Goal: Task Accomplishment & Management: Complete application form

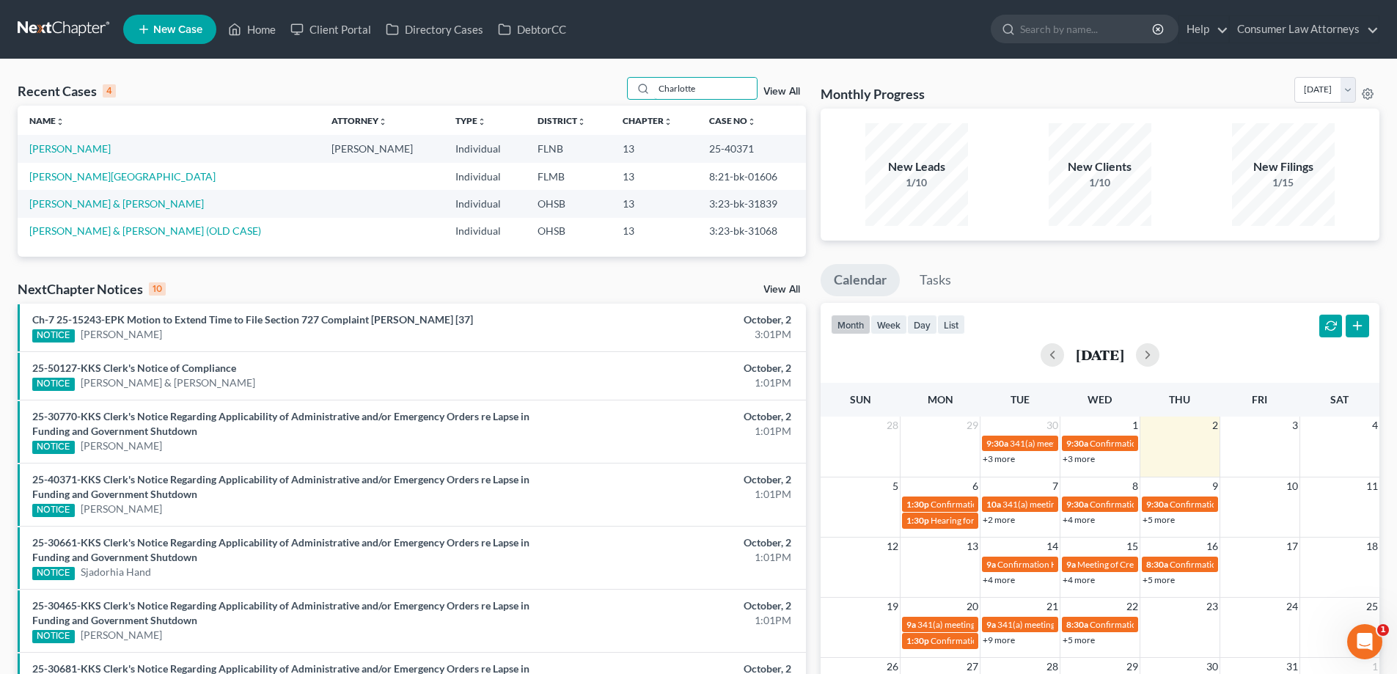
drag, startPoint x: 731, startPoint y: 84, endPoint x: 590, endPoint y: 84, distance: 140.8
click at [590, 84] on div "Recent Cases 4 Charlotte View All" at bounding box center [412, 91] width 788 height 29
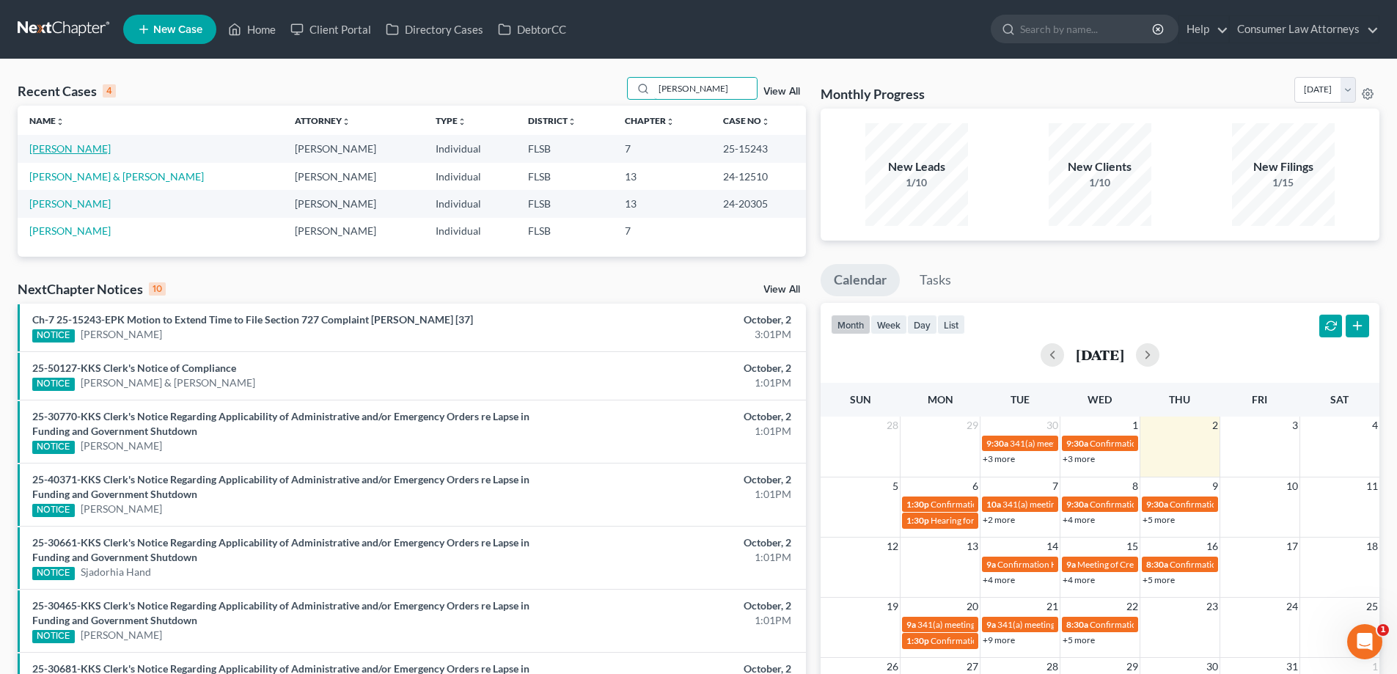
type input "[PERSON_NAME]"
click at [83, 153] on link "[PERSON_NAME]" at bounding box center [69, 148] width 81 height 12
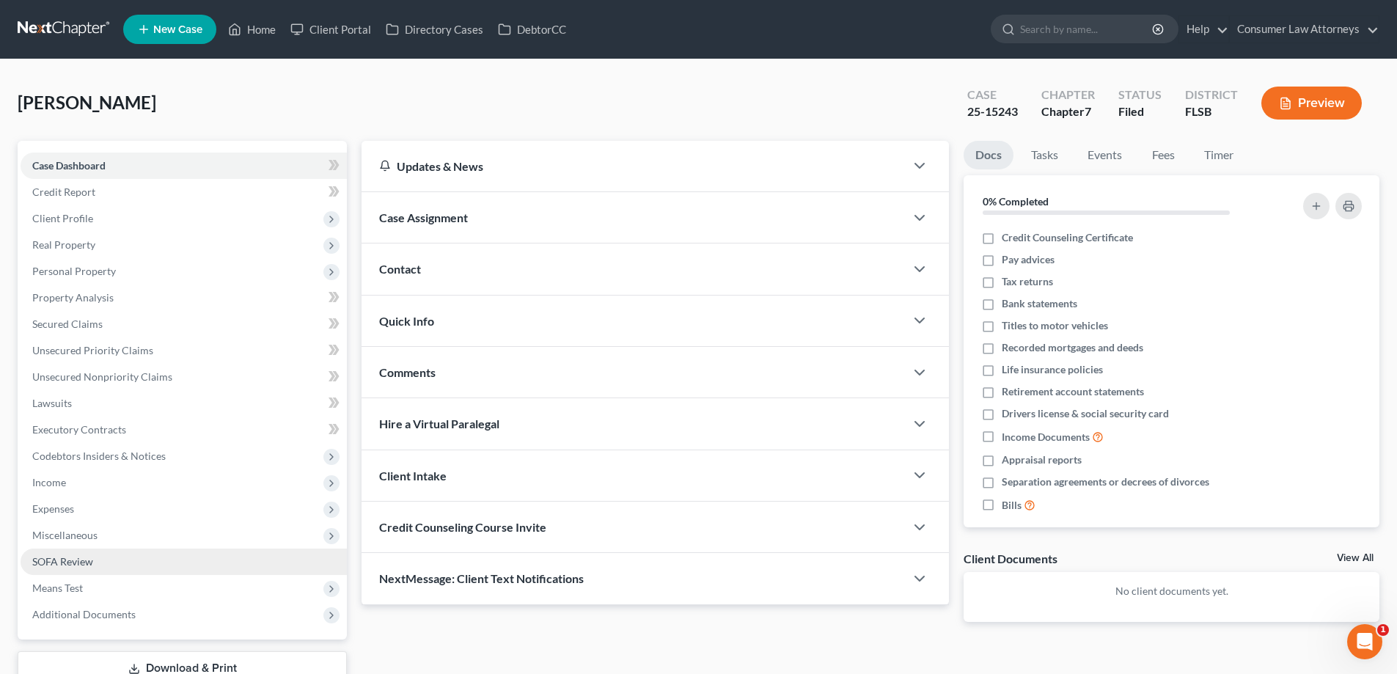
click at [62, 564] on span "SOFA Review" at bounding box center [62, 561] width 61 height 12
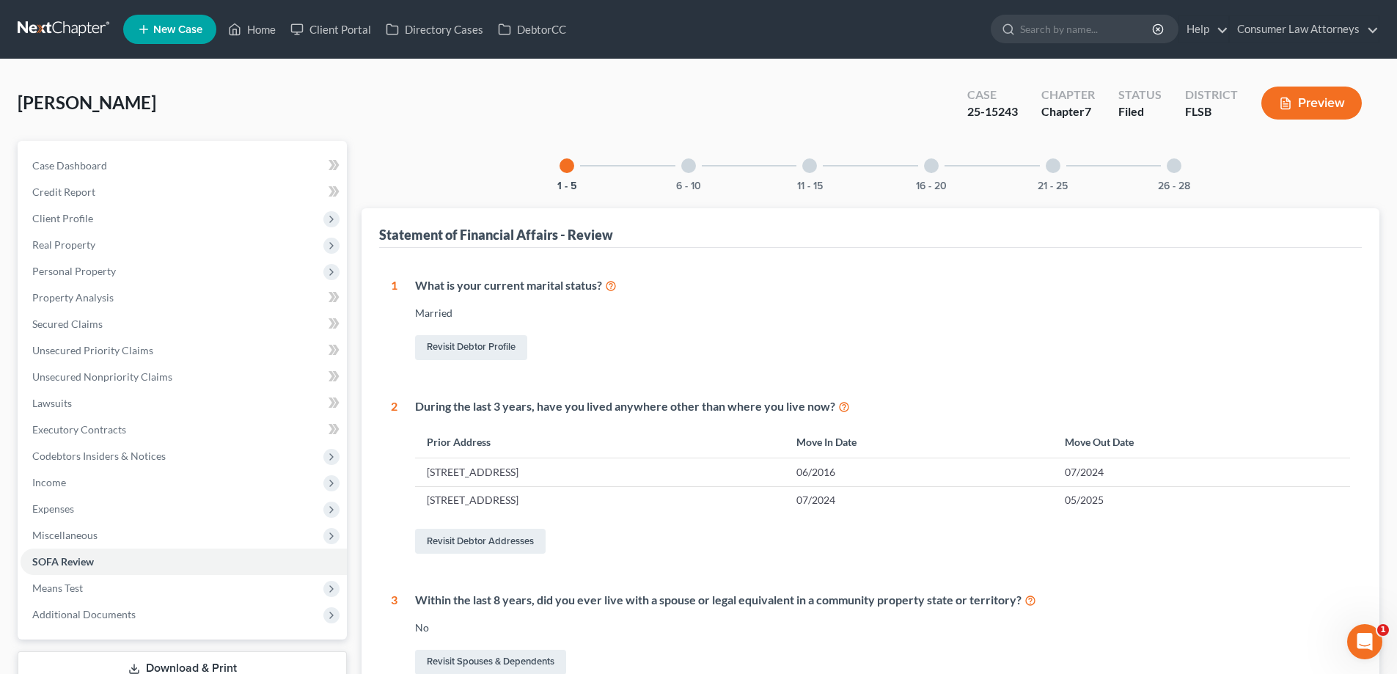
click at [812, 169] on div at bounding box center [809, 165] width 15 height 15
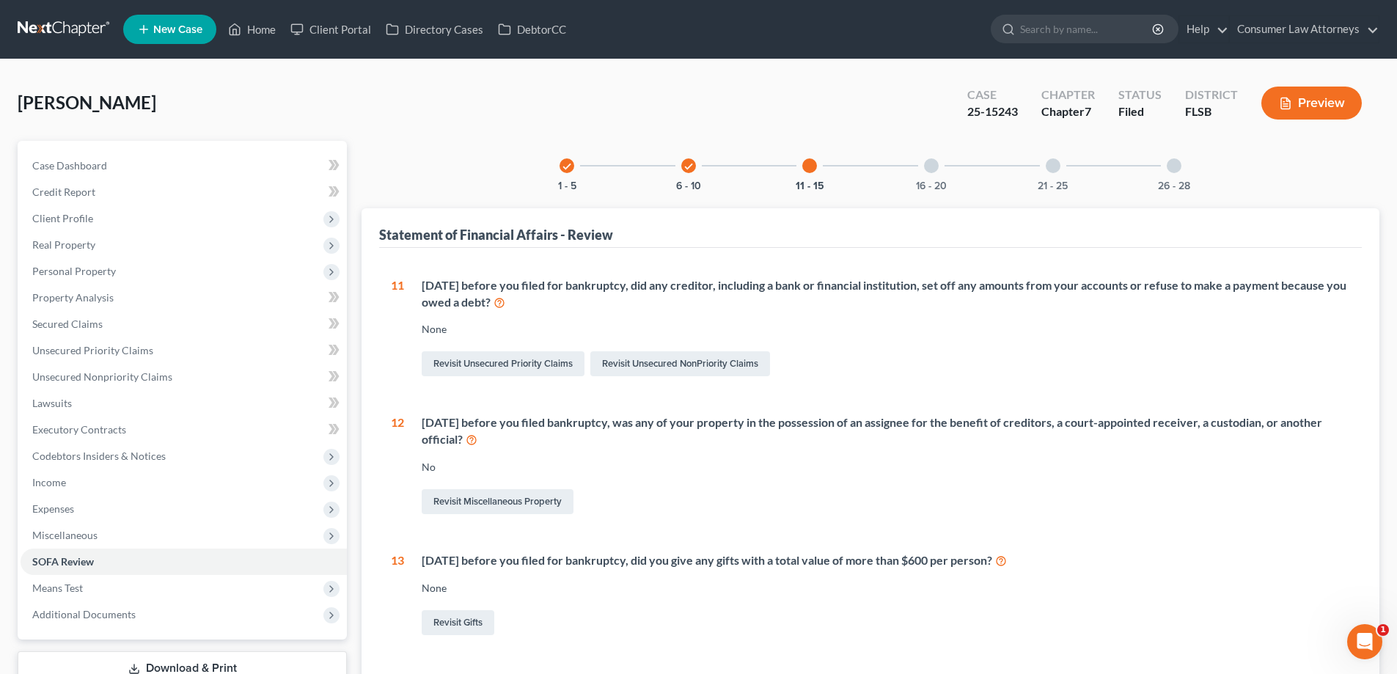
click at [926, 168] on div at bounding box center [931, 165] width 15 height 15
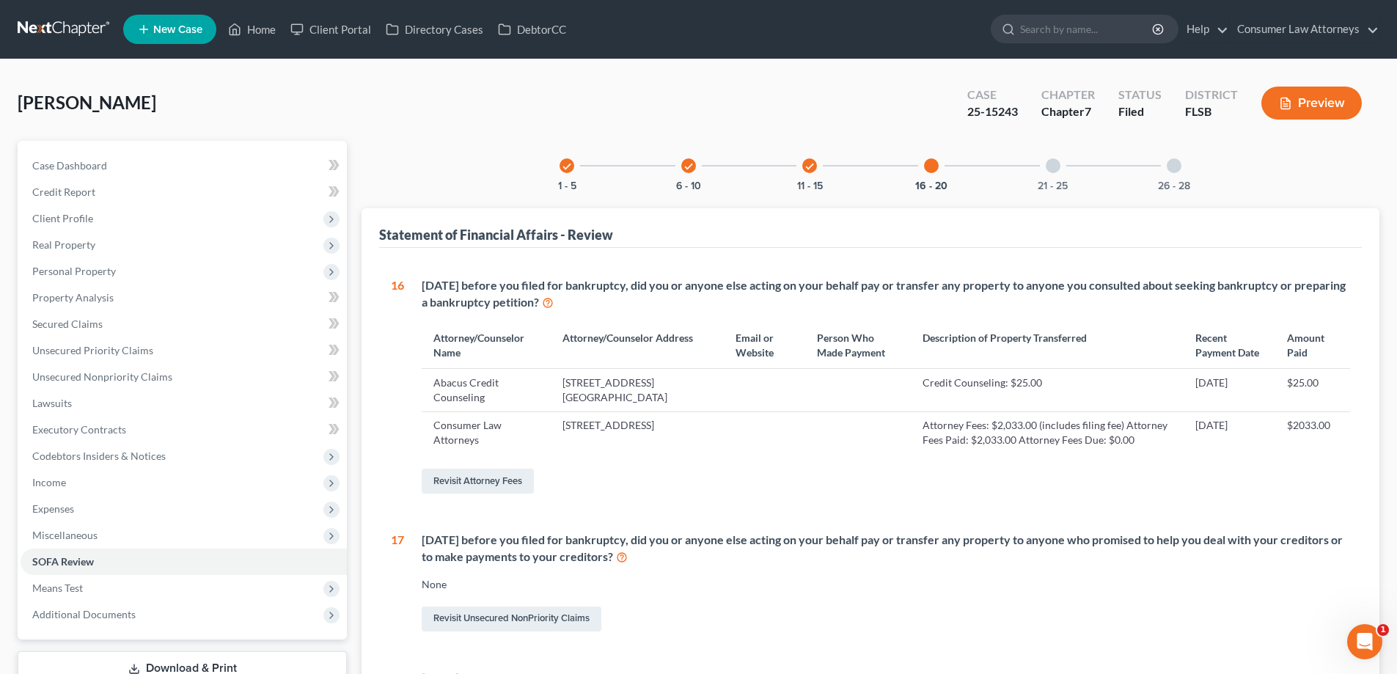
click at [574, 170] on div "check 1 - 5" at bounding box center [567, 166] width 50 height 50
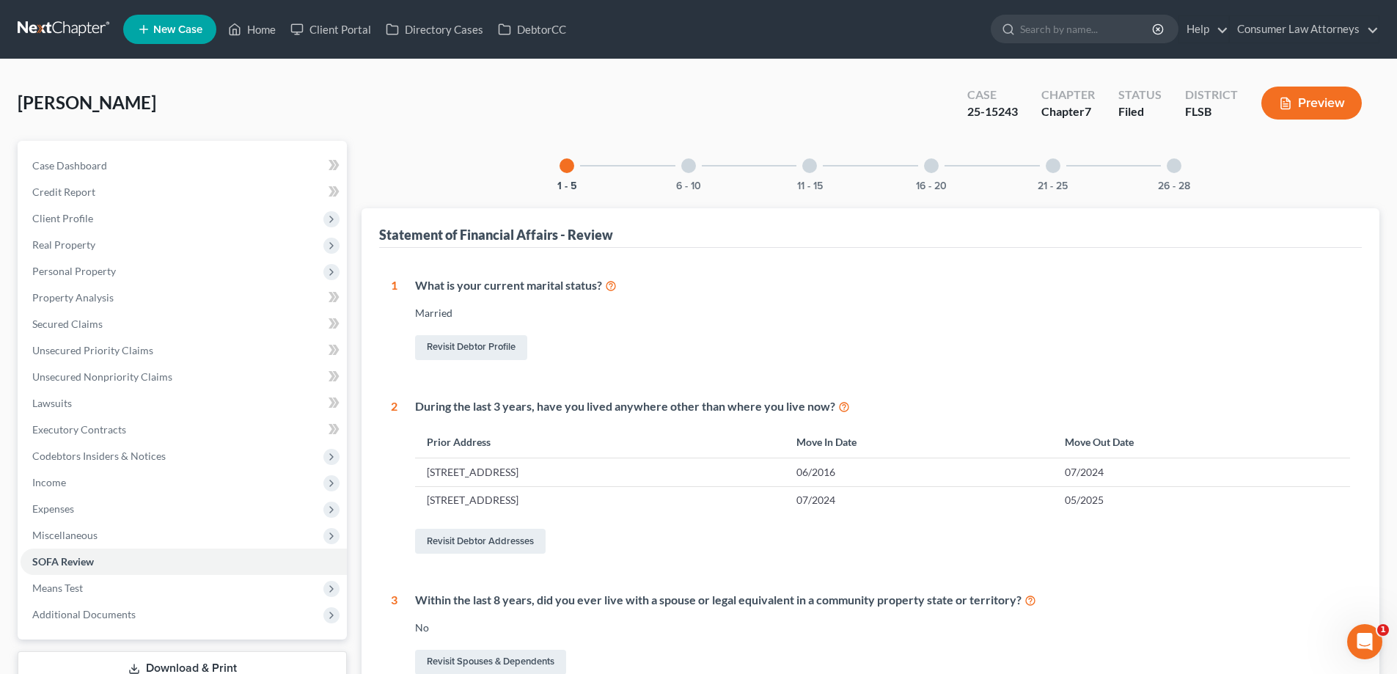
click at [674, 168] on div "6 - 10" at bounding box center [689, 166] width 50 height 50
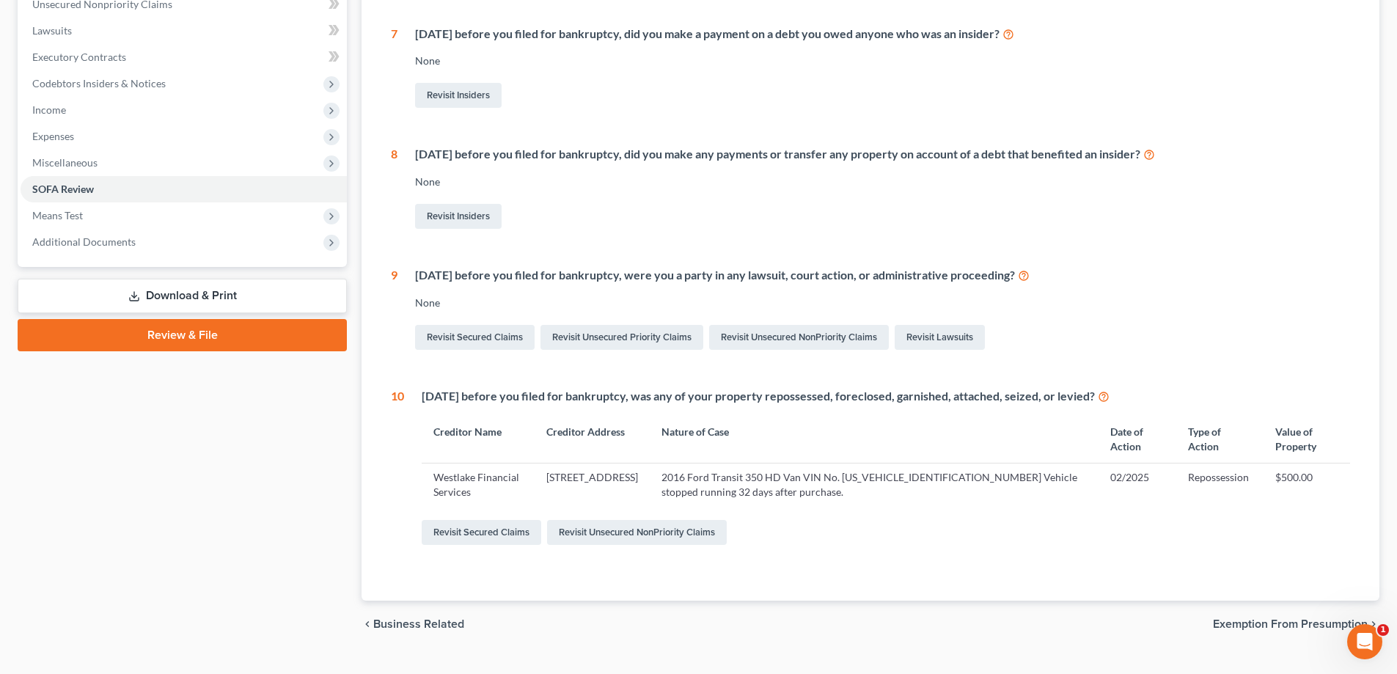
scroll to position [402, 0]
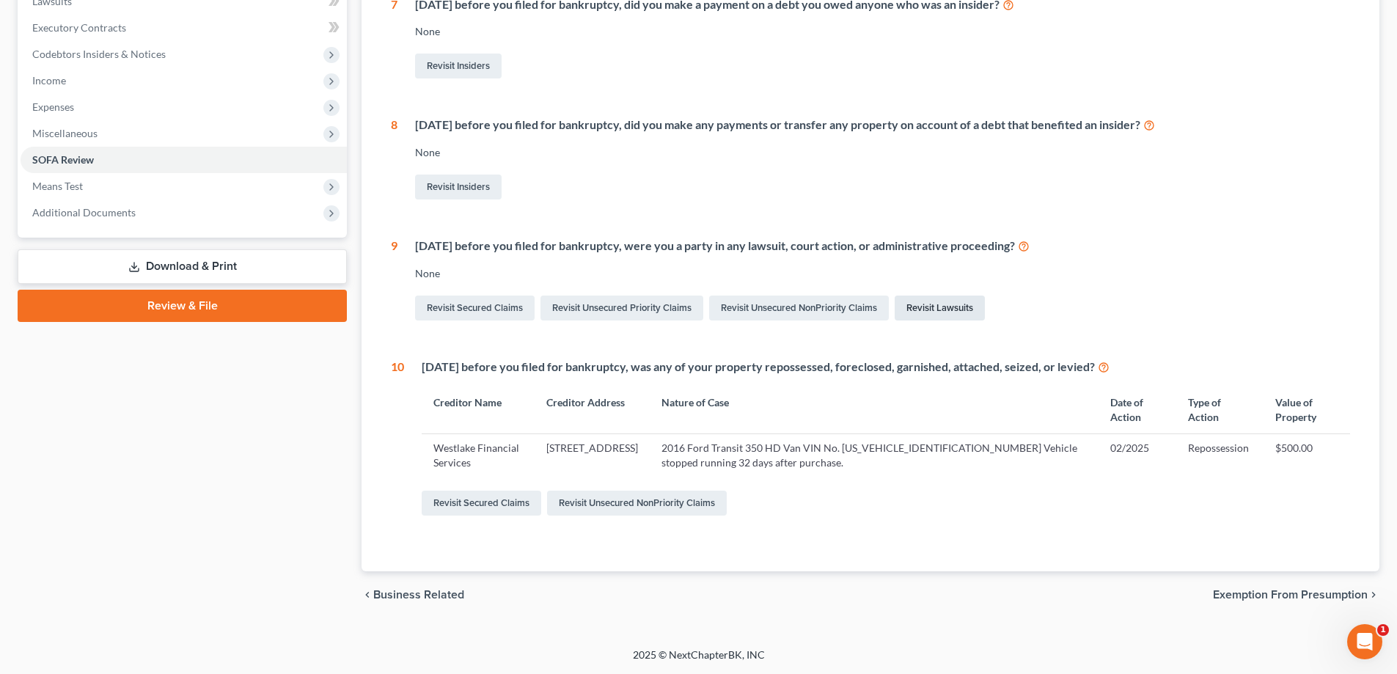
click at [973, 308] on link "Revisit Lawsuits" at bounding box center [940, 308] width 90 height 25
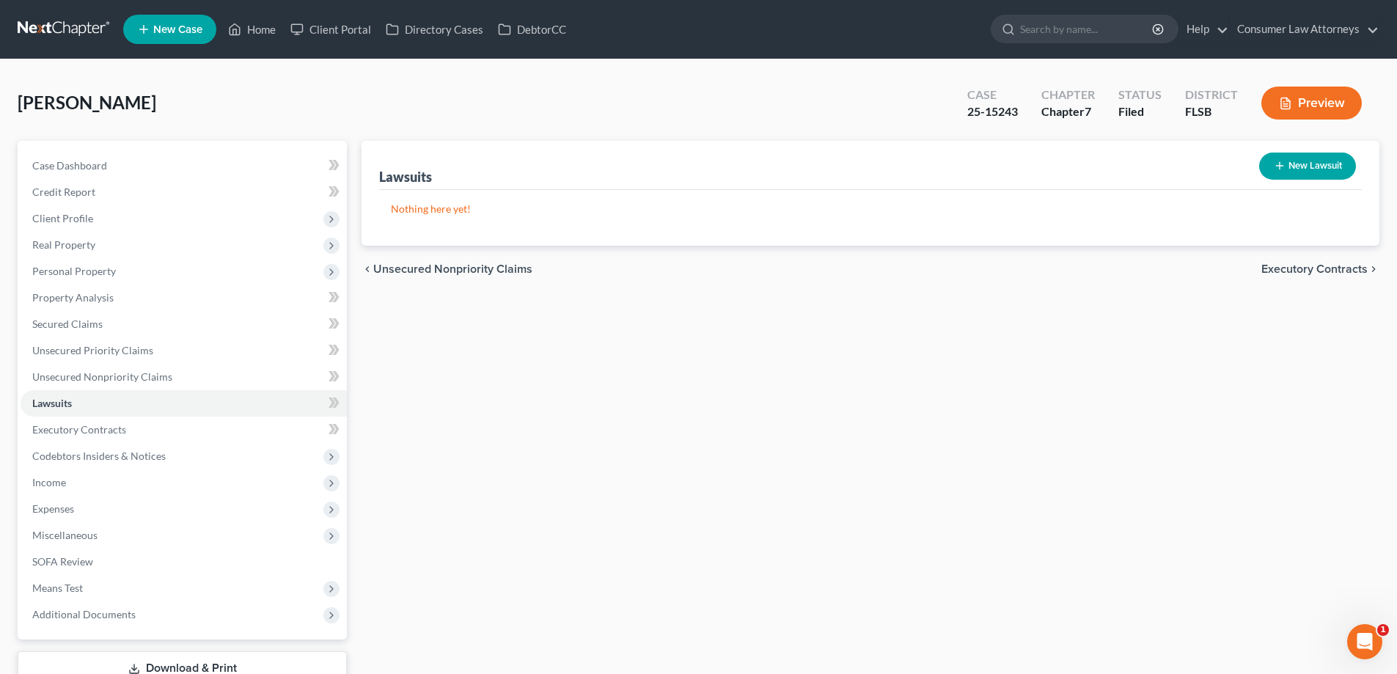
click at [1279, 172] on button "New Lawsuit" at bounding box center [1307, 166] width 97 height 27
select select "0"
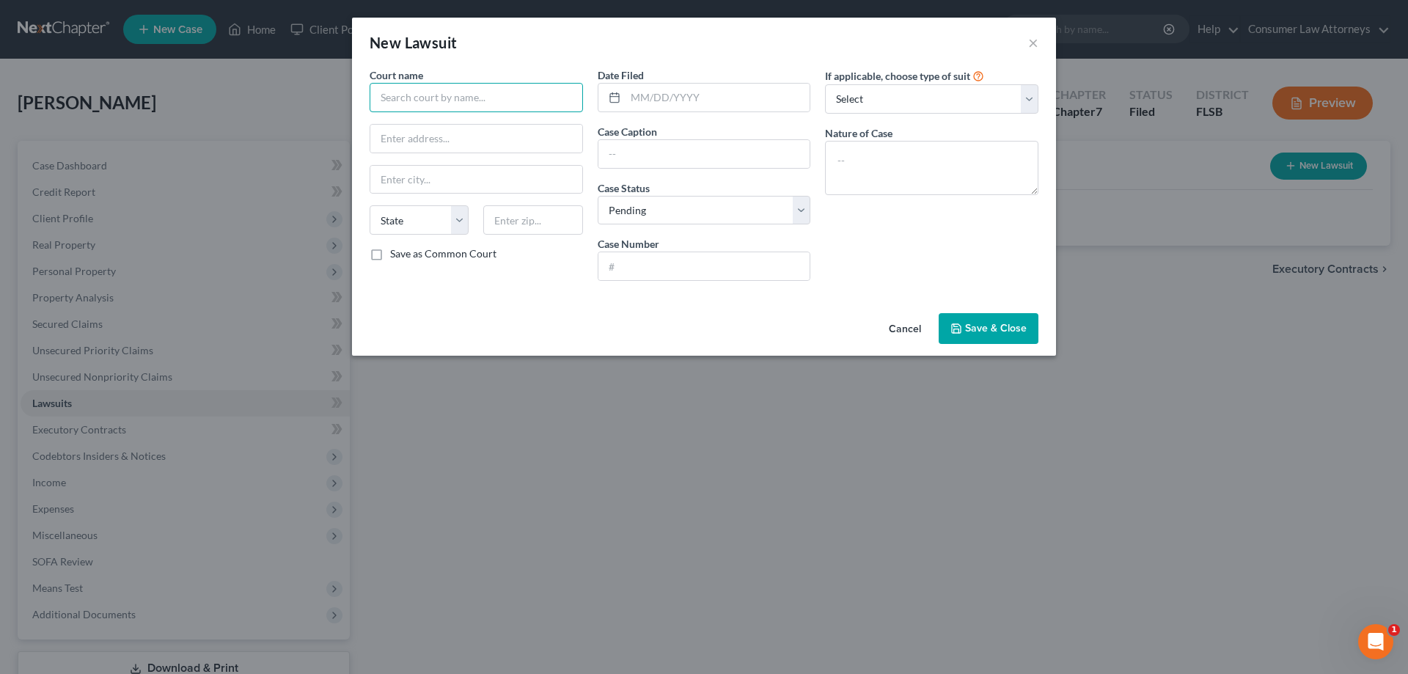
click at [525, 103] on input "text" at bounding box center [476, 97] width 213 height 29
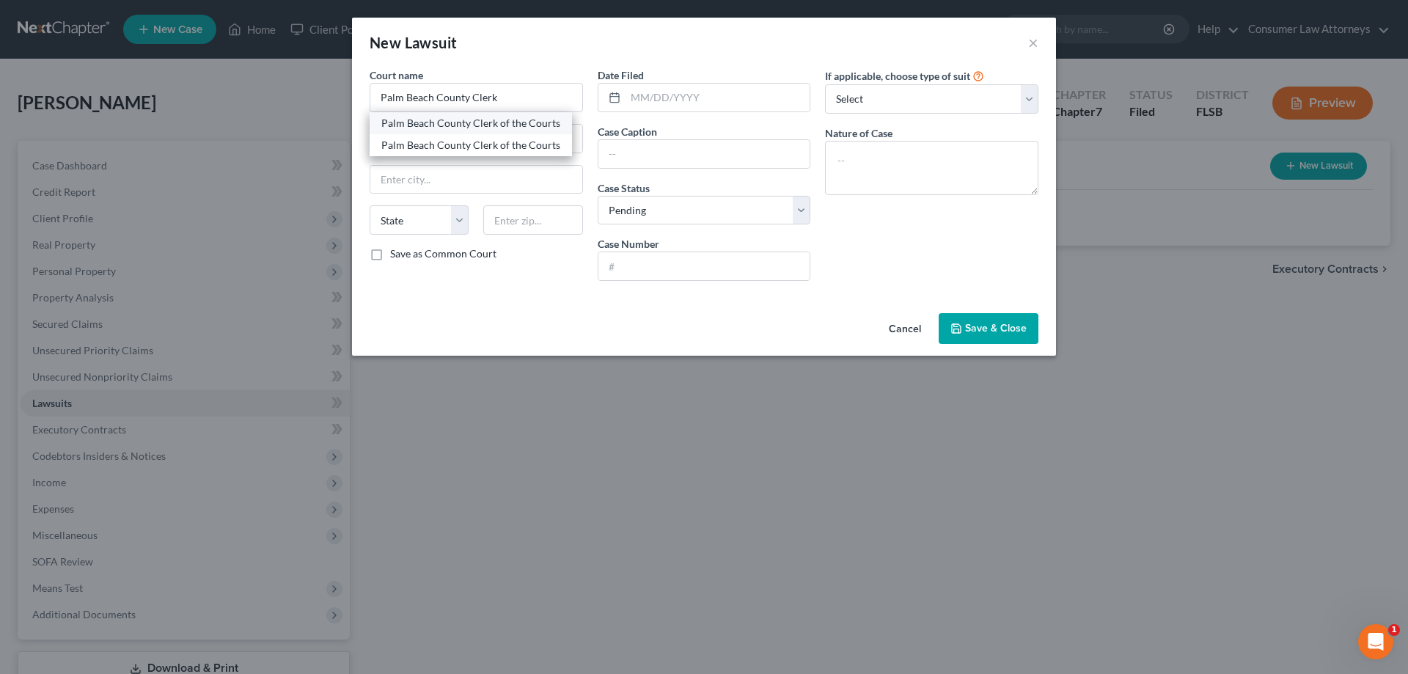
click at [522, 123] on div "Palm Beach County Clerk of the Courts" at bounding box center [470, 123] width 179 height 15
type input "Palm Beach County Clerk of the Courts"
type input "[STREET_ADDRESS][PERSON_NAME]"
type input "[GEOGRAPHIC_DATA]"
select select "9"
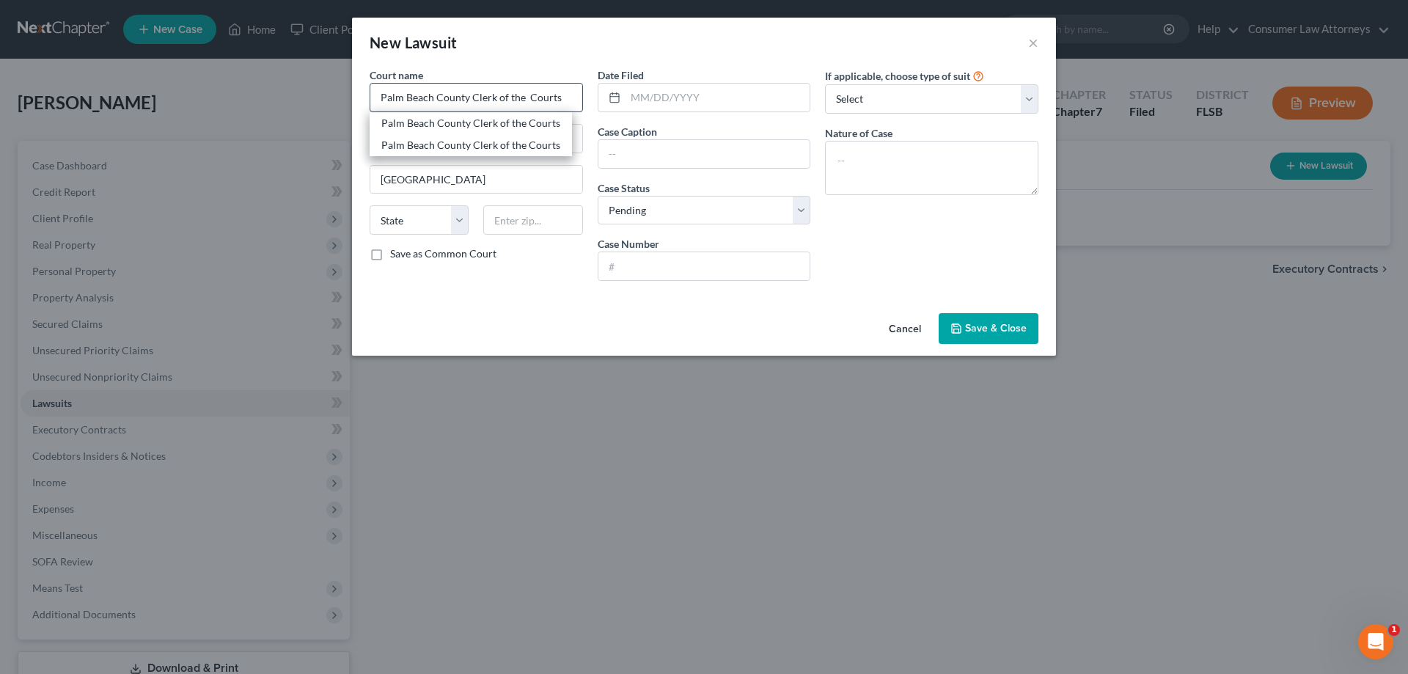
type input "33401"
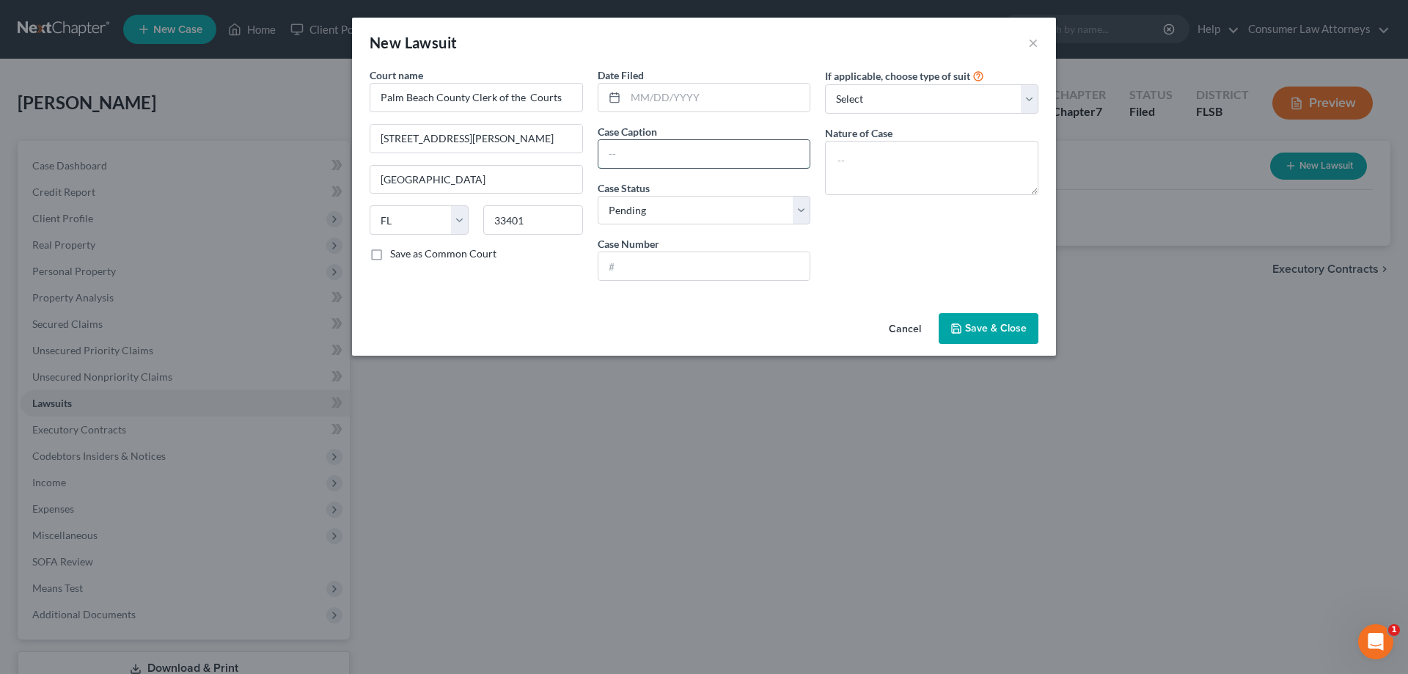
click at [624, 158] on input "text" at bounding box center [704, 154] width 212 height 28
type input "[PERSON_NAME] and Waterproofing, LLC v. [PERSON_NAME], [DOMAIN_NAME]."
click at [916, 102] on select "Select Repossession Garnishment Foreclosure Attached, Seized, Or Levied Other" at bounding box center [931, 98] width 213 height 29
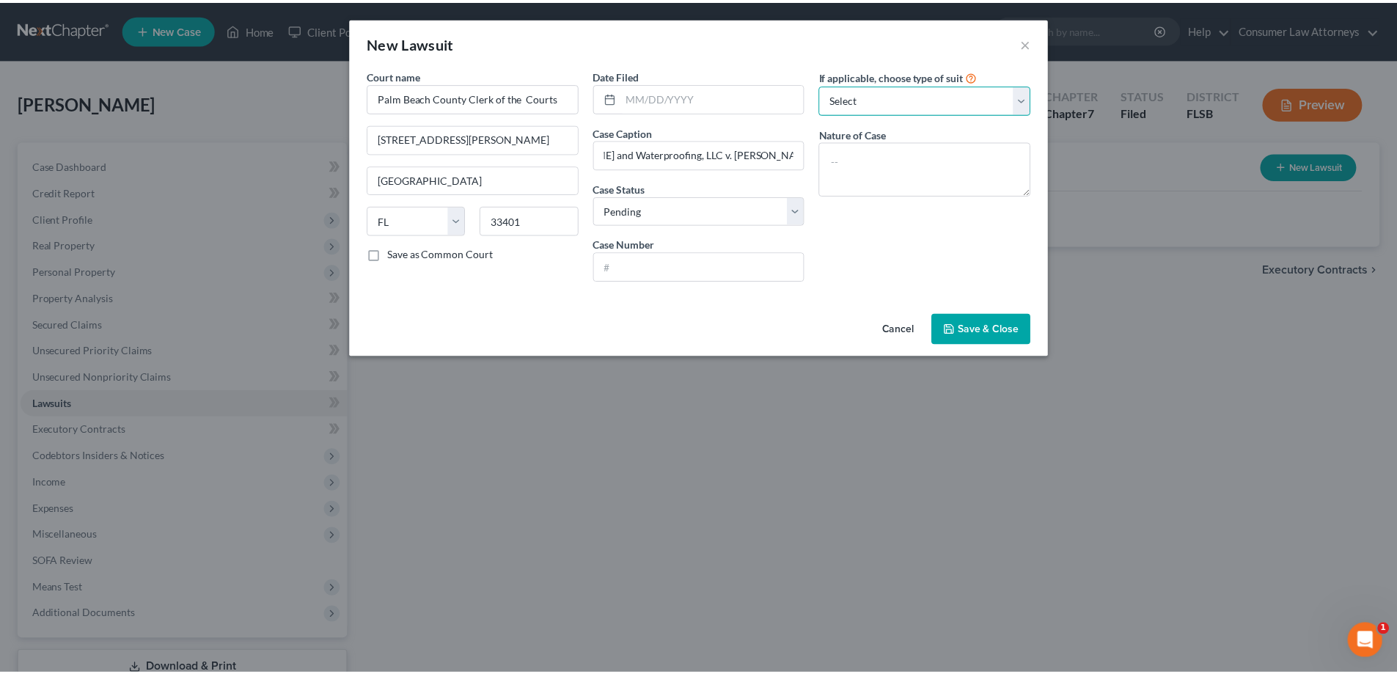
scroll to position [0, 0]
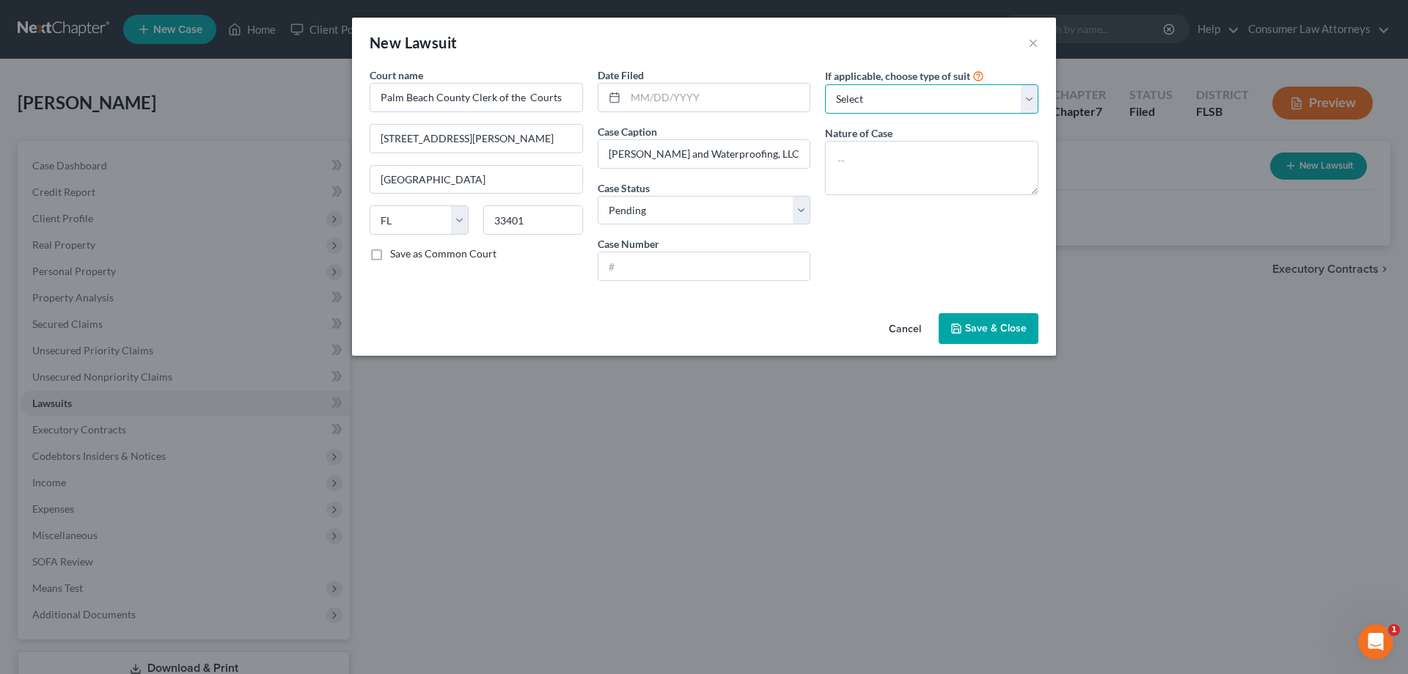
select select "2"
click at [825, 84] on select "Select Repossession Garnishment Foreclosure Attached, Seized, Or Levied Other" at bounding box center [931, 98] width 213 height 29
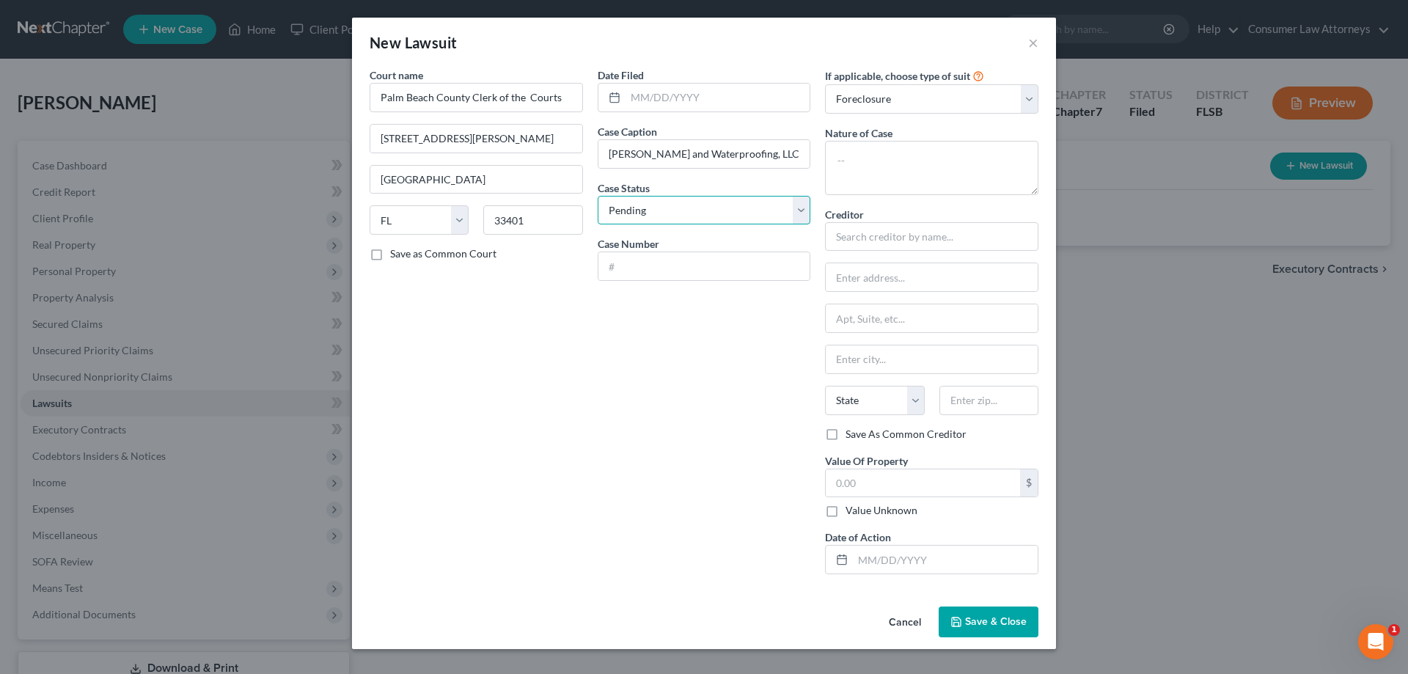
click at [763, 213] on select "Select Pending On Appeal Concluded" at bounding box center [704, 210] width 213 height 29
select select "2"
click at [598, 196] on select "Select Pending On Appeal Concluded" at bounding box center [704, 210] width 213 height 29
click at [652, 265] on input "text" at bounding box center [704, 266] width 212 height 28
type input "2022-CA-012029"
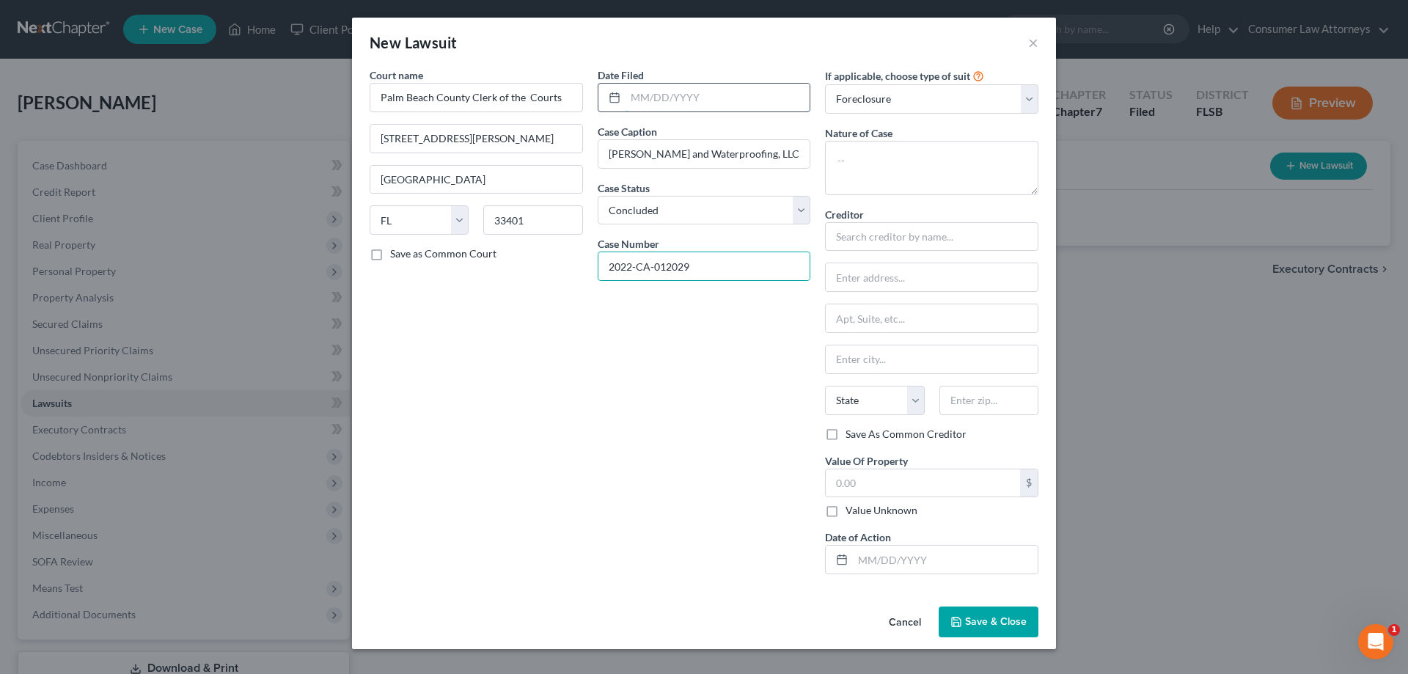
click at [682, 102] on input "text" at bounding box center [718, 98] width 185 height 28
type input "[DATE]"
click at [961, 618] on icon "button" at bounding box center [956, 622] width 9 height 9
drag, startPoint x: 607, startPoint y: 153, endPoint x: 772, endPoint y: 152, distance: 164.3
click at [772, 152] on input "[PERSON_NAME] and Waterproofing, LLC v. [PERSON_NAME], [DOMAIN_NAME]." at bounding box center [704, 154] width 212 height 28
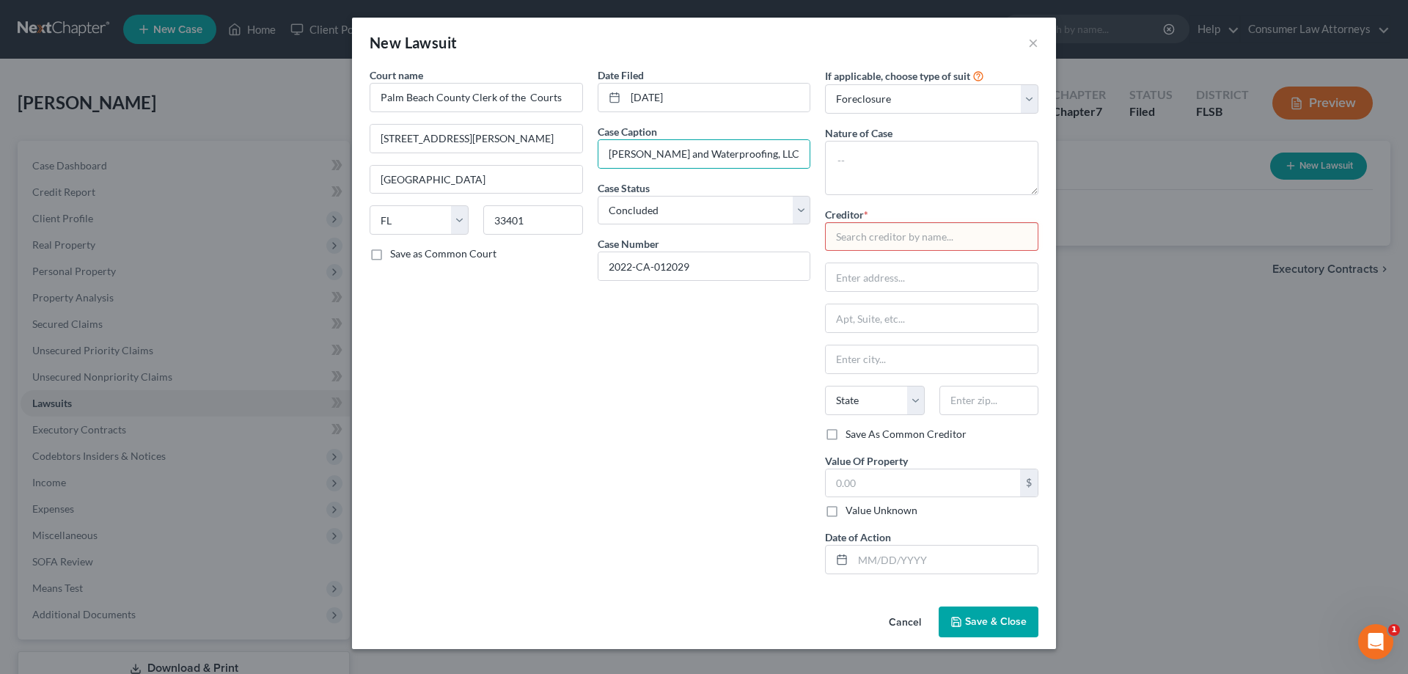
click at [890, 243] on input "text" at bounding box center [931, 236] width 213 height 29
paste input "[PERSON_NAME] and Waterproofing, LLC"
type input "[PERSON_NAME] and Waterproofing, LLC"
click at [890, 565] on input "text" at bounding box center [945, 560] width 185 height 28
type input "[DATE]"
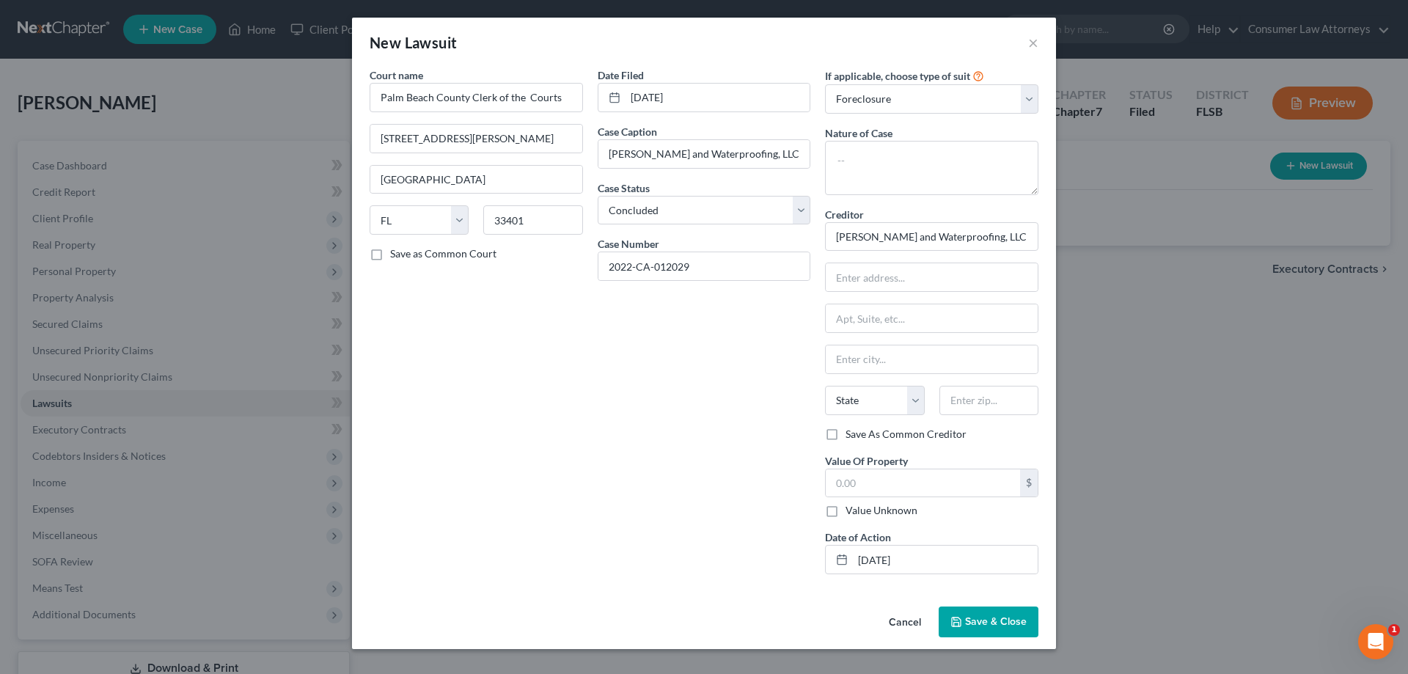
click at [973, 630] on button "Save & Close" at bounding box center [989, 622] width 100 height 31
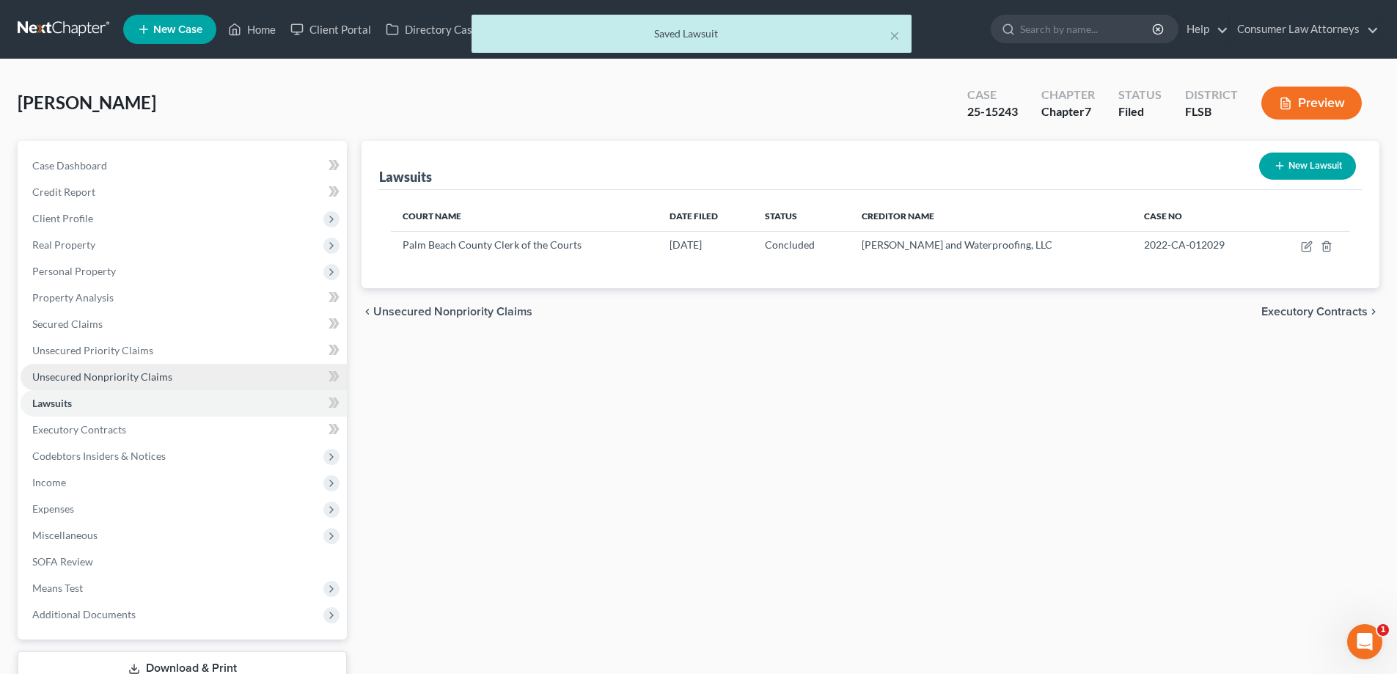
click at [125, 365] on link "Unsecured Nonpriority Claims" at bounding box center [184, 377] width 326 height 26
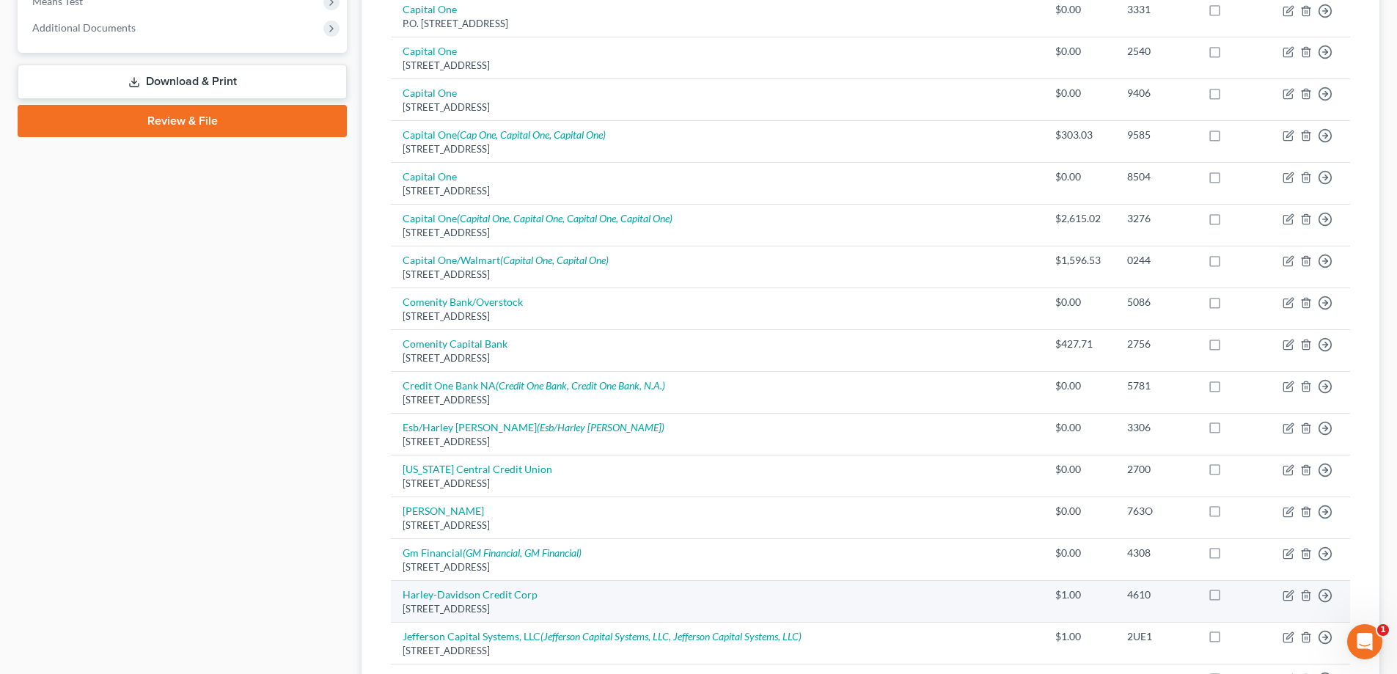
scroll to position [1051, 0]
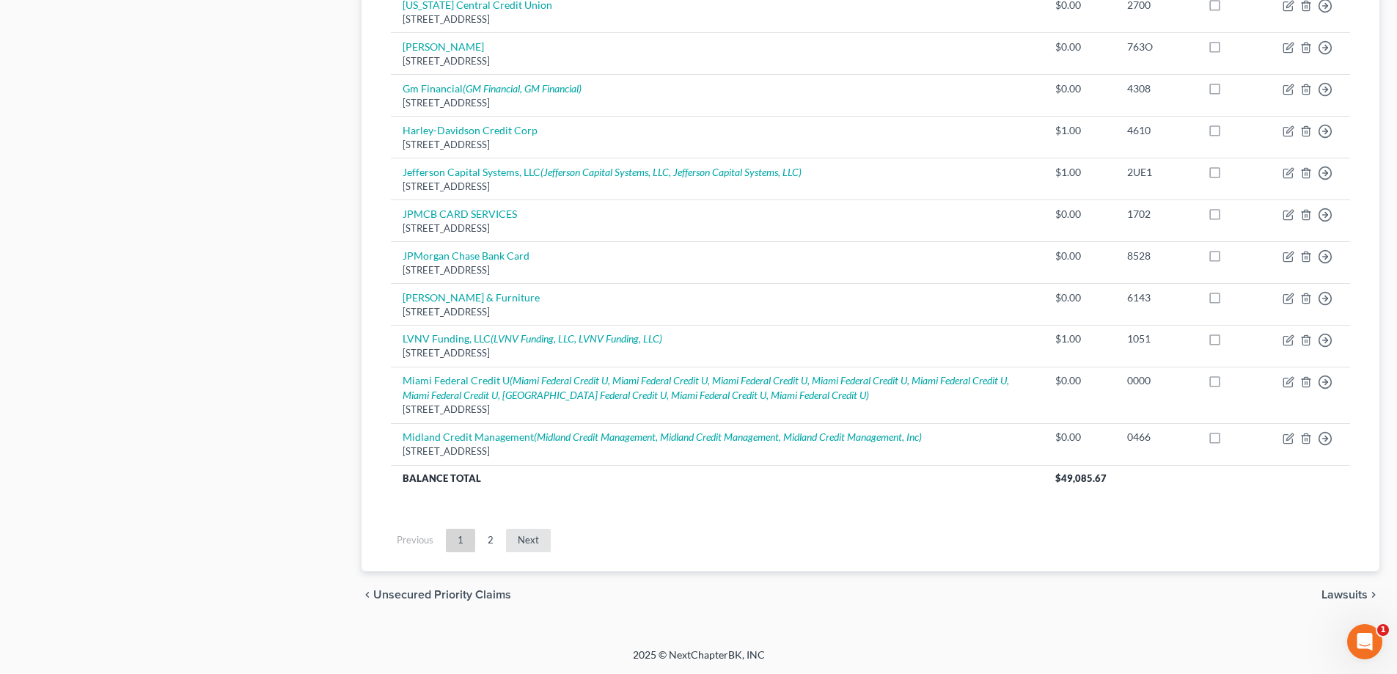
click at [526, 543] on link "Next" at bounding box center [528, 540] width 45 height 23
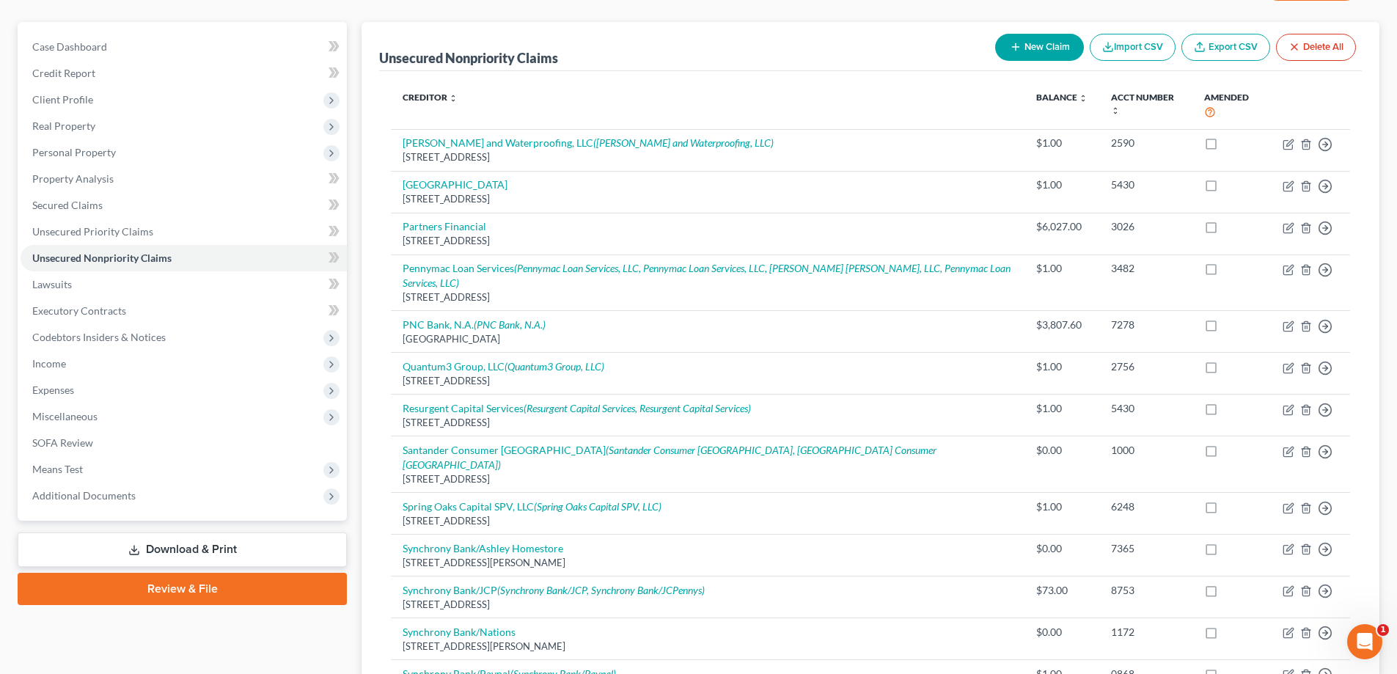
scroll to position [56, 0]
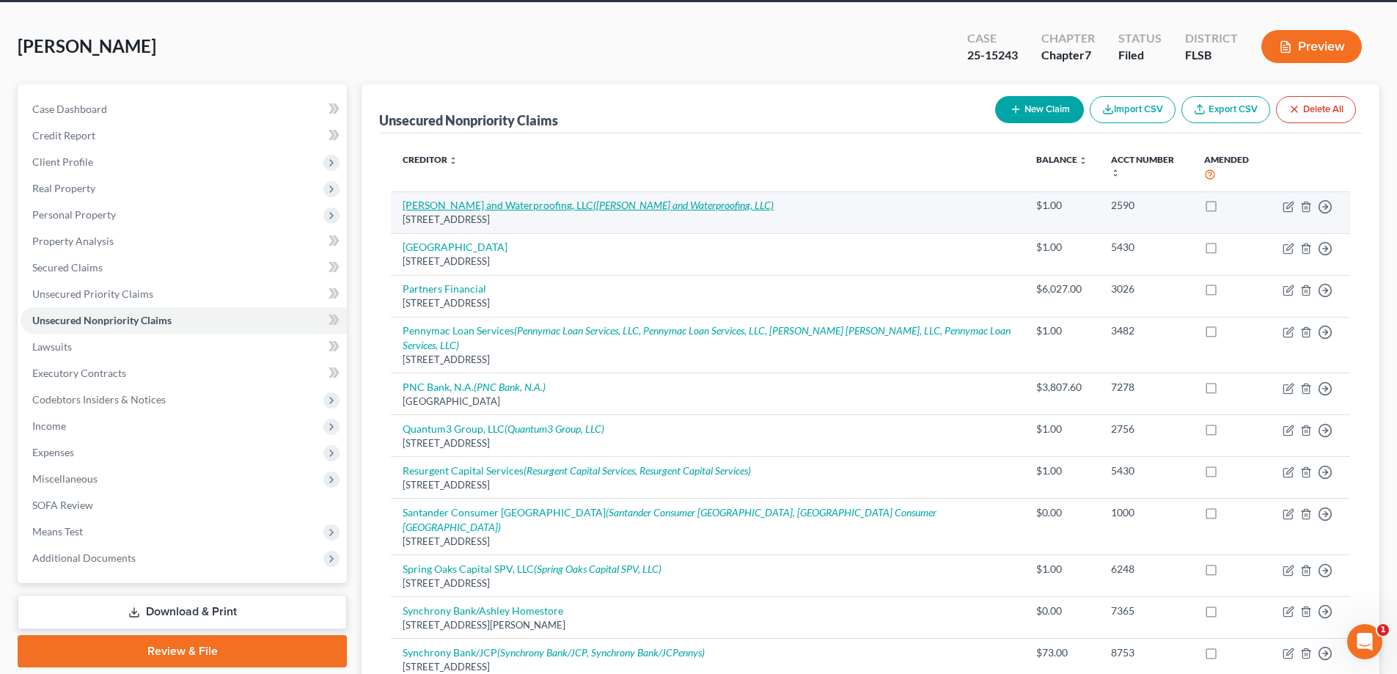
click at [696, 211] on icon "([PERSON_NAME] and Waterproofing, LLC)" at bounding box center [683, 205] width 180 height 12
select select "9"
select select "0"
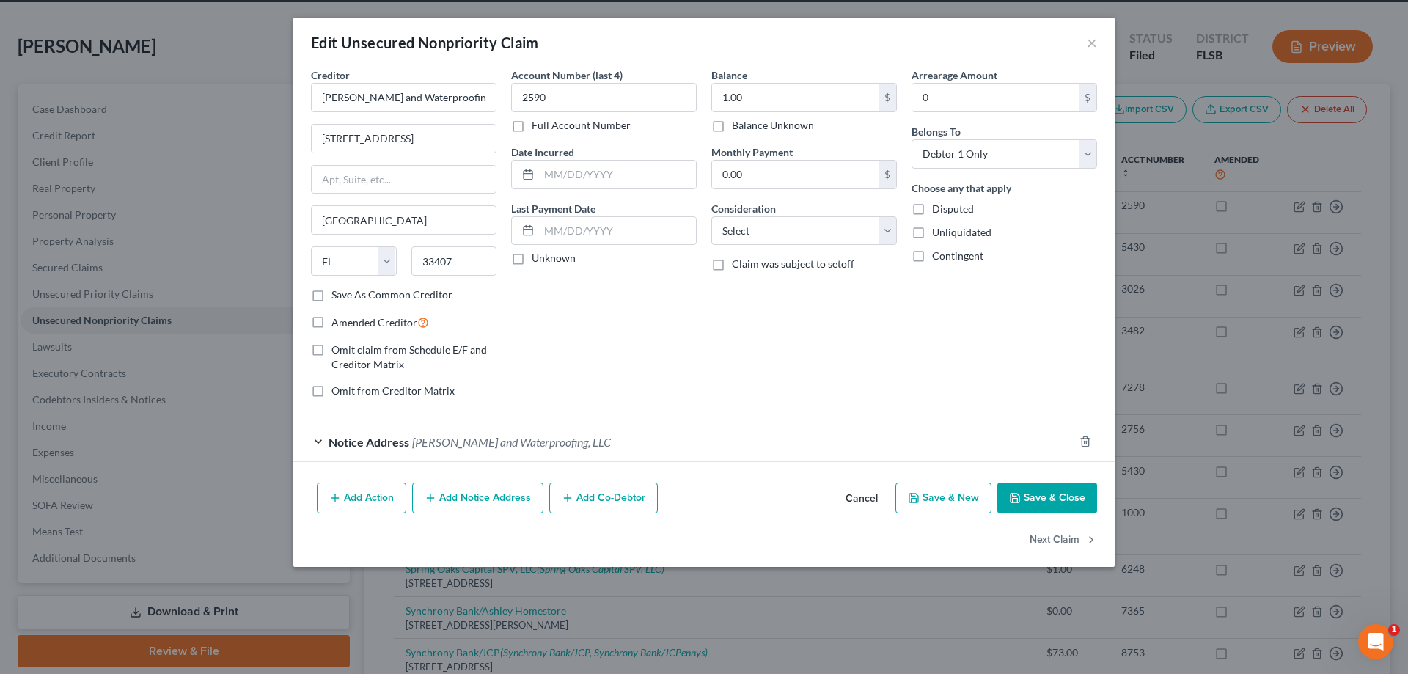
click at [1023, 502] on button "Save & Close" at bounding box center [1047, 498] width 100 height 31
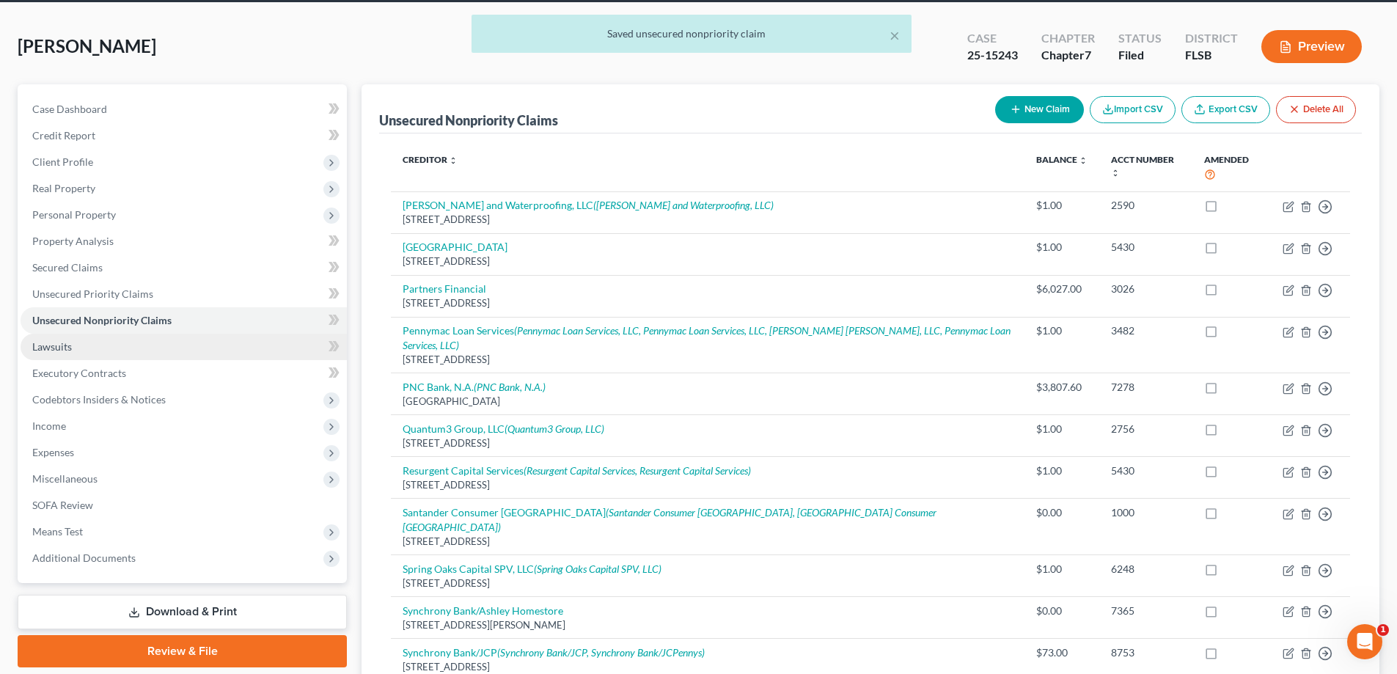
click at [51, 349] on span "Lawsuits" at bounding box center [52, 346] width 40 height 12
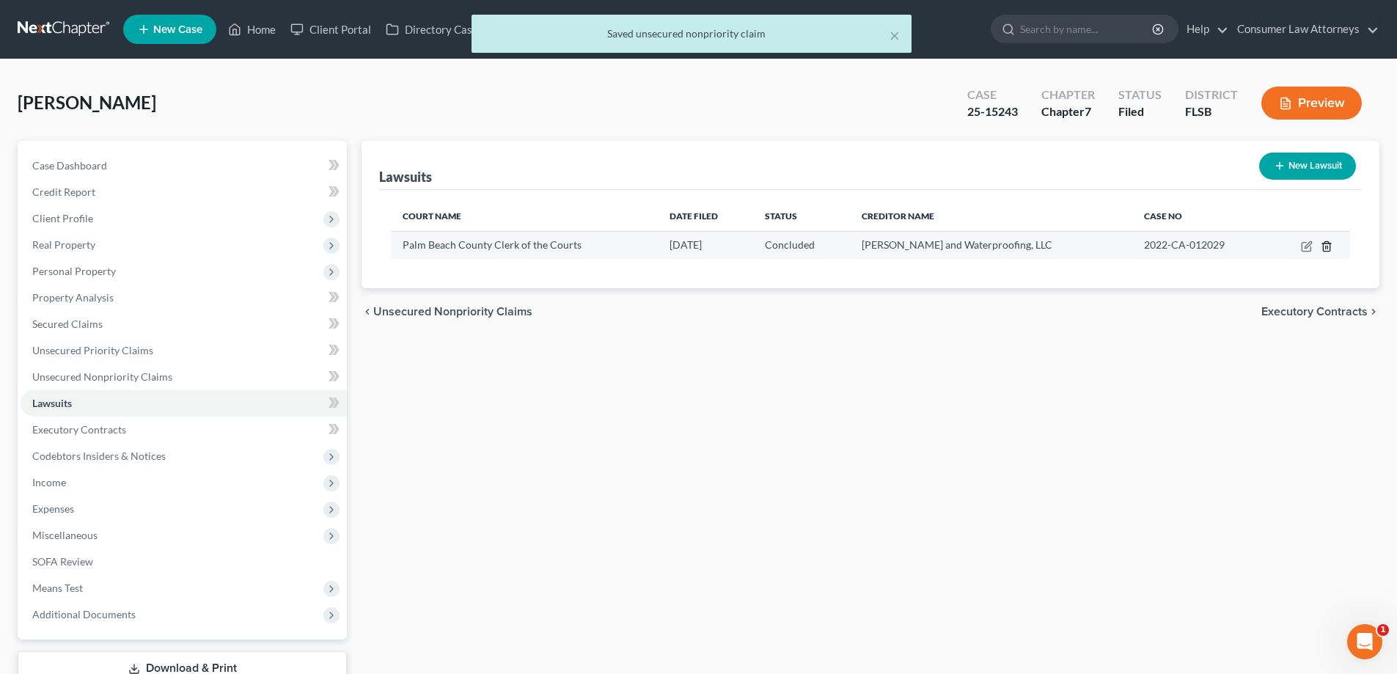
click at [1324, 251] on icon "button" at bounding box center [1326, 246] width 7 height 10
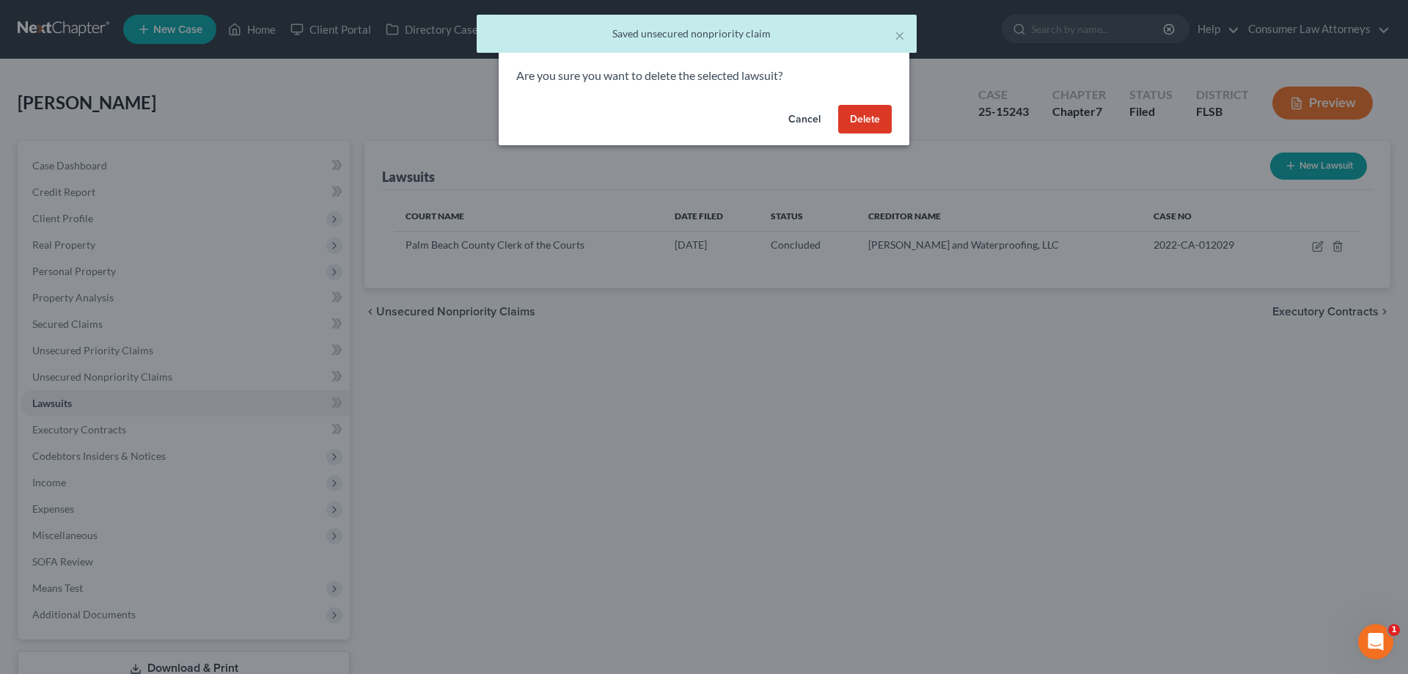
click at [854, 118] on button "Delete" at bounding box center [865, 119] width 54 height 29
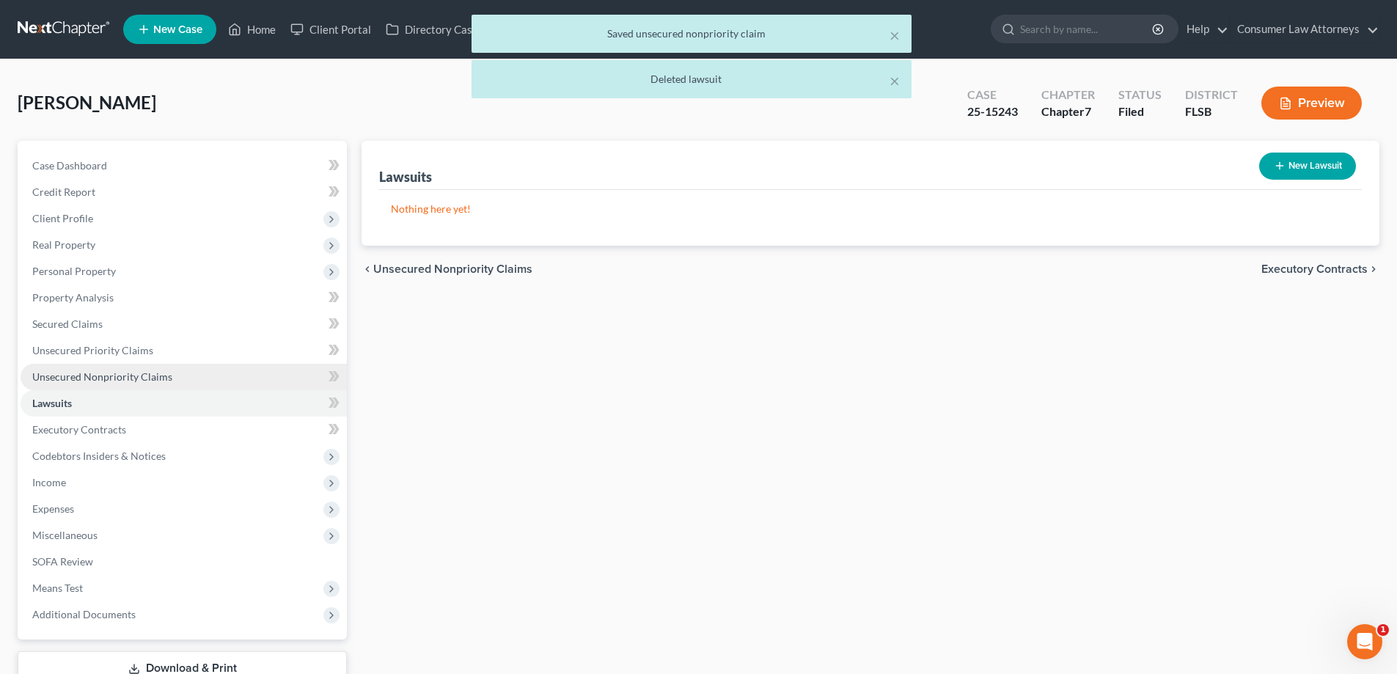
click at [128, 375] on span "Unsecured Nonpriority Claims" at bounding box center [102, 376] width 140 height 12
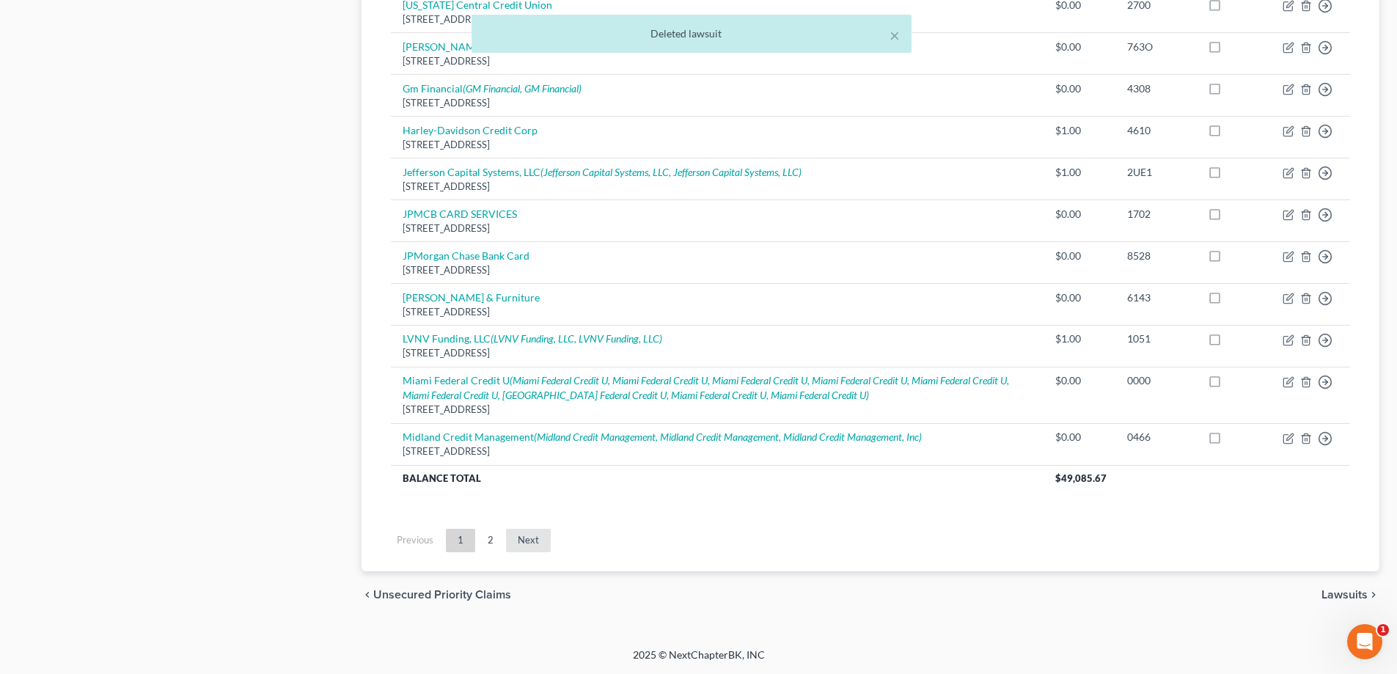
click at [522, 546] on link "Next" at bounding box center [528, 540] width 45 height 23
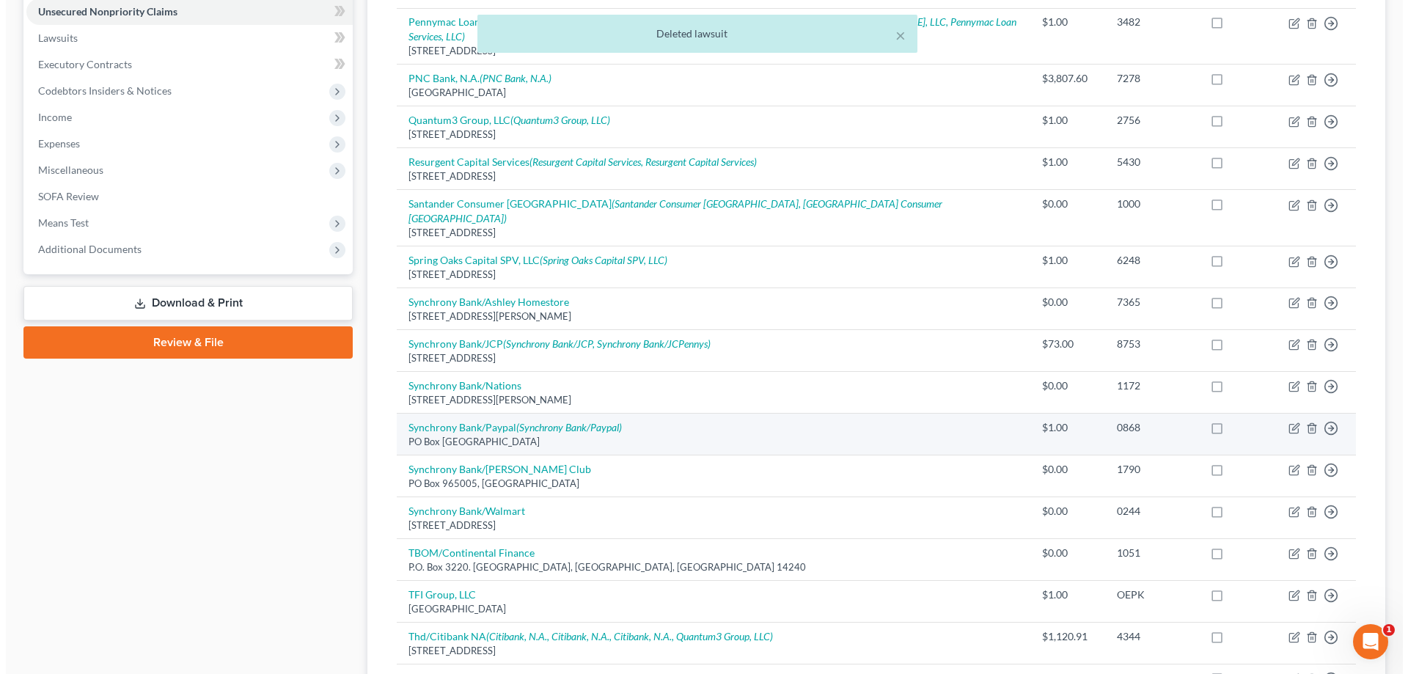
scroll to position [130, 0]
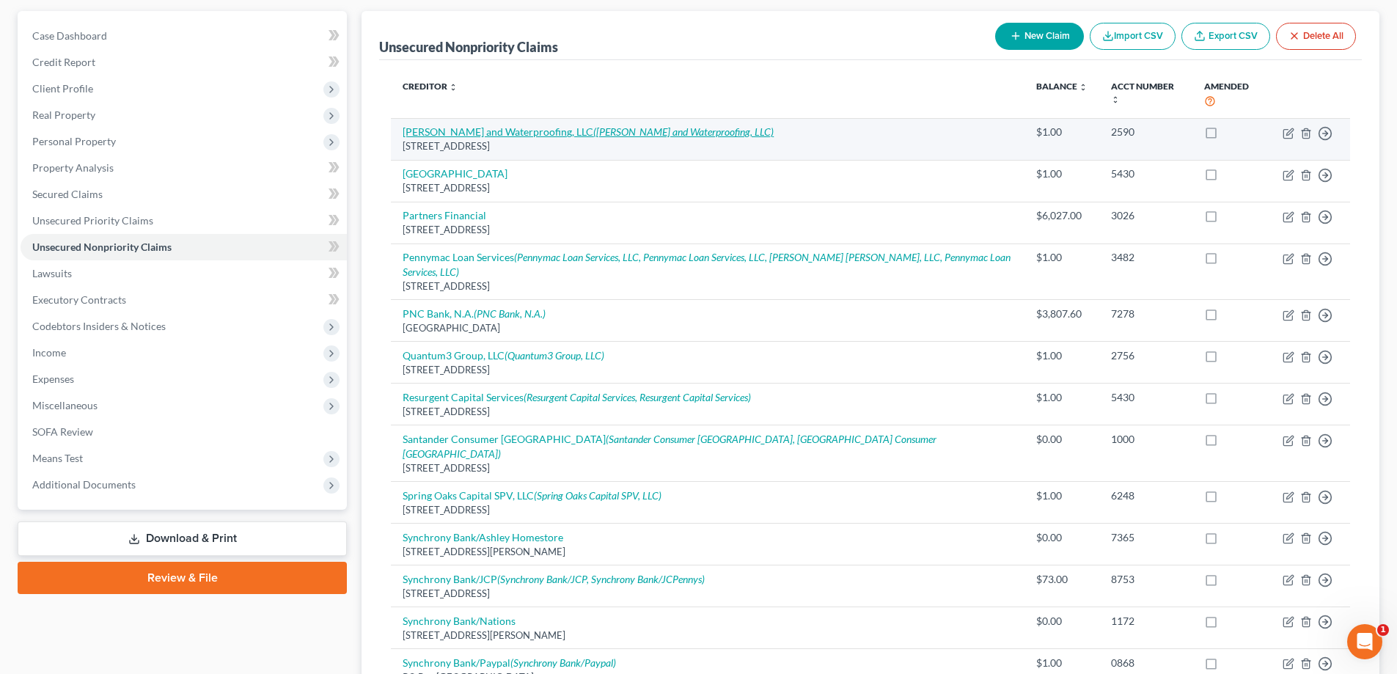
click at [658, 128] on icon "([PERSON_NAME] and Waterproofing, LLC)" at bounding box center [683, 131] width 180 height 12
select select "9"
select select "0"
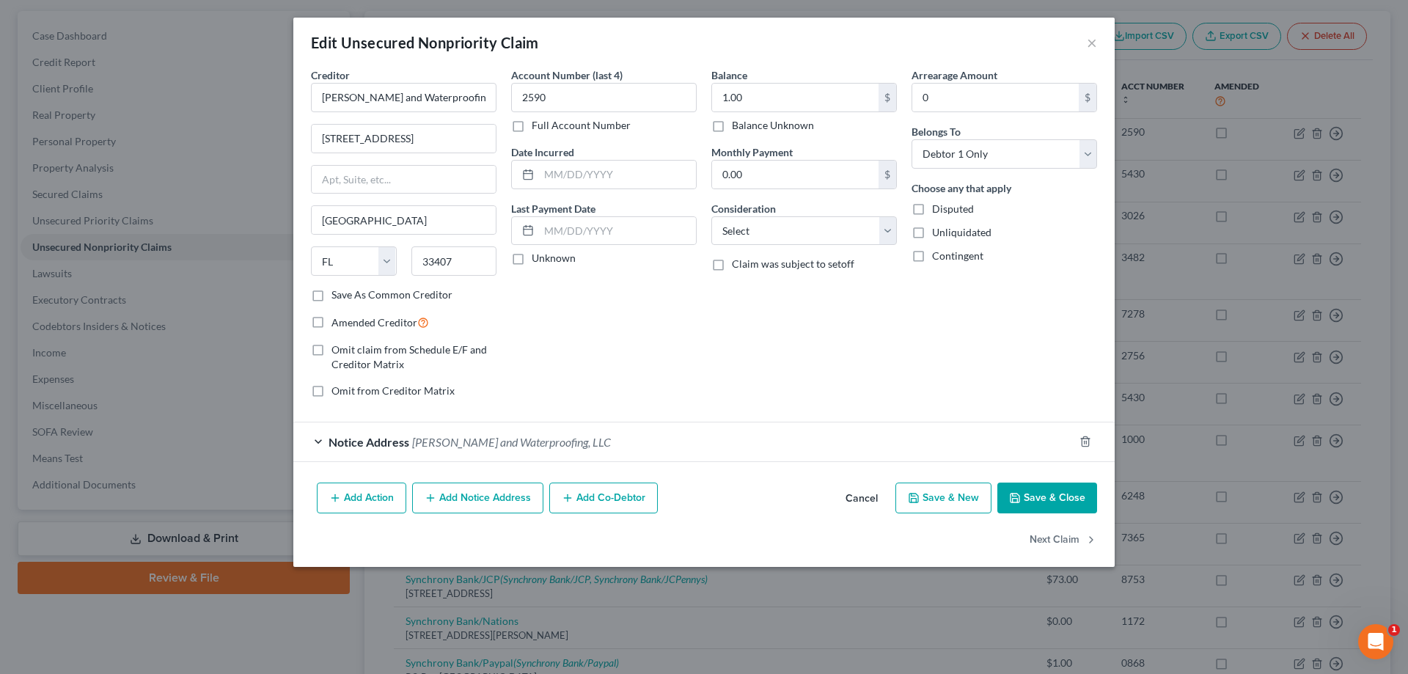
click at [379, 502] on button "Add Action" at bounding box center [361, 498] width 89 height 31
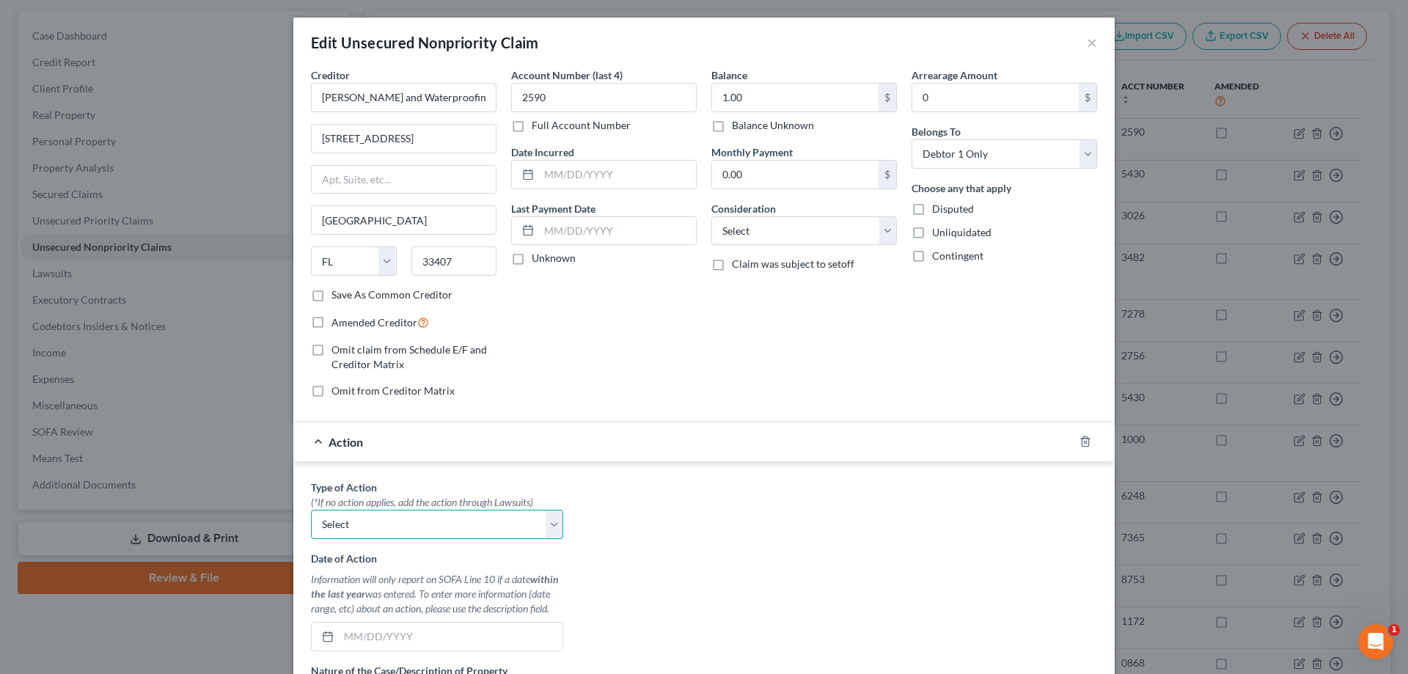
drag, startPoint x: 464, startPoint y: 517, endPoint x: 427, endPoint y: 527, distance: 38.1
click at [464, 517] on select "Select Repossession Garnishment Foreclosure Personal Injury Attached, Seized, O…" at bounding box center [437, 524] width 252 height 29
select select "2"
click at [311, 510] on select "Select Repossession Garnishment Foreclosure Personal Injury Attached, Seized, O…" at bounding box center [437, 524] width 252 height 29
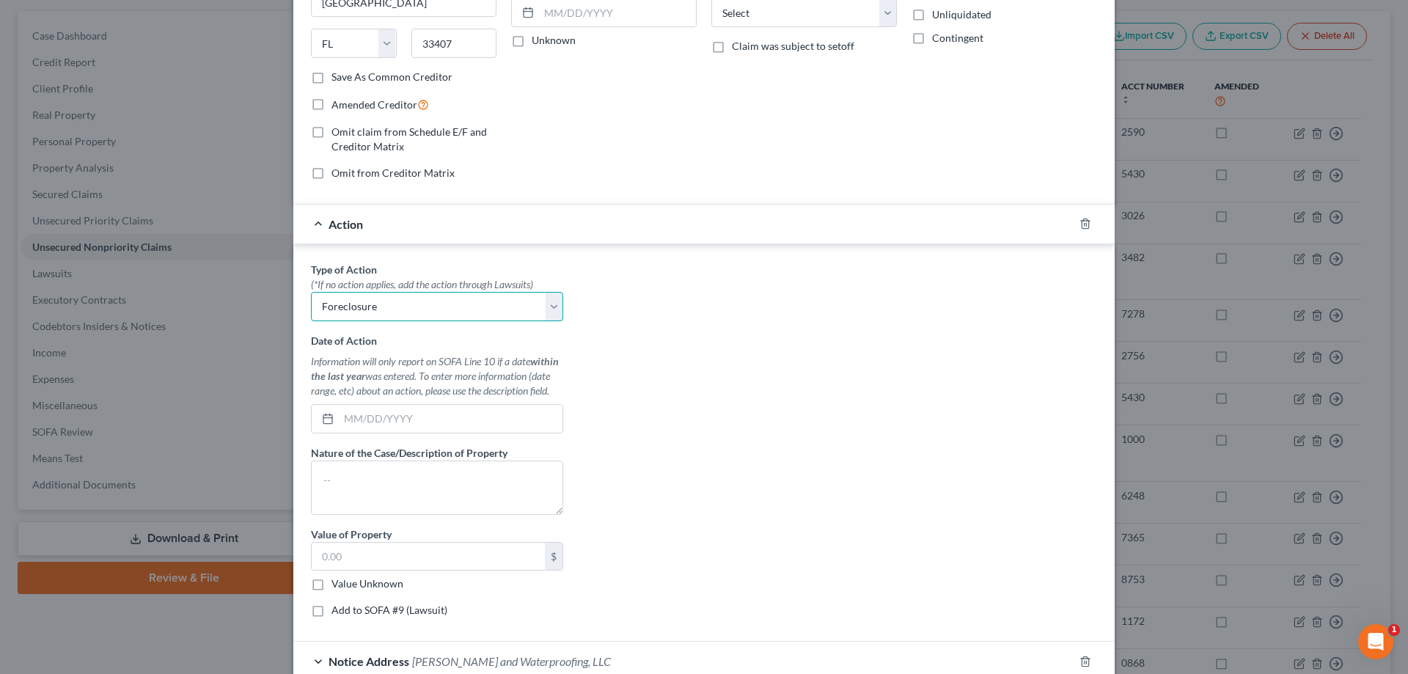
scroll to position [293, 0]
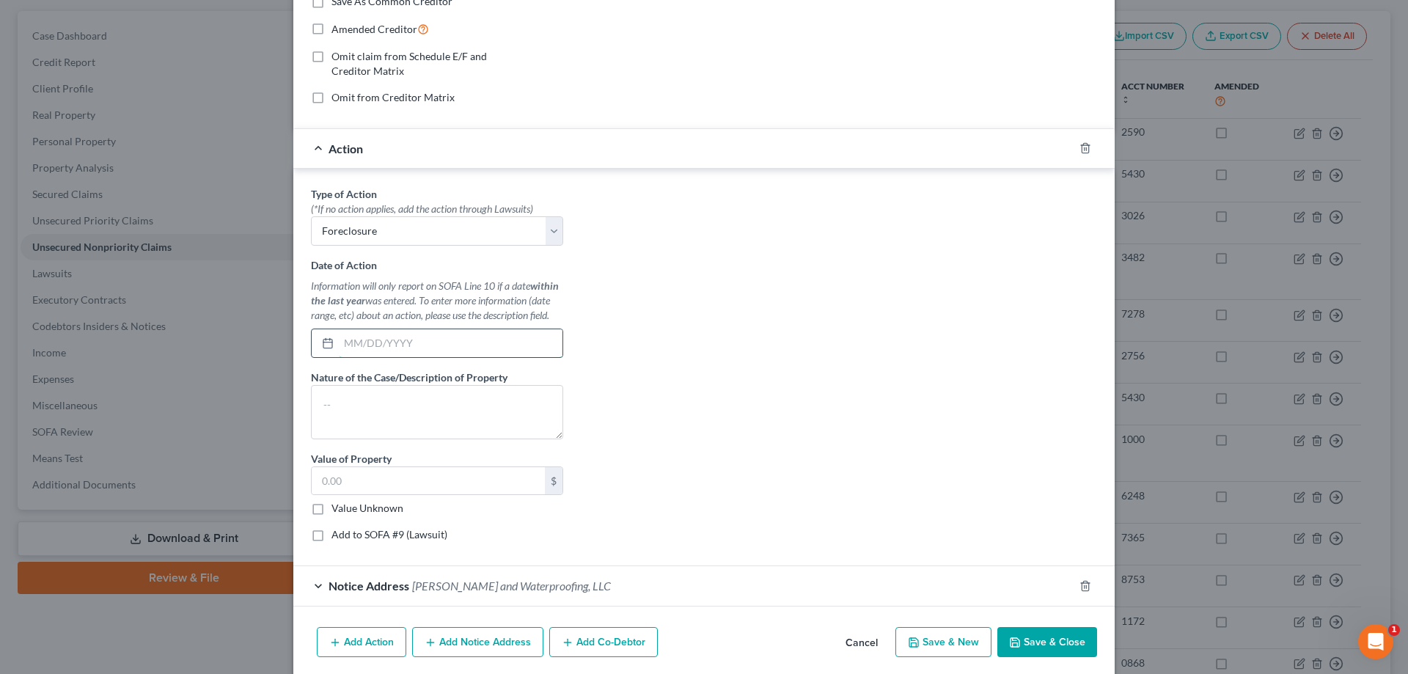
click at [427, 337] on input "text" at bounding box center [451, 343] width 224 height 28
type input "[DATE]"
click at [422, 534] on label "Add to SOFA #9 (Lawsuit)" at bounding box center [389, 534] width 116 height 15
click at [347, 534] on input "Add to SOFA #9 (Lawsuit)" at bounding box center [342, 532] width 10 height 10
checkbox input "true"
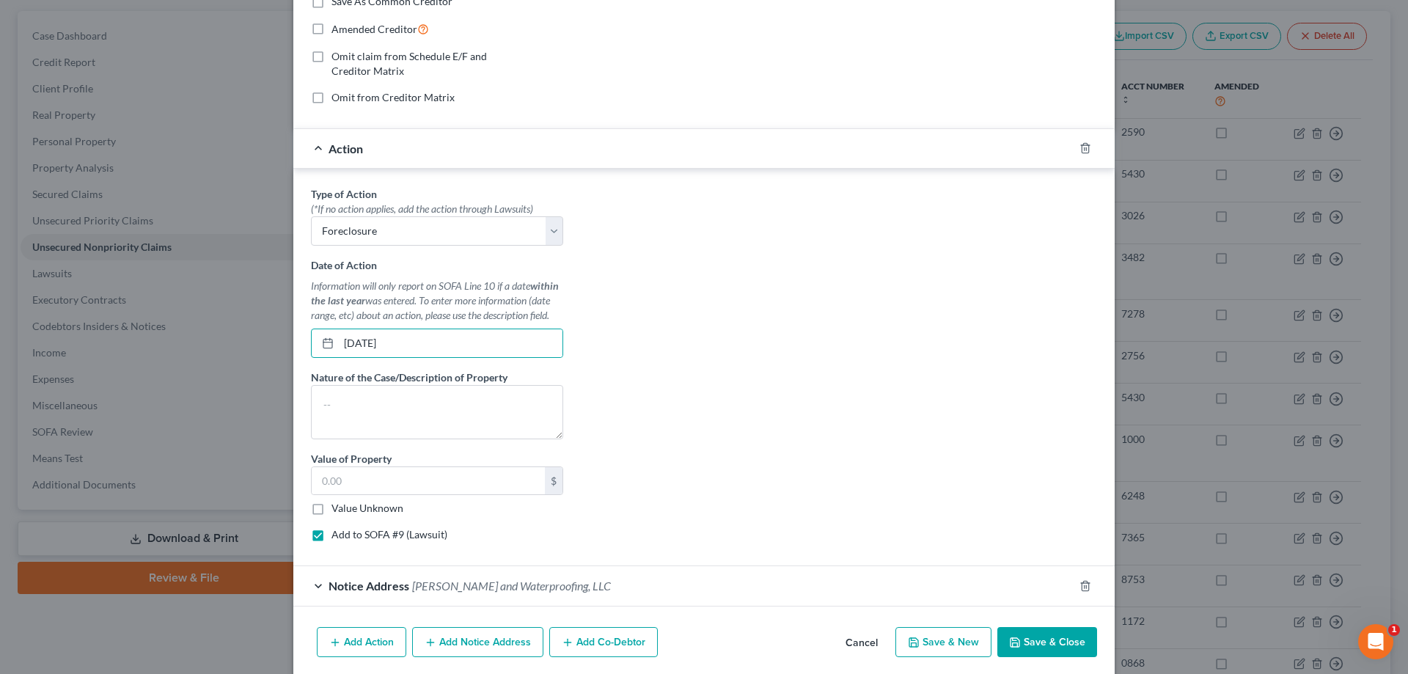
select select "0"
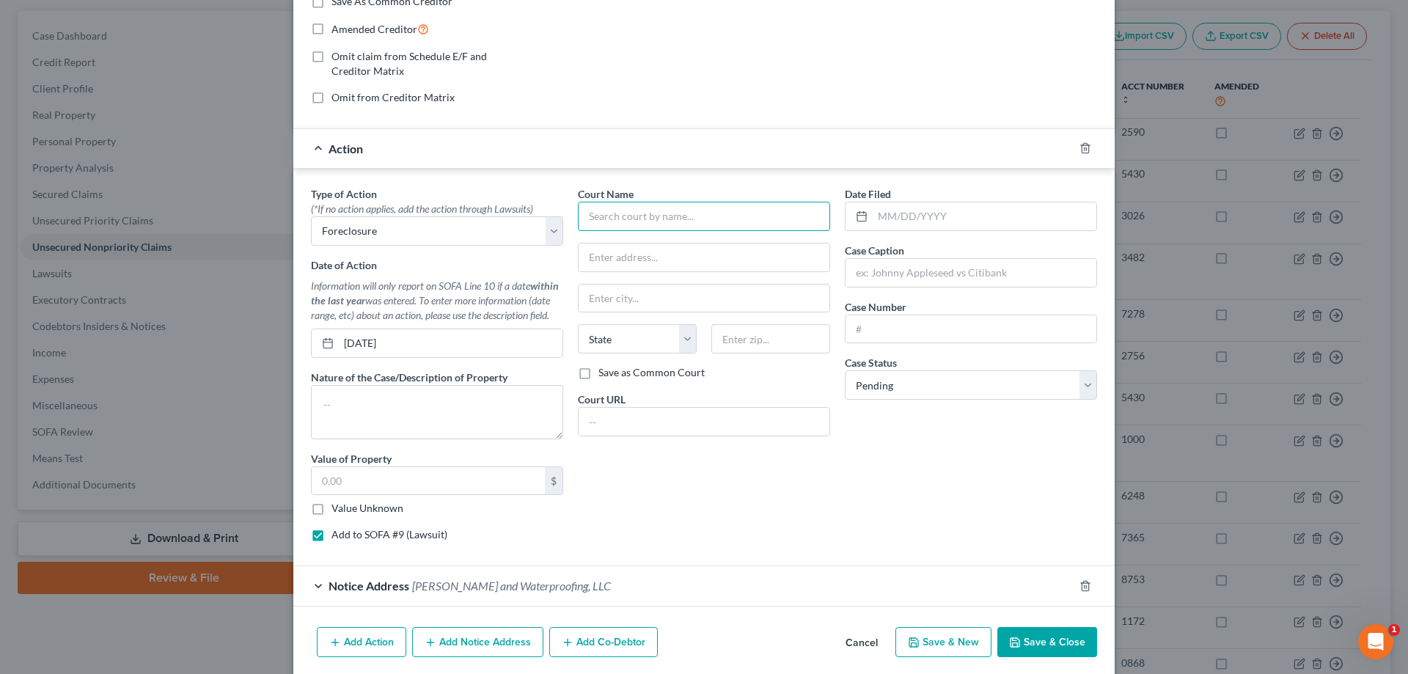
click at [658, 221] on input "text" at bounding box center [704, 216] width 252 height 29
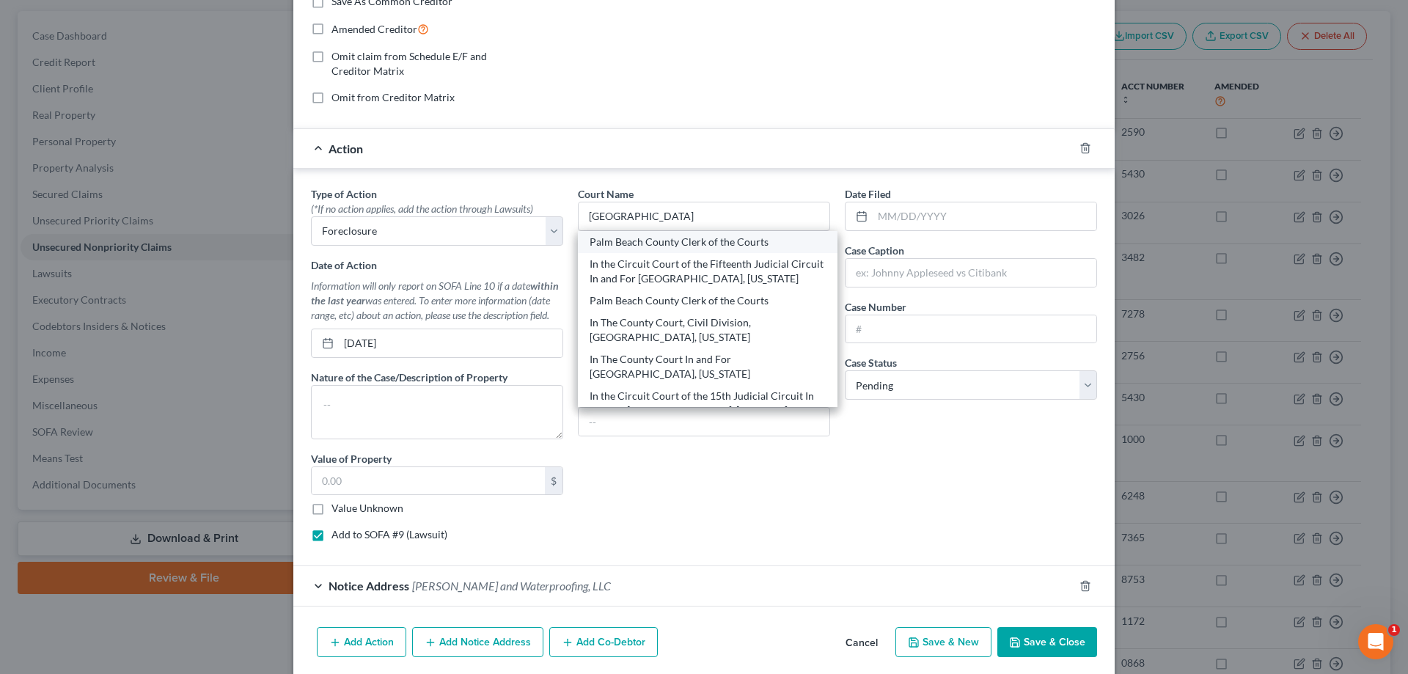
click at [662, 246] on div "Palm Beach County Clerk of the Courts" at bounding box center [708, 242] width 236 height 15
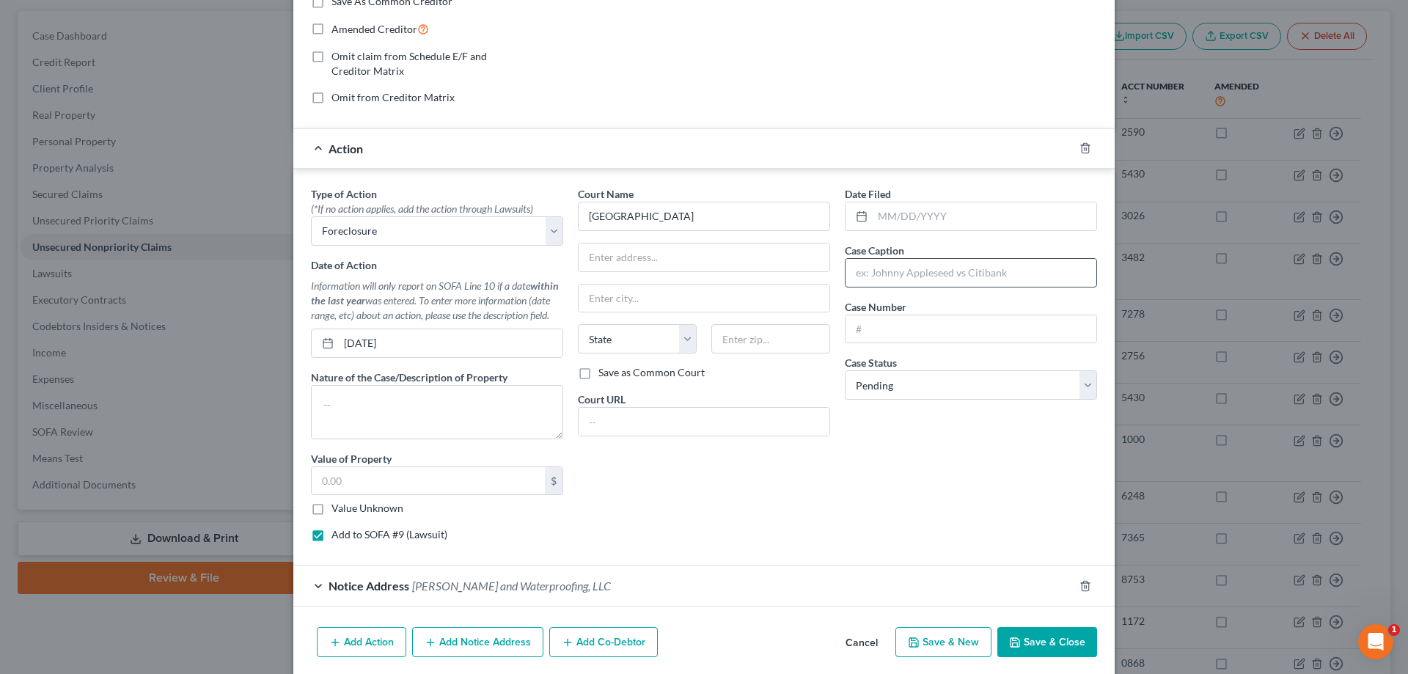
type input "Palm Beach County Clerk of the Courts"
type input "[STREET_ADDRESS][PERSON_NAME]"
type input "[GEOGRAPHIC_DATA]"
select select "9"
type input "33401"
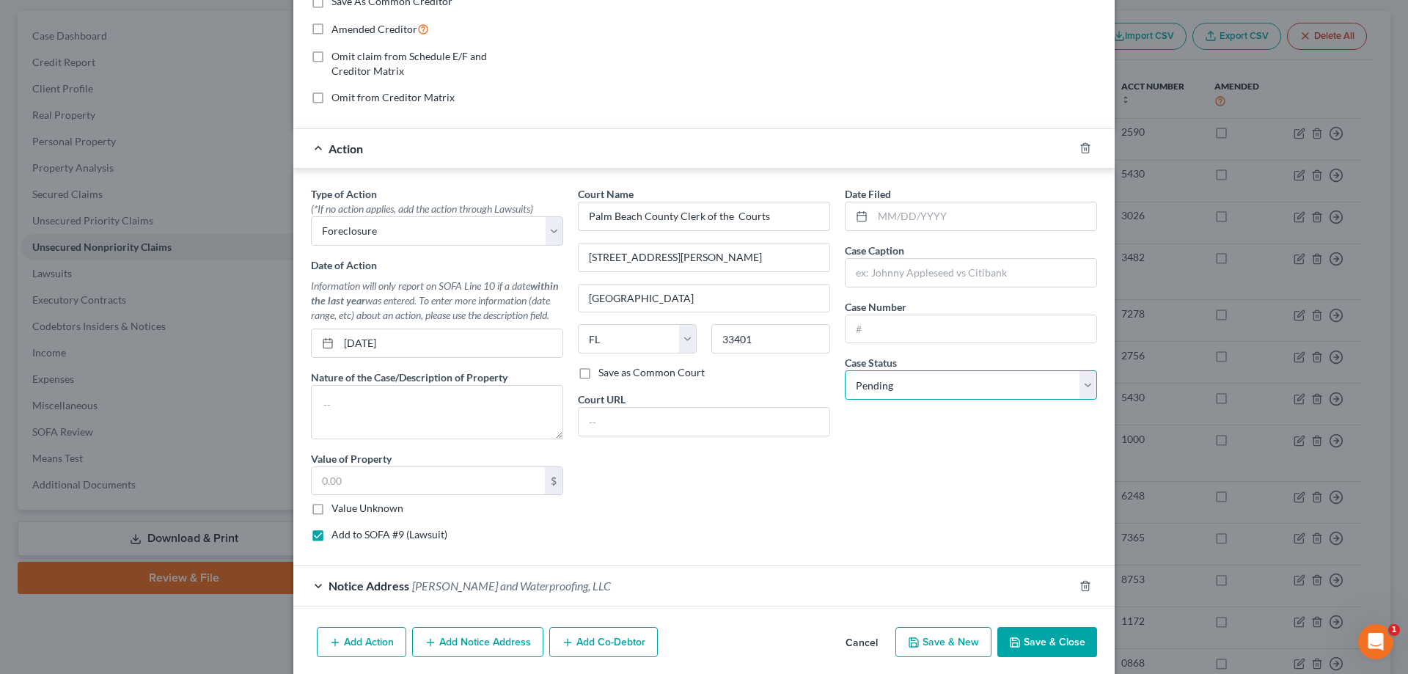
drag, startPoint x: 897, startPoint y: 383, endPoint x: 895, endPoint y: 397, distance: 14.8
click at [897, 383] on select "Select Pending On Appeal Concluded" at bounding box center [971, 384] width 252 height 29
select select "2"
click at [845, 370] on select "Select Pending On Appeal Concluded" at bounding box center [971, 384] width 252 height 29
click at [922, 218] on input "text" at bounding box center [985, 216] width 224 height 28
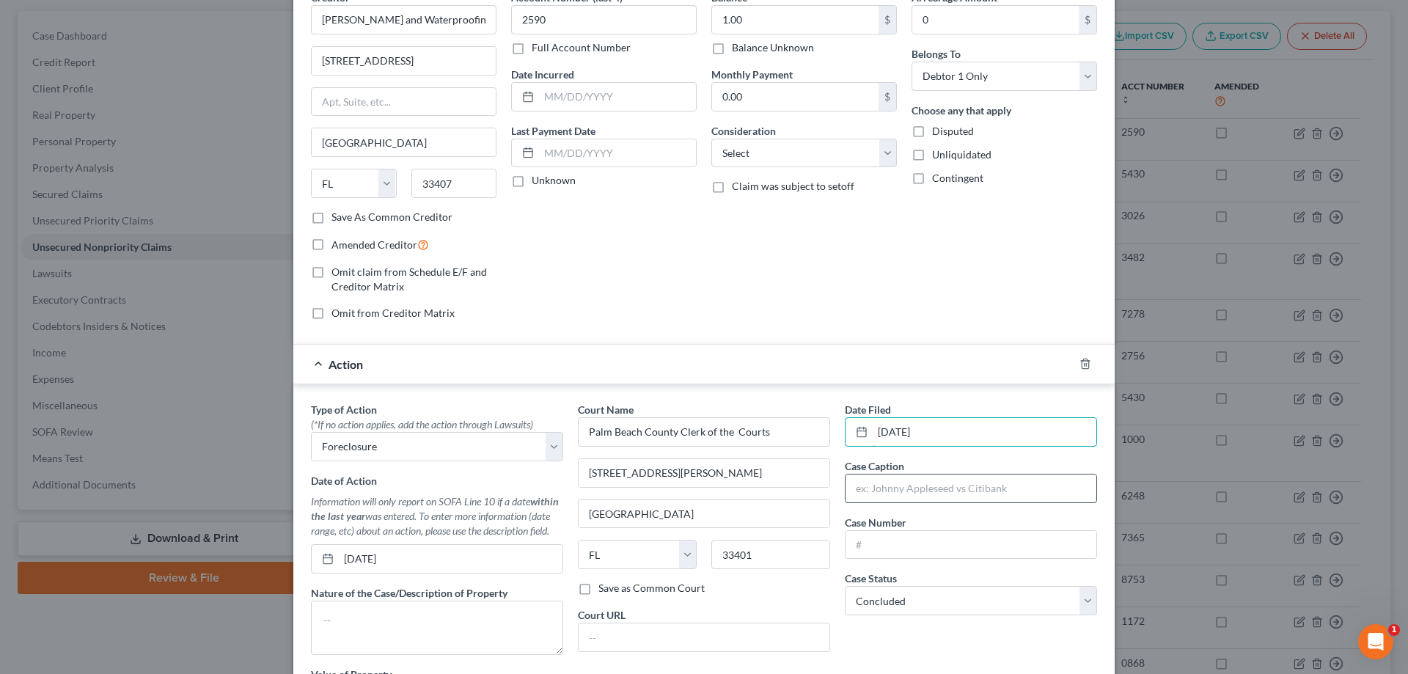
scroll to position [73, 0]
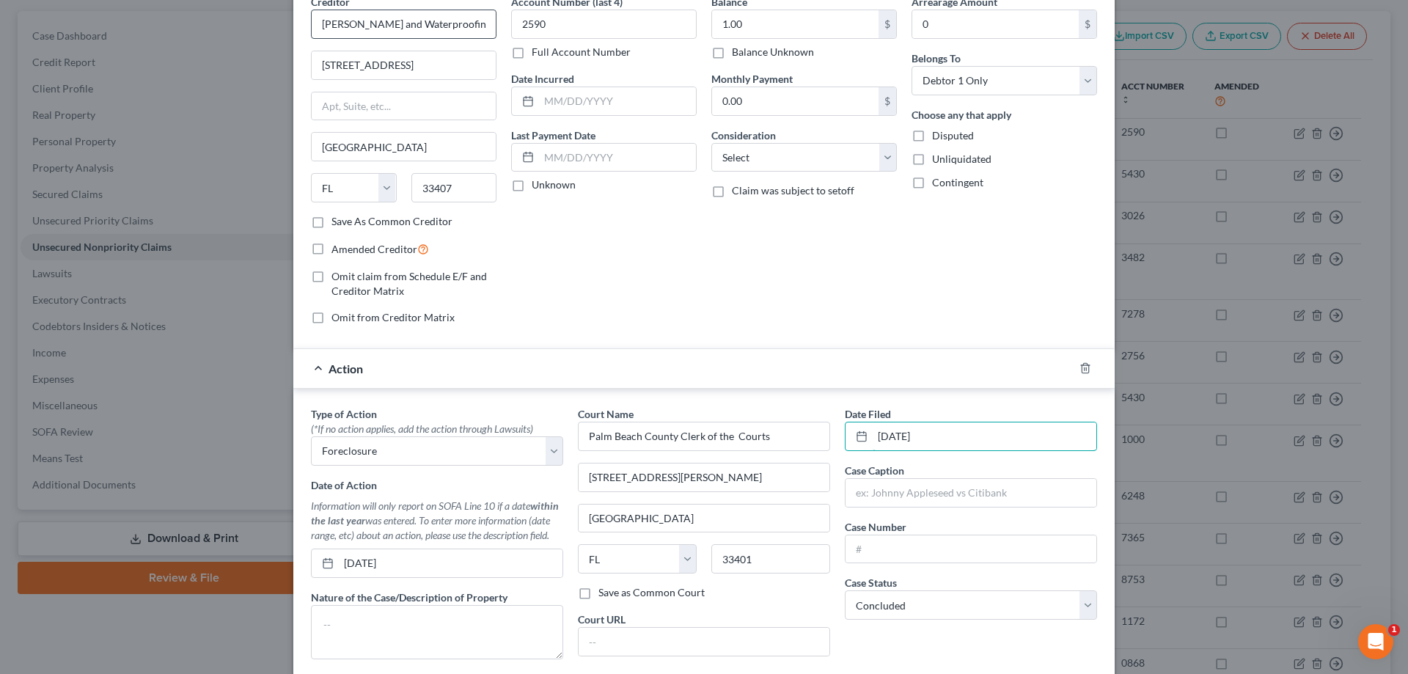
type input "[DATE]"
drag, startPoint x: 317, startPoint y: 23, endPoint x: 486, endPoint y: 22, distance: 169.4
click at [486, 22] on input "[PERSON_NAME] and Waterproofing, LLC" at bounding box center [404, 24] width 186 height 29
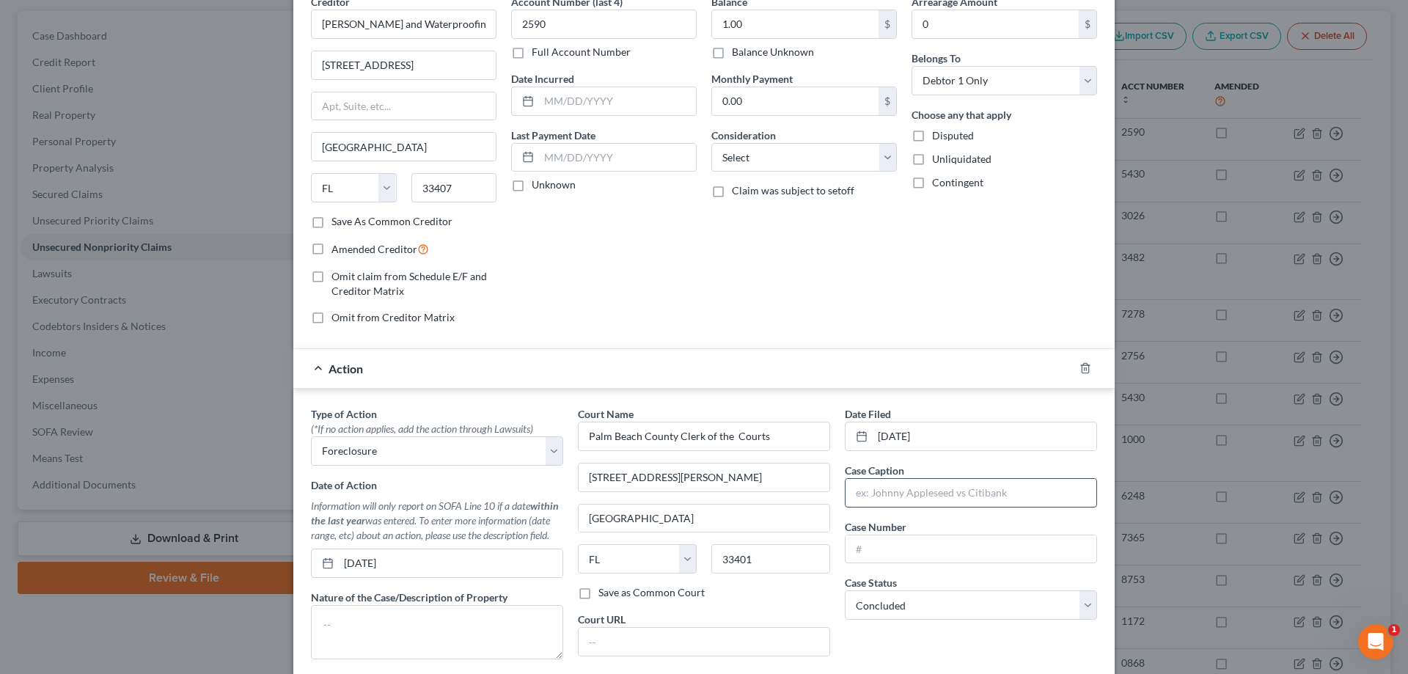
click at [903, 500] on input "text" at bounding box center [971, 493] width 251 height 28
paste input "[PERSON_NAME] and Waterproofing, LLC"
type input "[PERSON_NAME] and Waterproofing, LLC v. [PERSON_NAME], [DOMAIN_NAME]."
click at [897, 543] on input "text" at bounding box center [971, 549] width 251 height 28
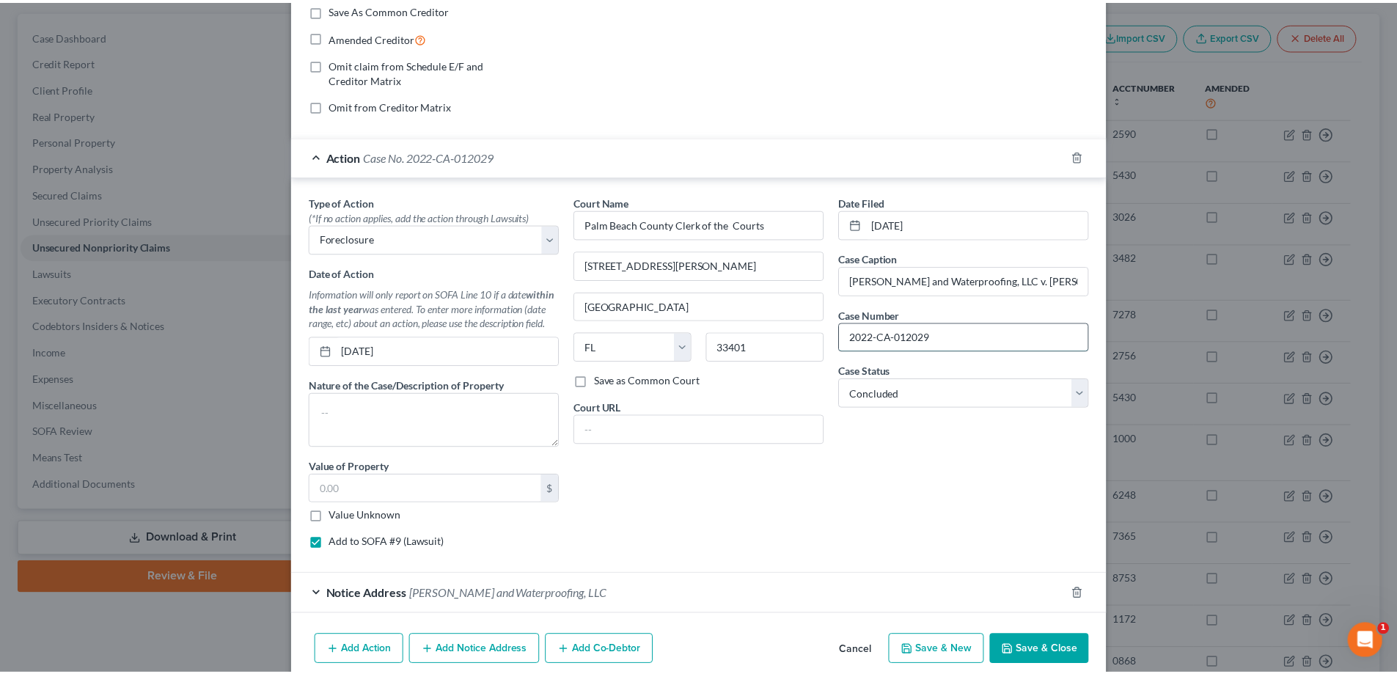
scroll to position [348, 0]
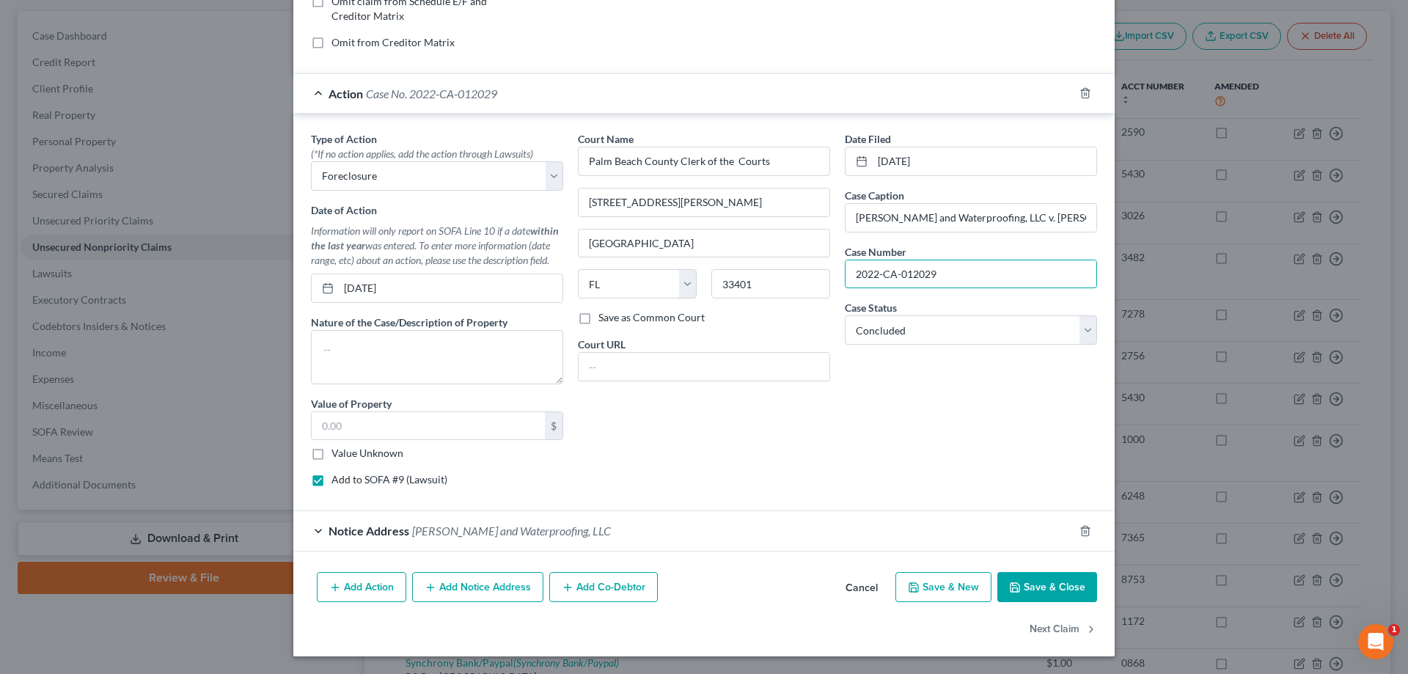
type input "2022-CA-012029"
click at [1071, 585] on button "Save & Close" at bounding box center [1047, 587] width 100 height 31
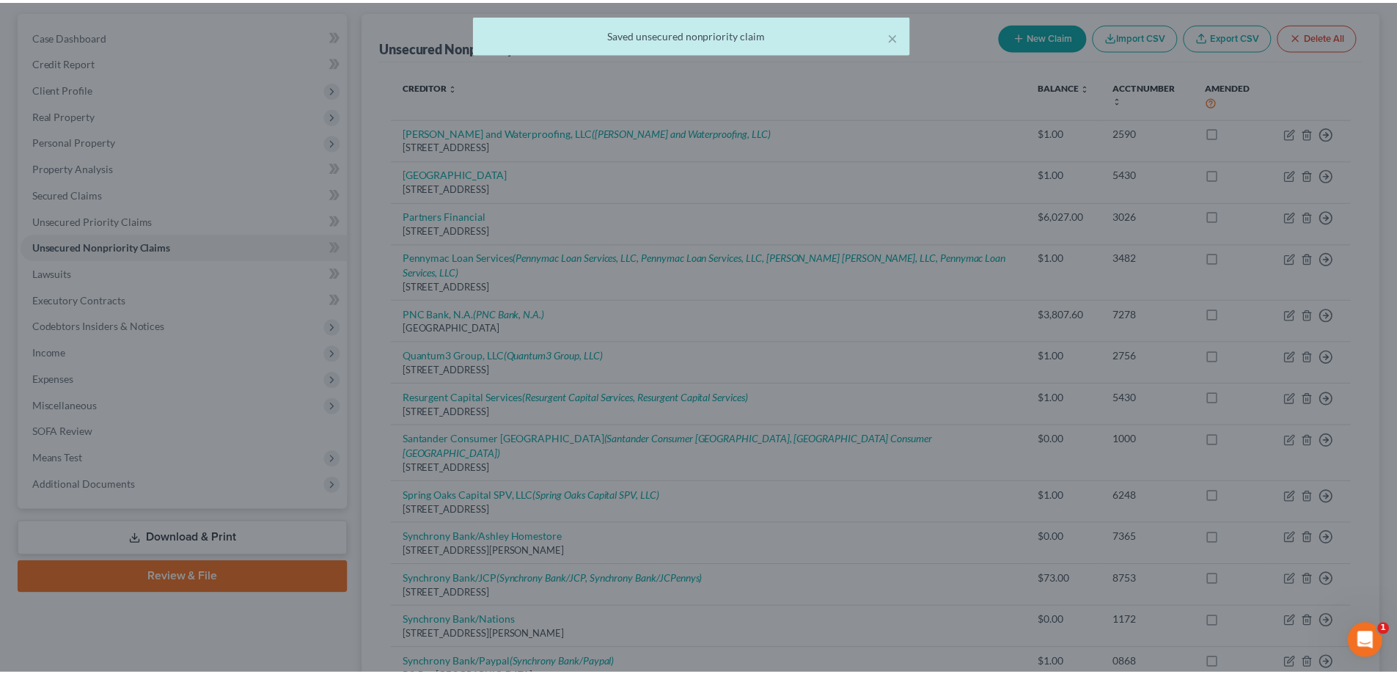
scroll to position [0, 0]
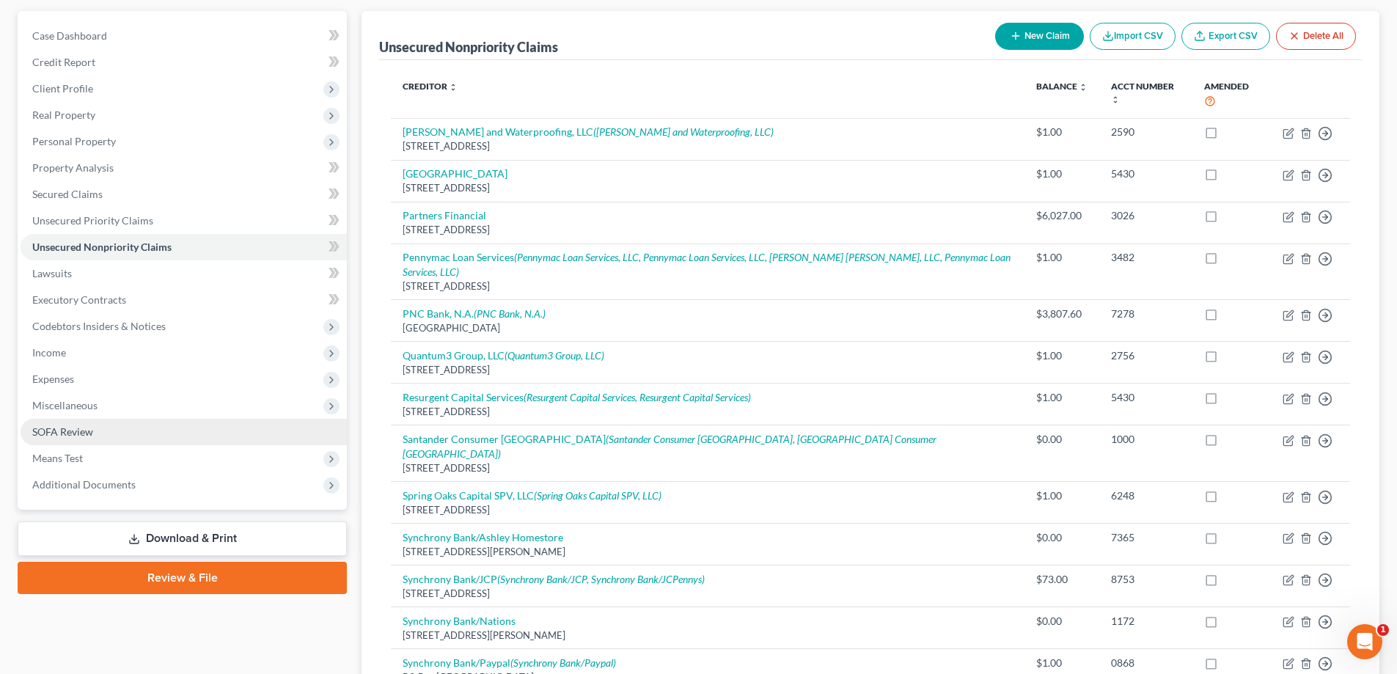
click at [86, 429] on span "SOFA Review" at bounding box center [62, 431] width 61 height 12
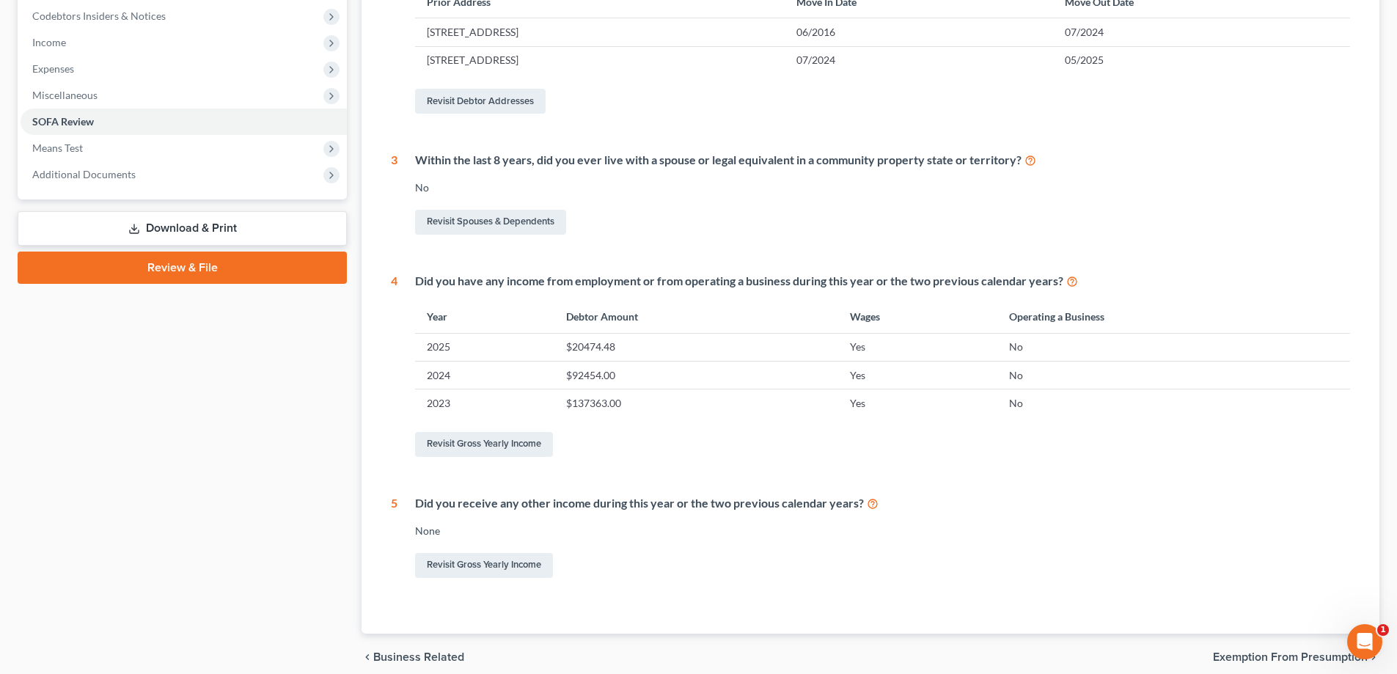
scroll to position [73, 0]
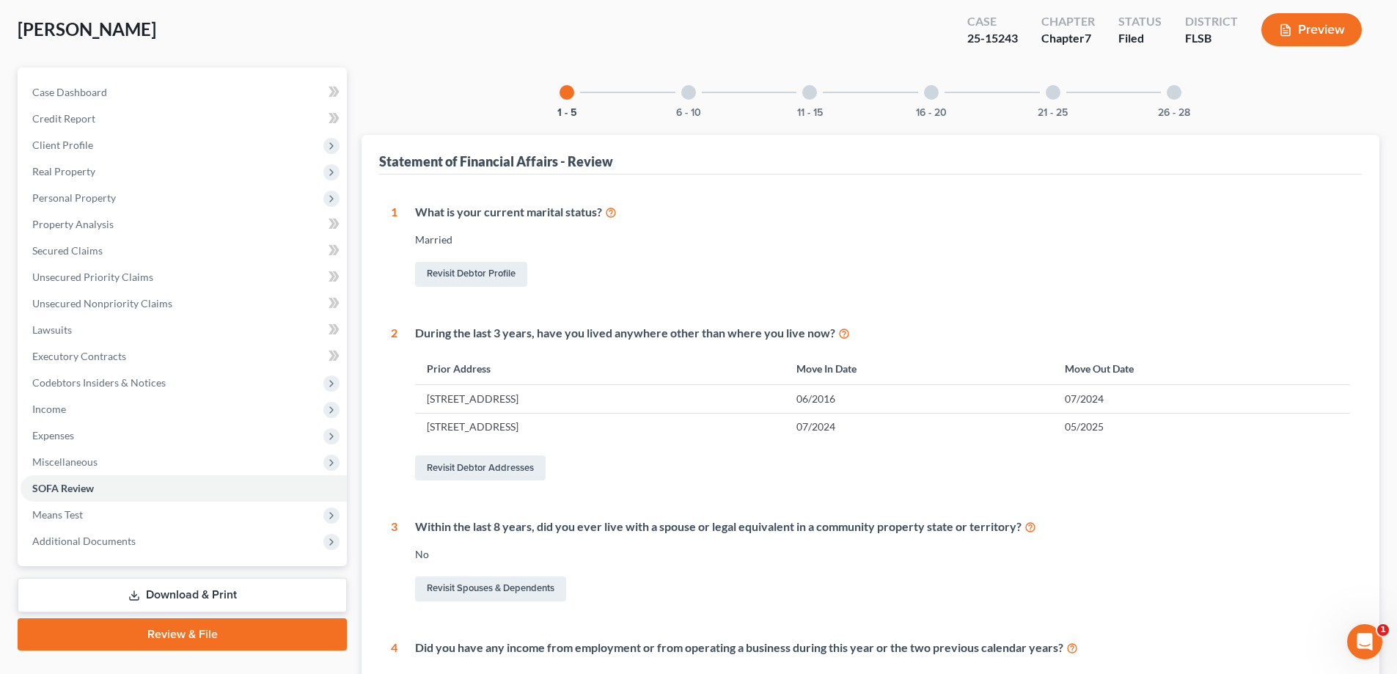
click at [924, 91] on div at bounding box center [931, 92] width 15 height 15
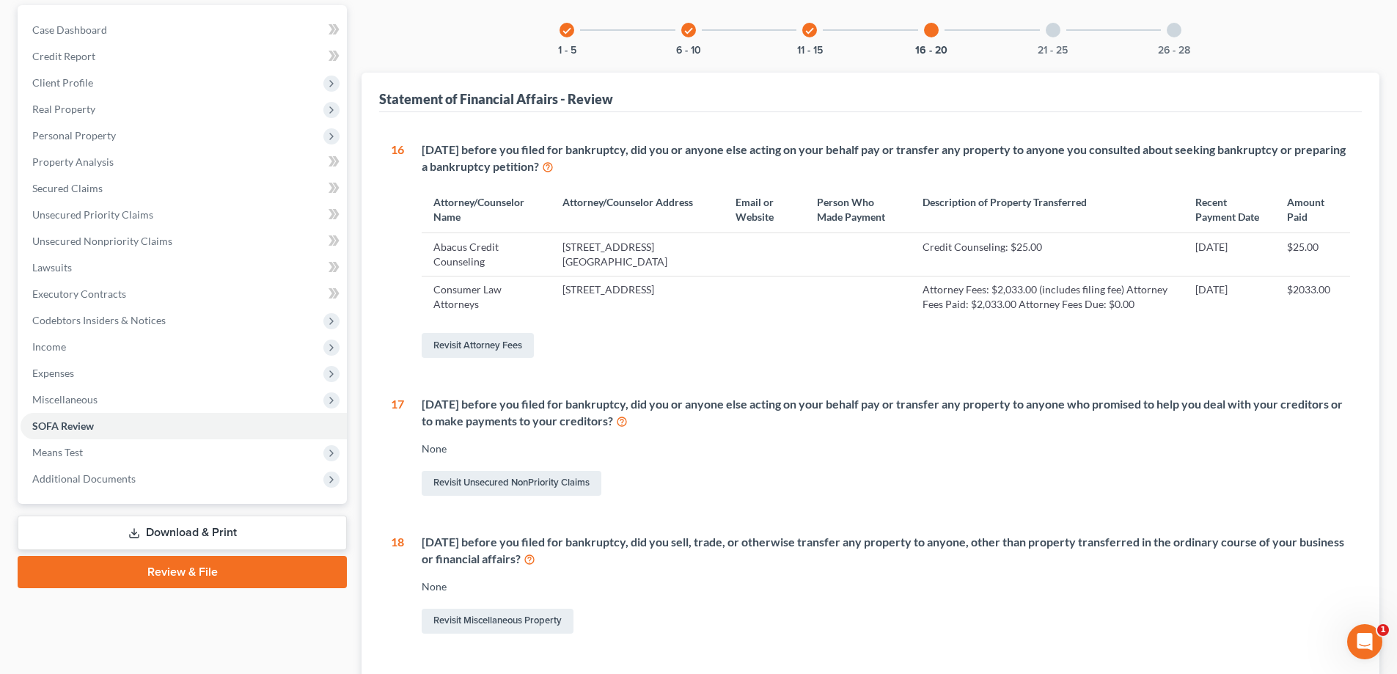
scroll to position [220, 0]
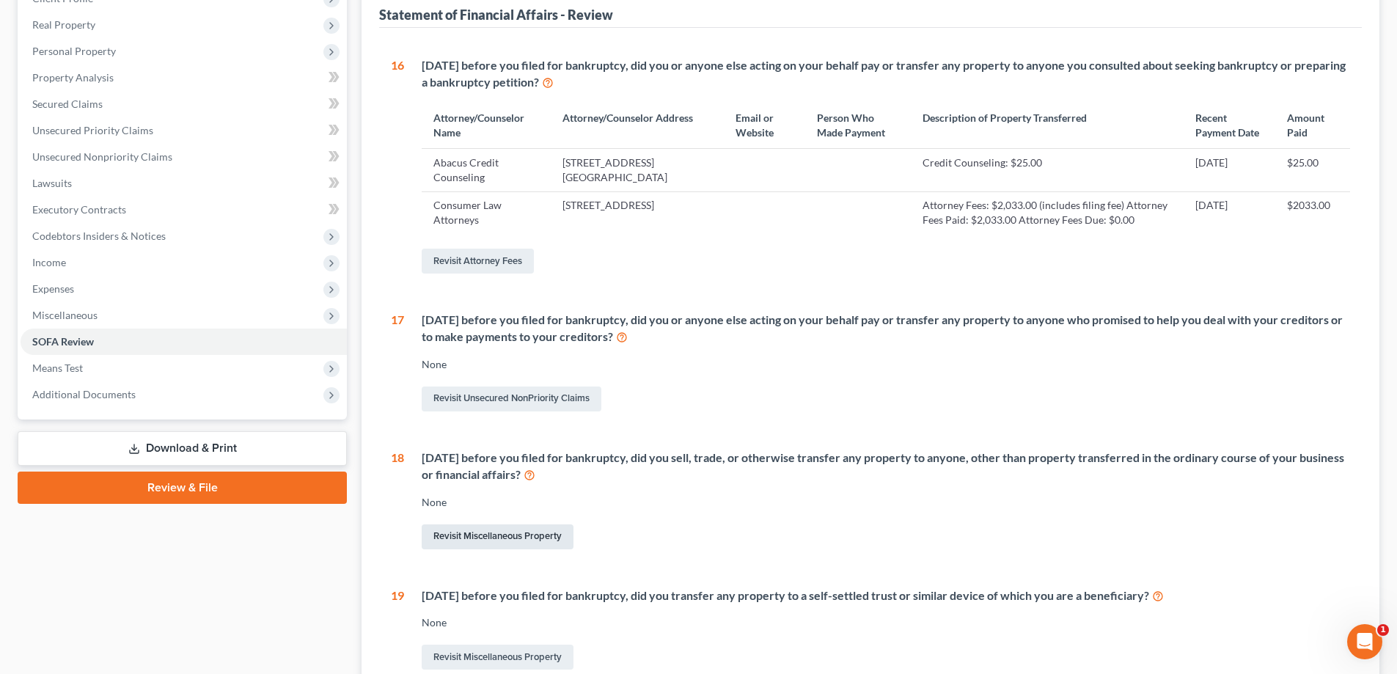
click at [494, 549] on link "Revisit Miscellaneous Property" at bounding box center [498, 536] width 152 height 25
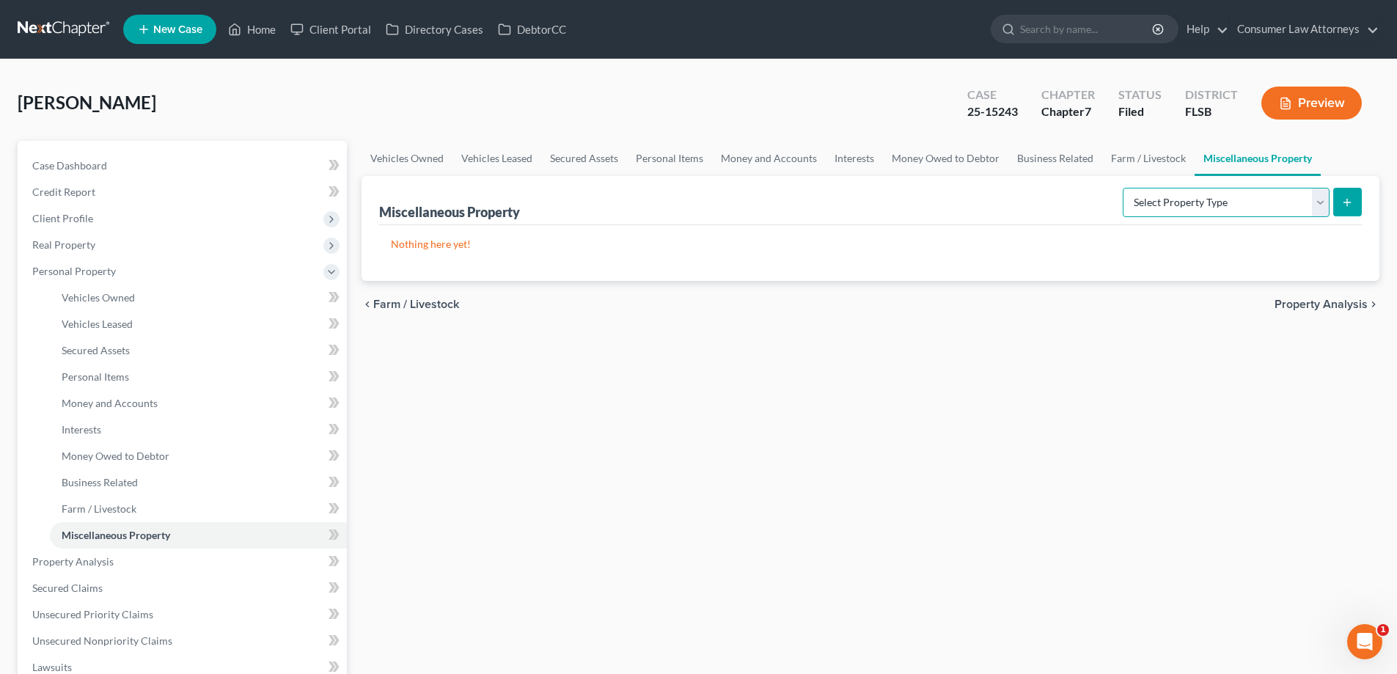
click at [1327, 202] on select "Select Property Type Assigned for Creditor Benefit [DATE] Holding for Another N…" at bounding box center [1226, 202] width 207 height 29
select select "transferred"
click at [1123, 188] on select "Select Property Type Assigned for Creditor Benefit [DATE] Holding for Another N…" at bounding box center [1226, 202] width 207 height 29
click at [1349, 207] on icon "submit" at bounding box center [1347, 203] width 12 height 12
select select "Ordinary ([DATE])"
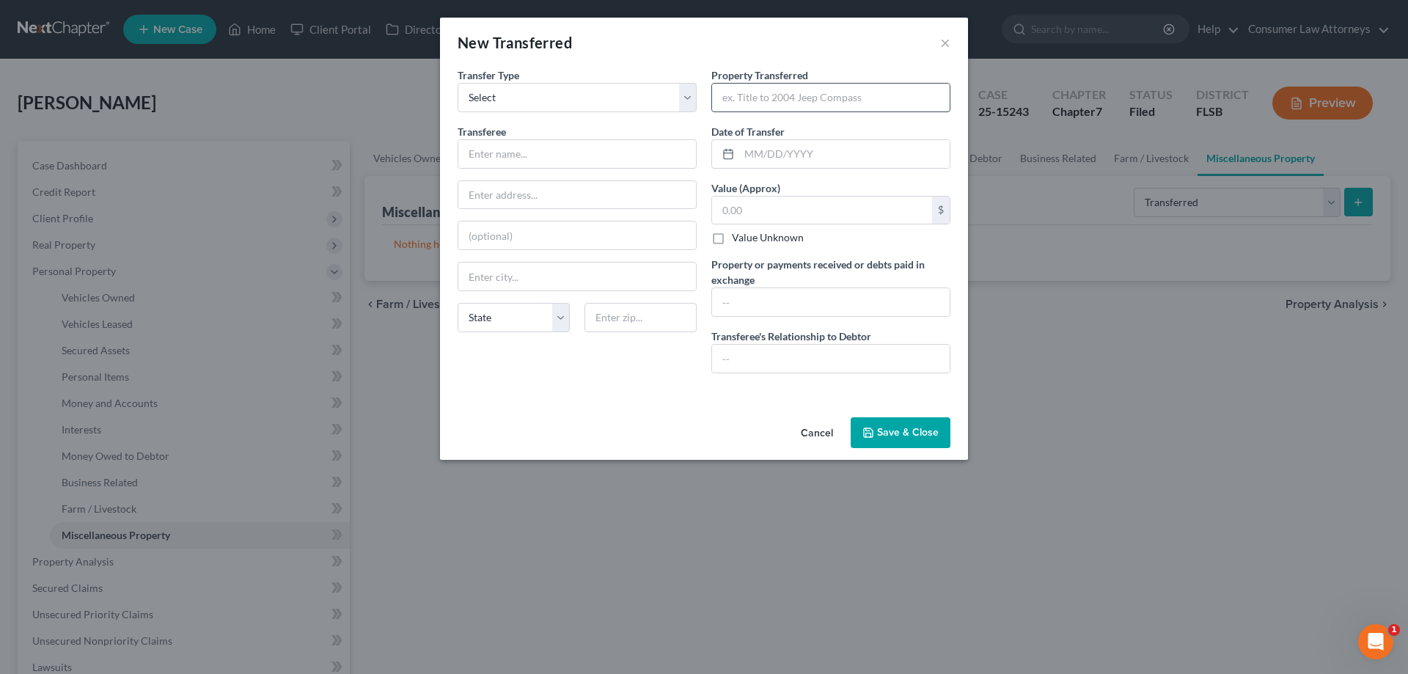
click at [798, 101] on input "text" at bounding box center [831, 98] width 238 height 28
paste input "2016 Volkswagen Golf"
type input "2016 Volkswagen Golf"
click at [789, 147] on input "text" at bounding box center [844, 154] width 210 height 28
type input "[DATE]"
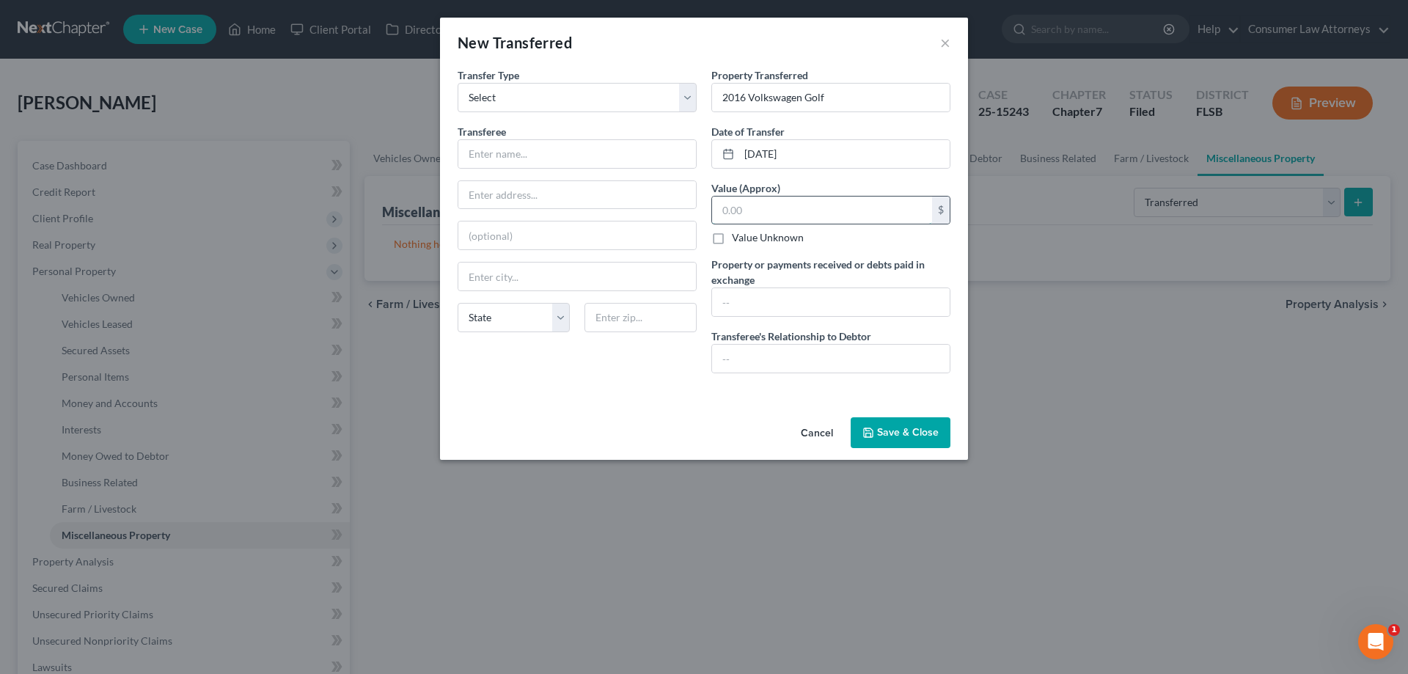
click at [759, 216] on input "text" at bounding box center [822, 211] width 220 height 28
type input "3,500"
click at [832, 362] on input "text" at bounding box center [831, 359] width 238 height 28
type input "d"
type input "Auto Dealership"
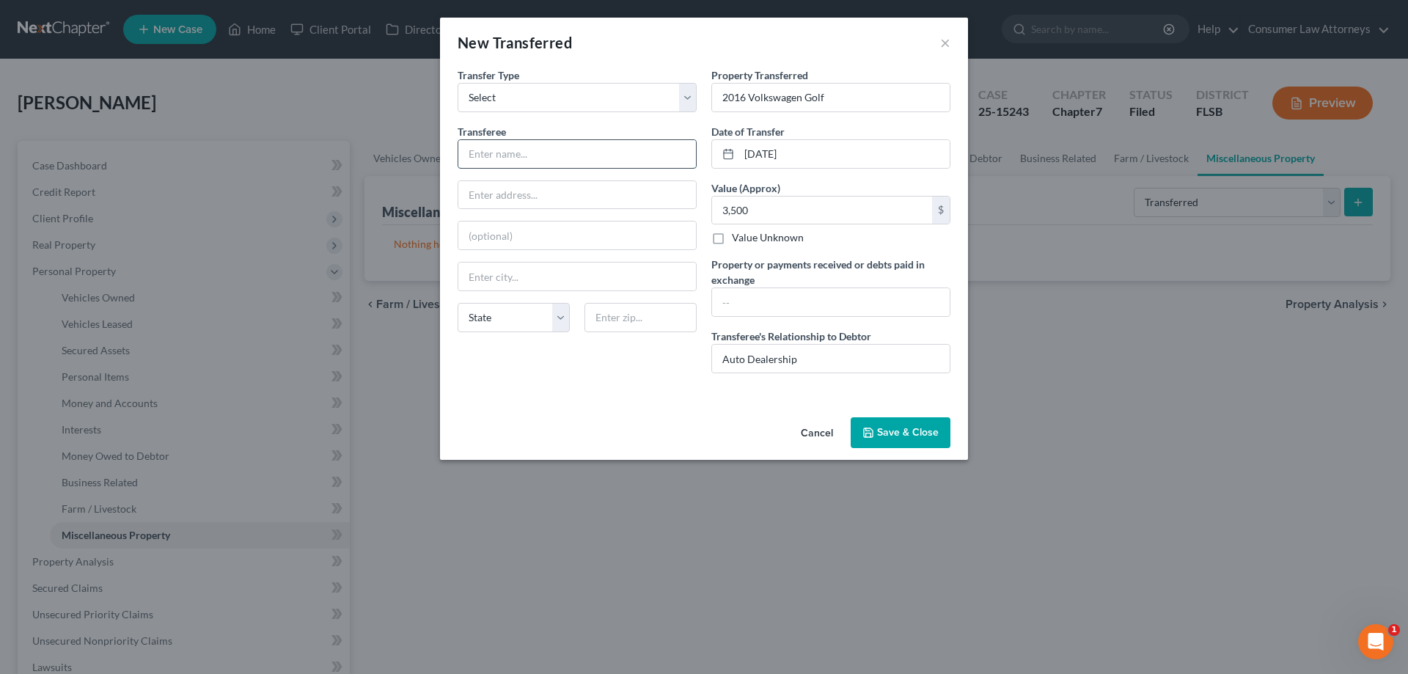
click at [551, 161] on input "text" at bounding box center [577, 154] width 238 height 28
type input "Planet Motors"
click at [511, 191] on input "text" at bounding box center [577, 195] width 238 height 28
type input "[STREET_ADDRESS]"
click at [620, 314] on input "text" at bounding box center [641, 317] width 112 height 29
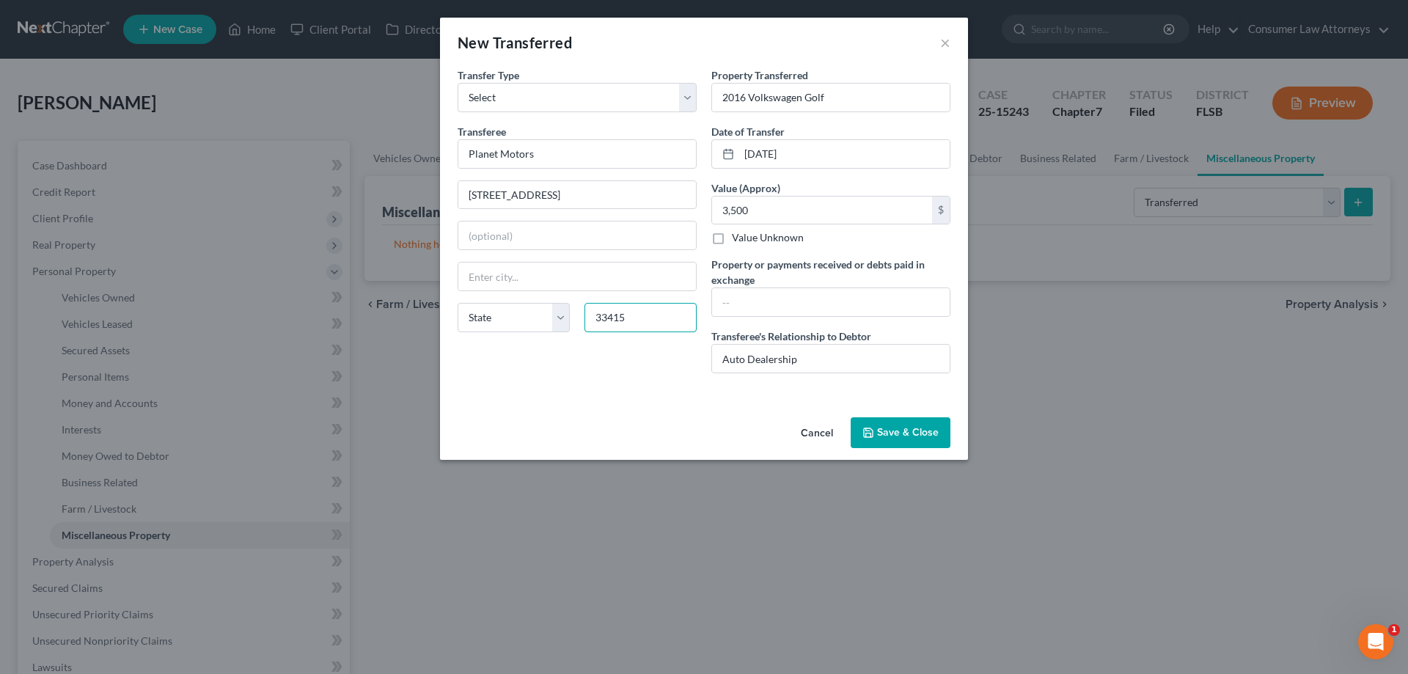
type input "33415"
type input "[GEOGRAPHIC_DATA]"
click at [887, 434] on button "Save & Close" at bounding box center [901, 432] width 100 height 31
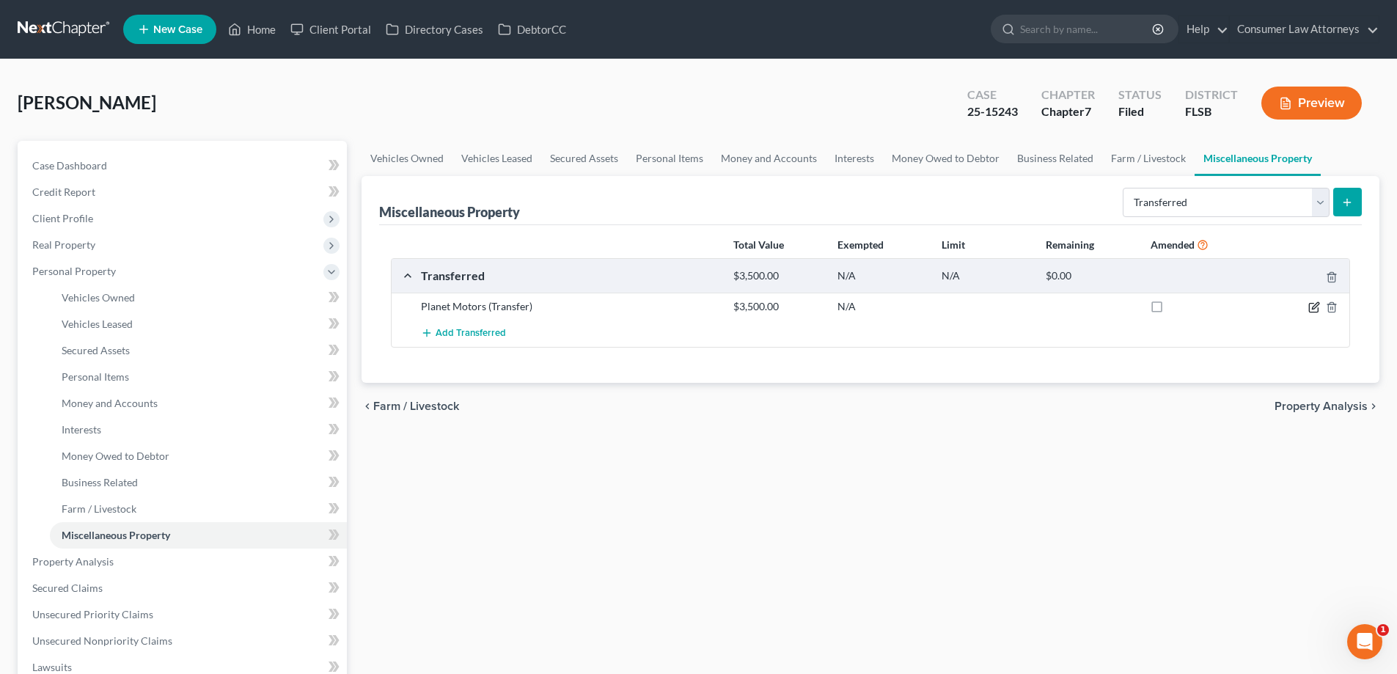
click at [1318, 306] on icon "button" at bounding box center [1315, 305] width 7 height 7
select select "Ordinary ([DATE])"
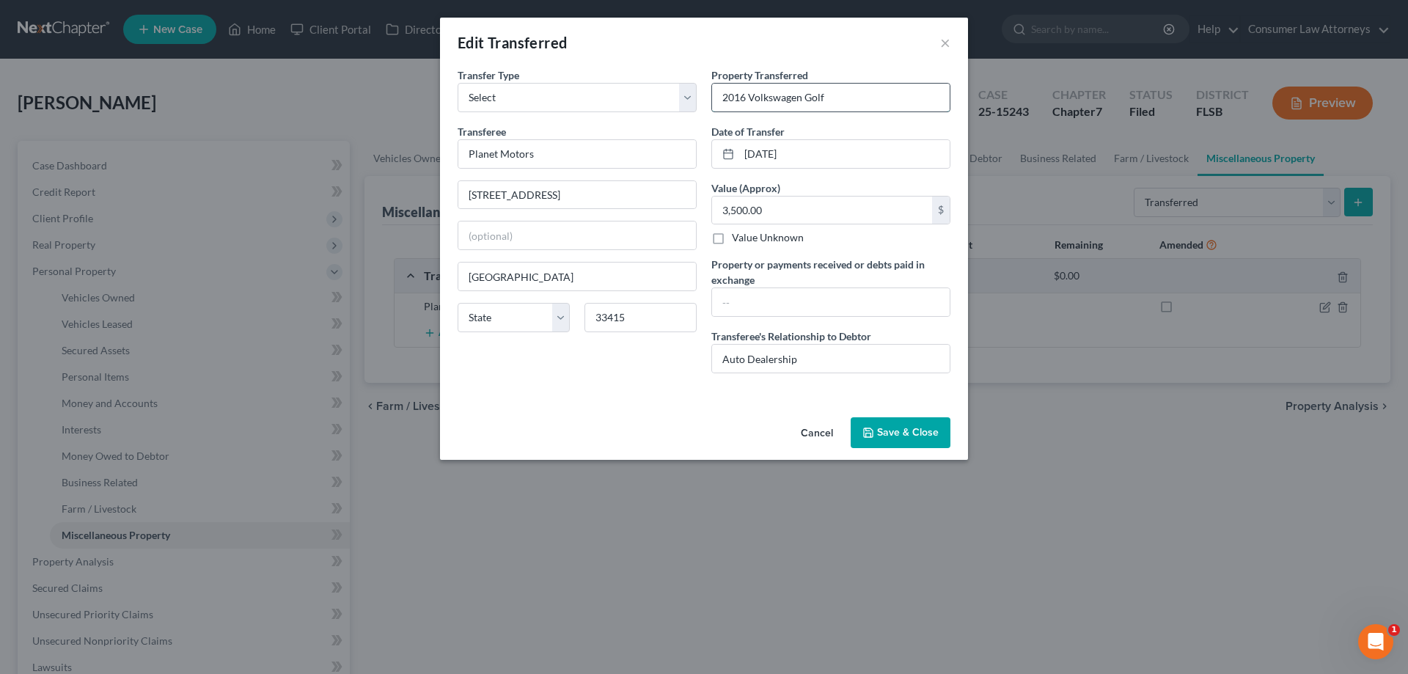
drag, startPoint x: 862, startPoint y: 98, endPoint x: 882, endPoint y: 109, distance: 21.7
click at [862, 98] on input "2016 Volkswagen Golf" at bounding box center [831, 98] width 238 height 28
click at [864, 99] on input "2016 Volkswagen Golf (VIN#" at bounding box center [831, 98] width 238 height 28
type input "2016 Volkswagen Golf (VIN# WVWPP7AUGW901579"
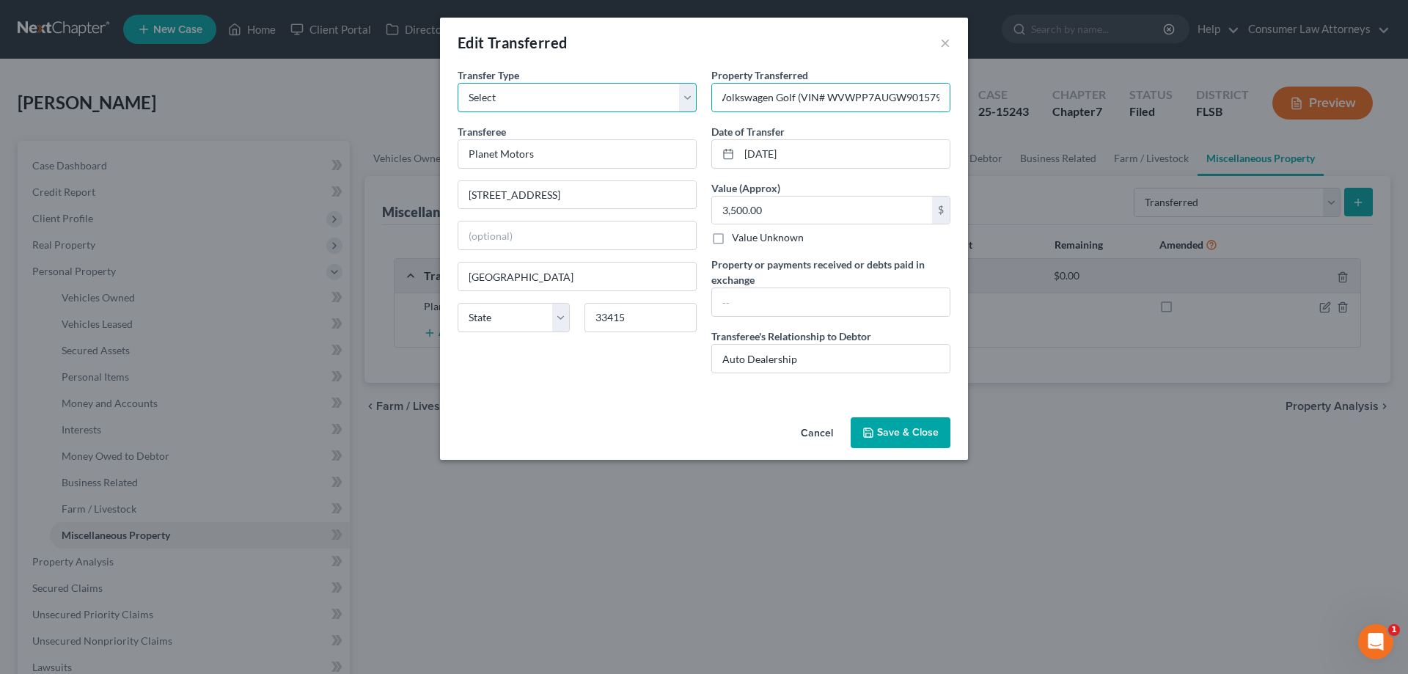
click at [546, 88] on select "Select Ordinary ([DATE]) [DATE]" at bounding box center [577, 97] width 239 height 29
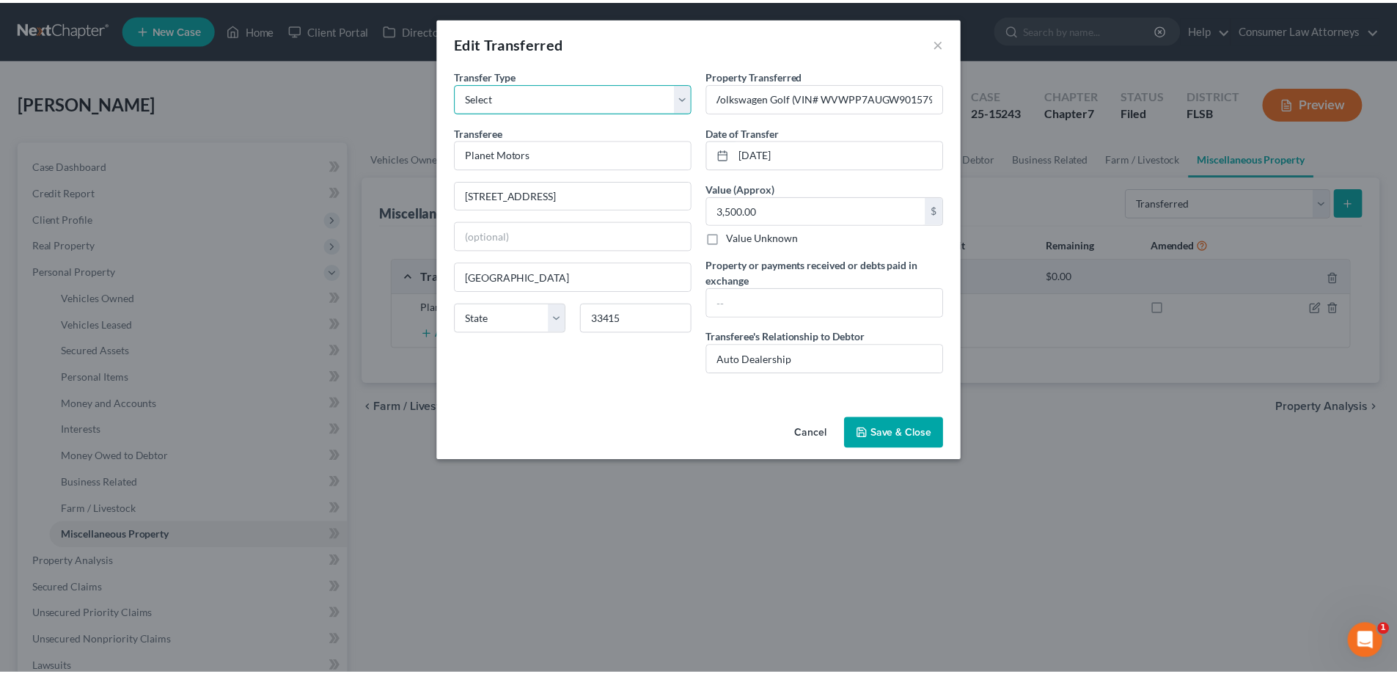
scroll to position [0, 0]
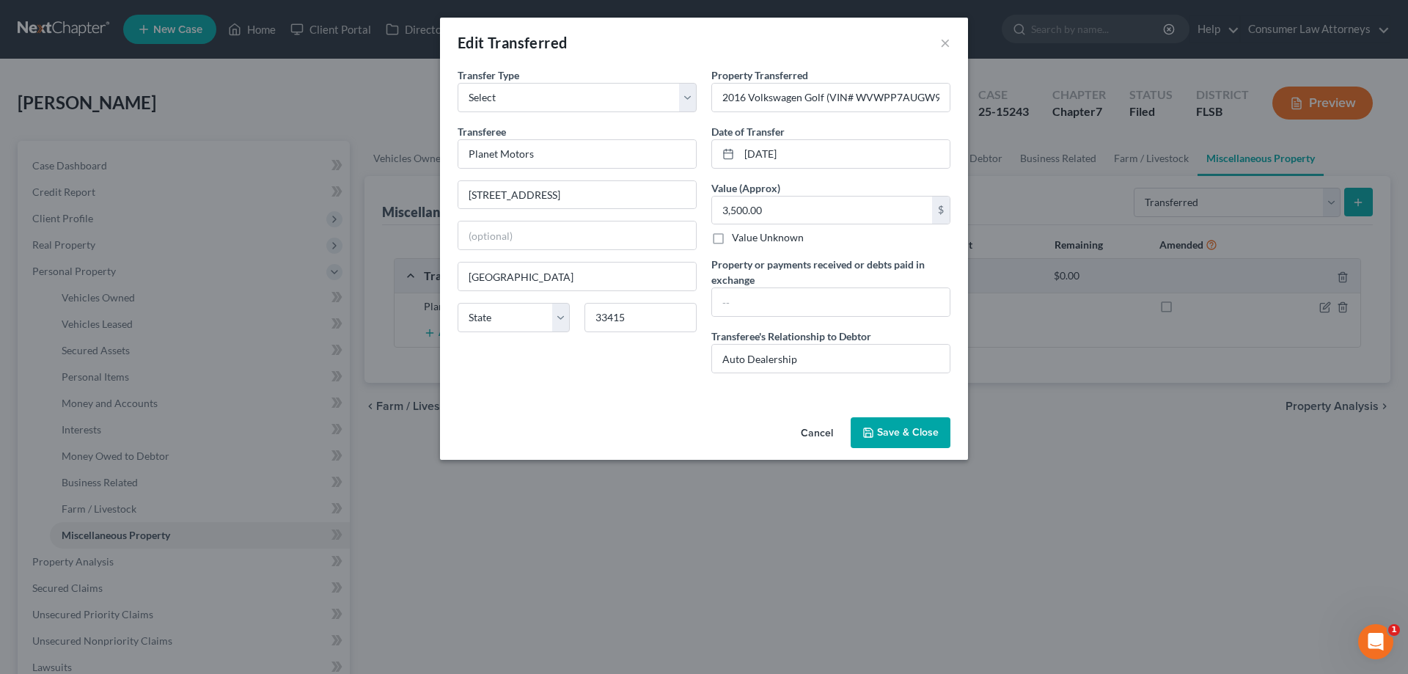
drag, startPoint x: 560, startPoint y: 78, endPoint x: 735, endPoint y: 26, distance: 181.9
click at [560, 78] on div "Transfer Type * Select Ordinary ([DATE]) [DATE]" at bounding box center [577, 89] width 239 height 45
click at [916, 433] on button "Save & Close" at bounding box center [901, 432] width 100 height 31
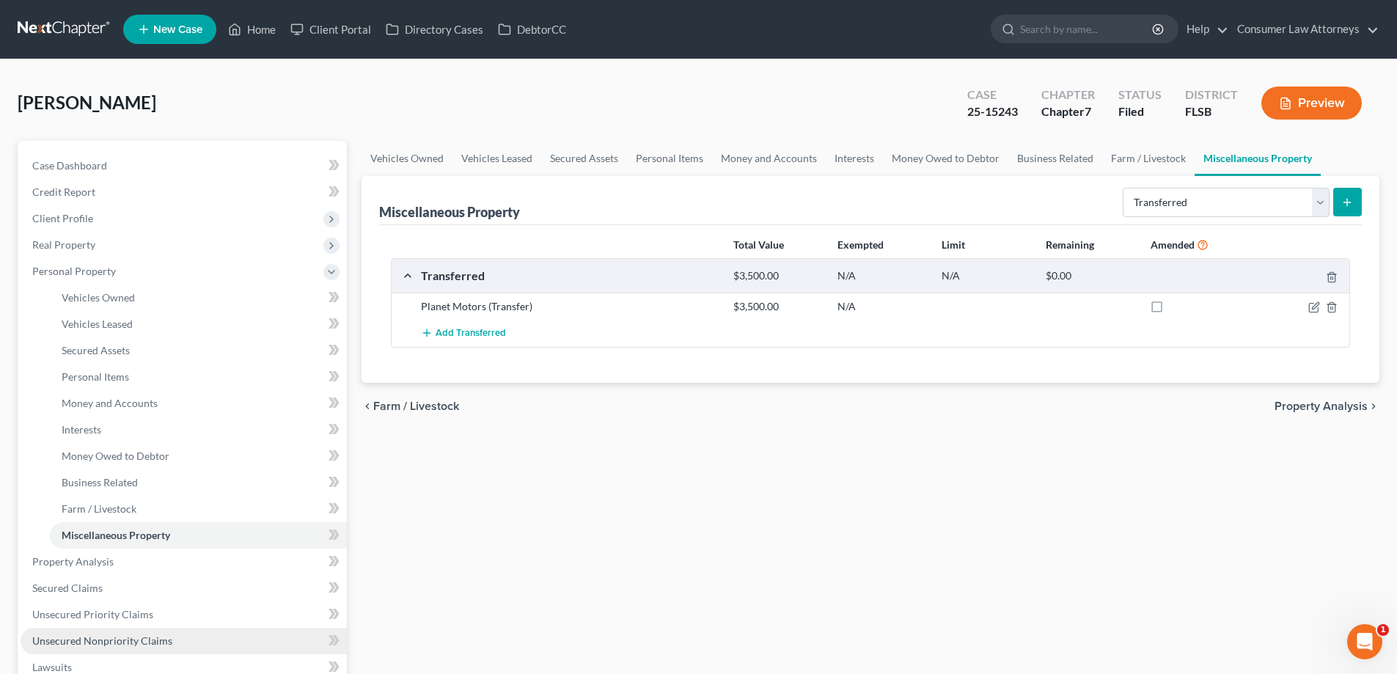
click at [120, 644] on span "Unsecured Nonpriority Claims" at bounding box center [102, 640] width 140 height 12
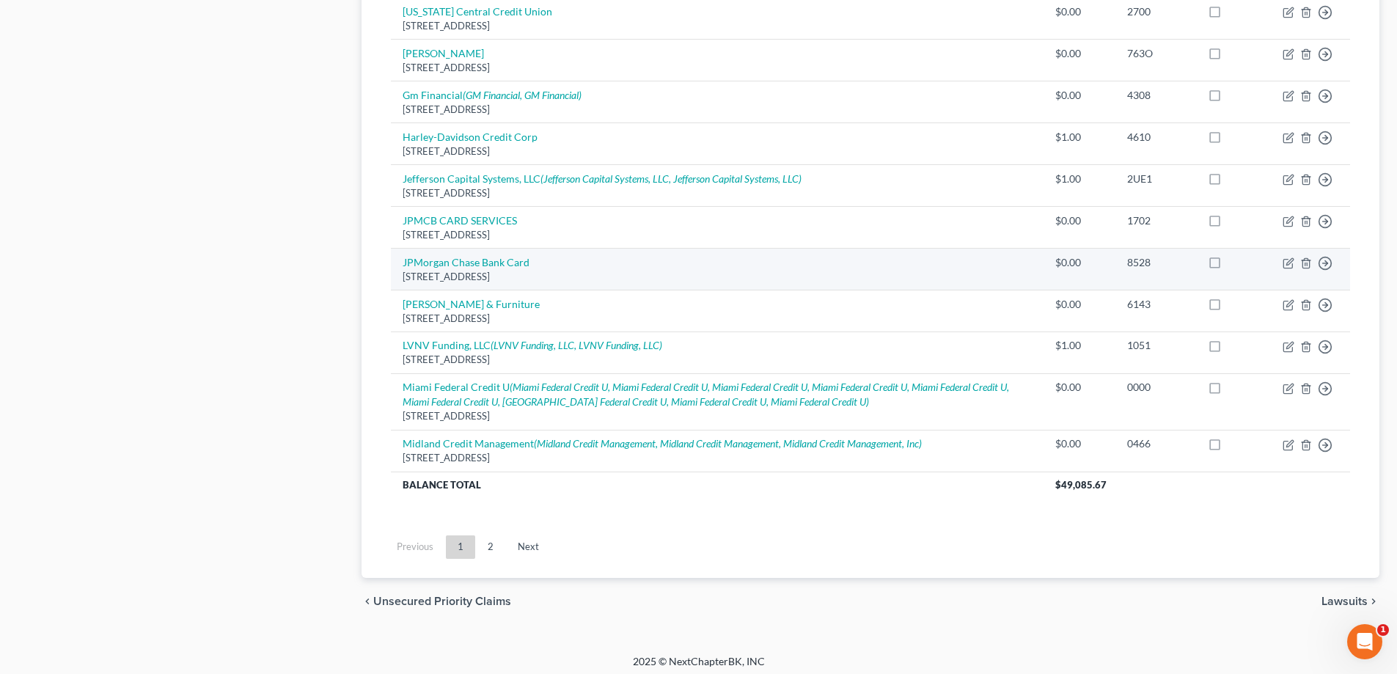
scroll to position [1051, 0]
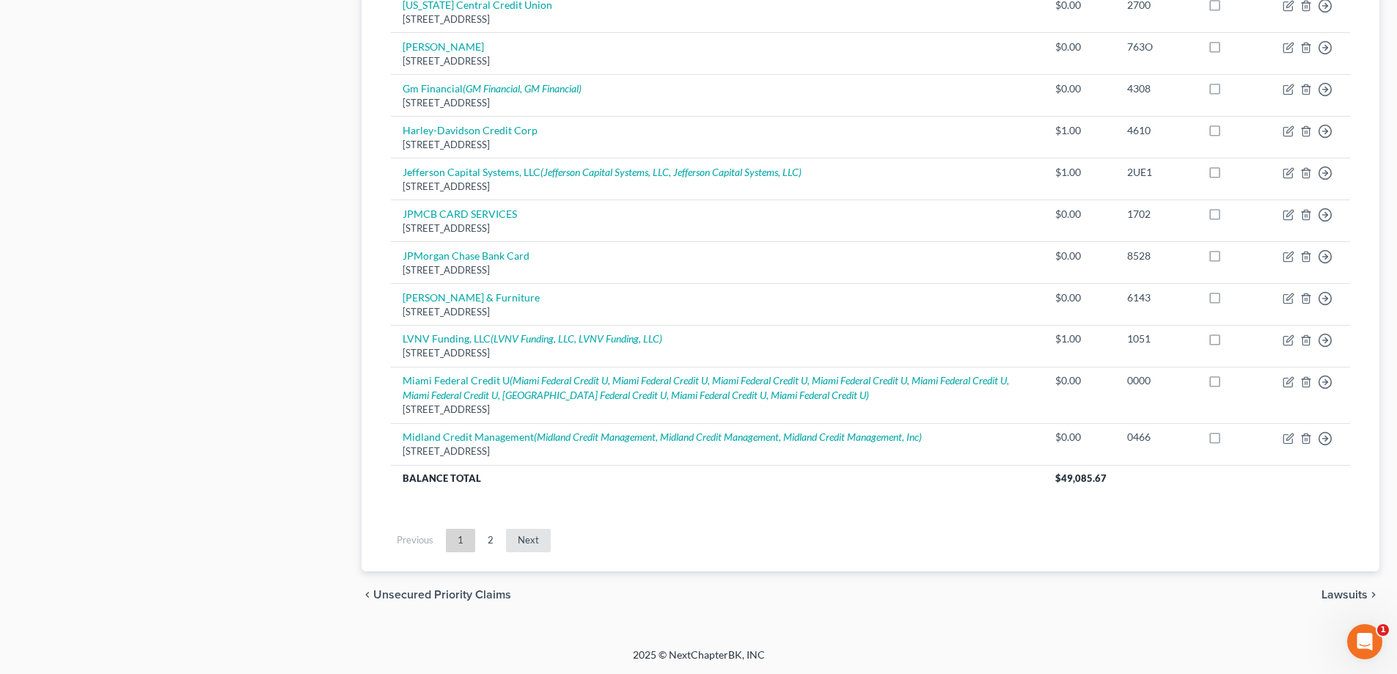
click at [541, 538] on link "Next" at bounding box center [528, 540] width 45 height 23
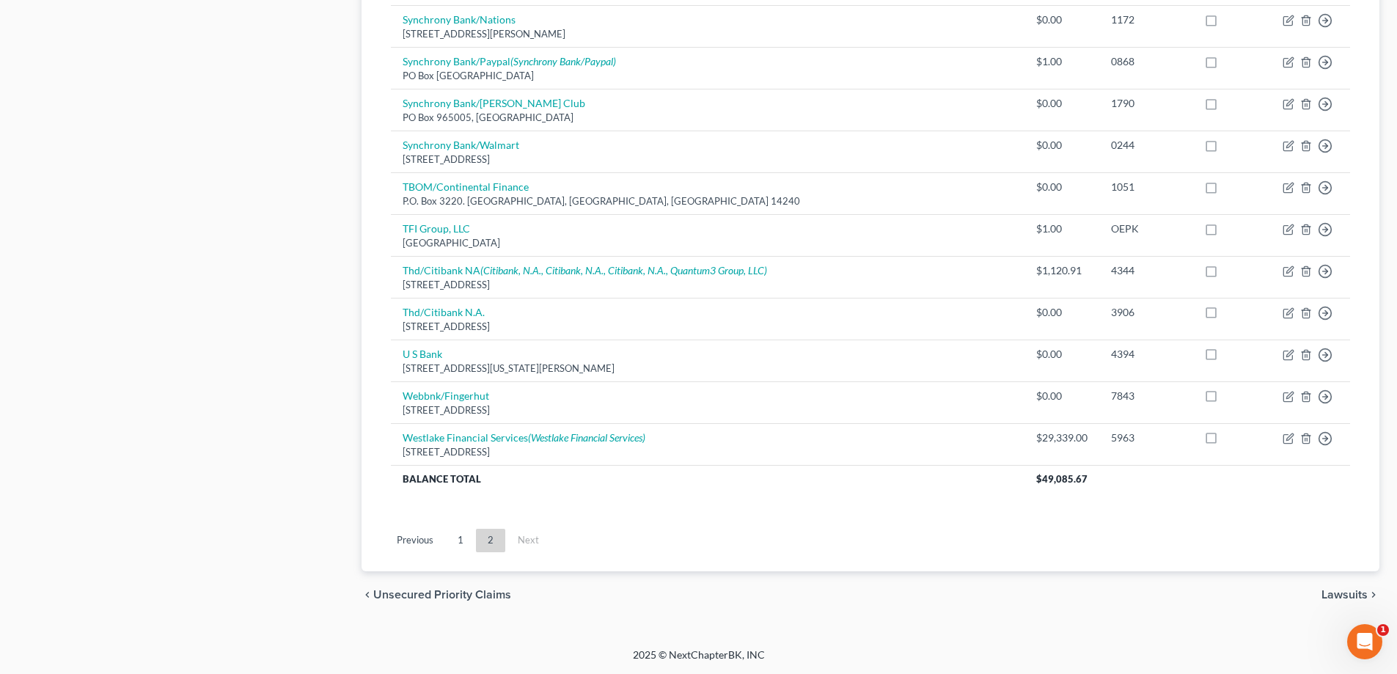
scroll to position [717, 0]
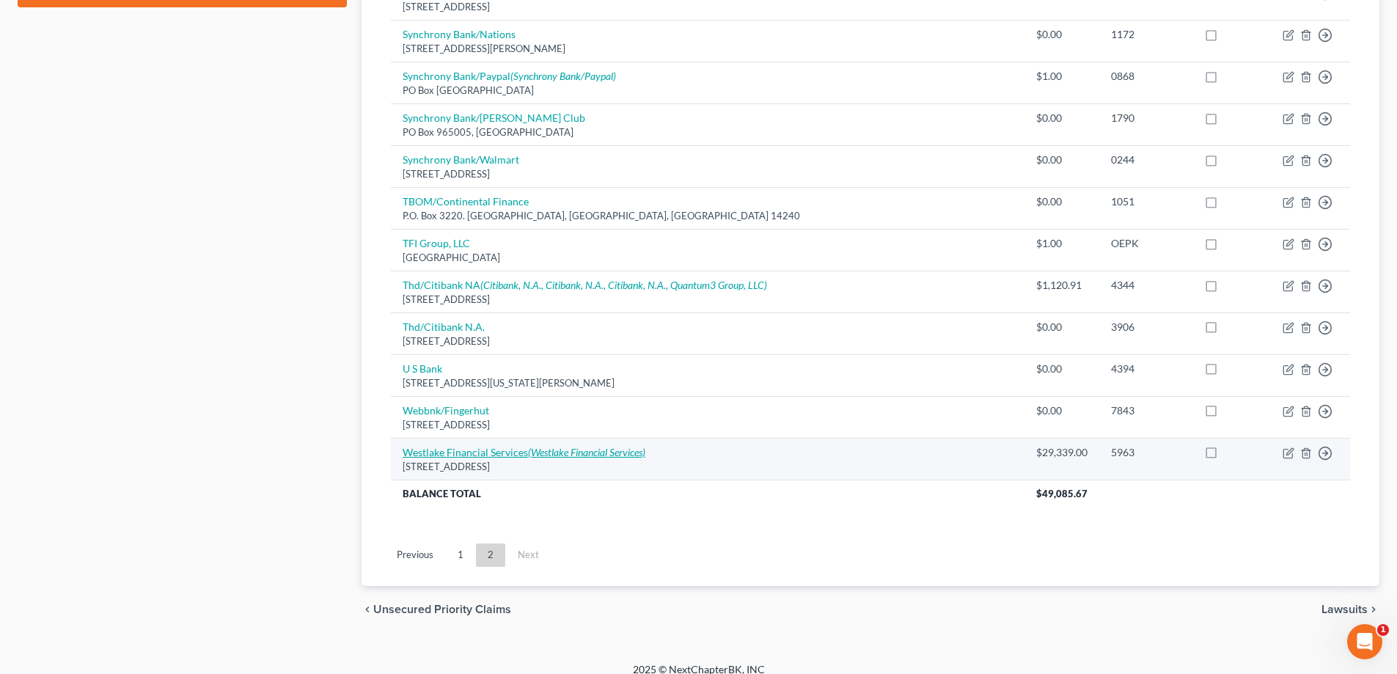
click at [565, 446] on icon "(Westlake Financial Services)" at bounding box center [586, 452] width 117 height 12
select select "4"
select select "0"
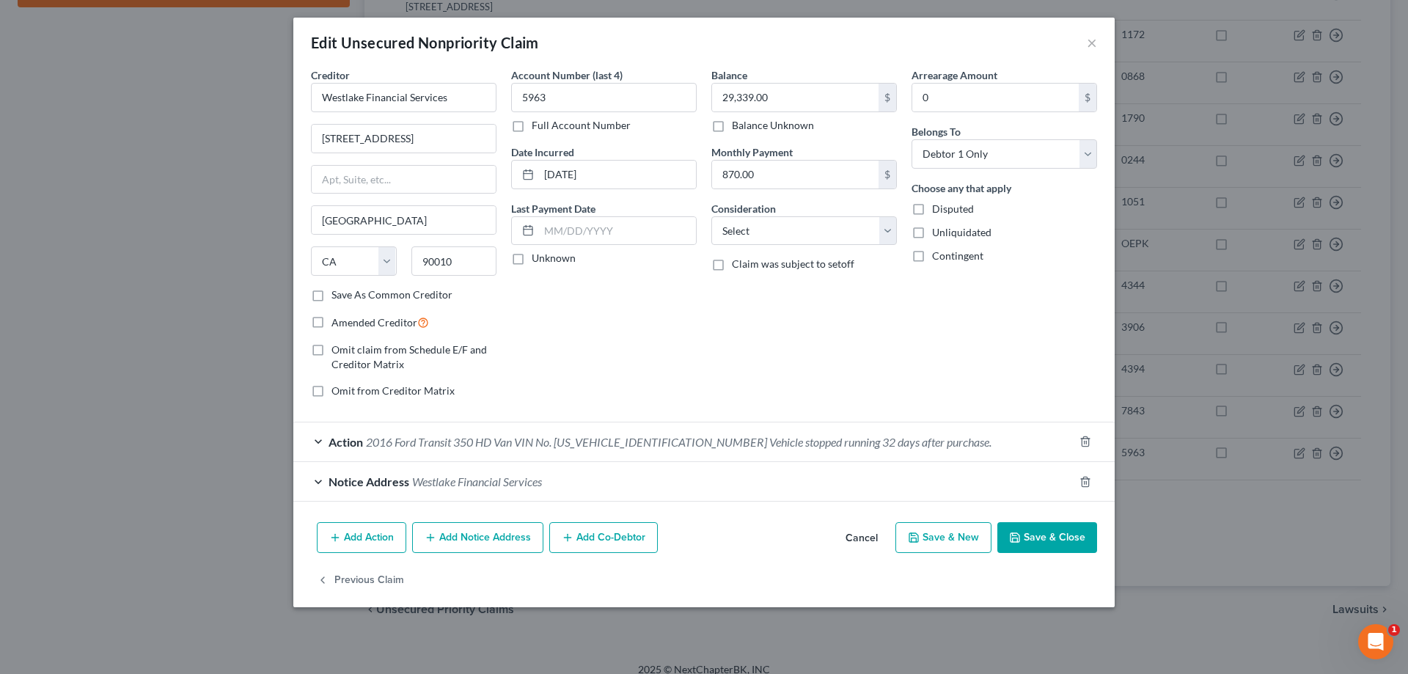
click at [1033, 533] on button "Save & Close" at bounding box center [1047, 537] width 100 height 31
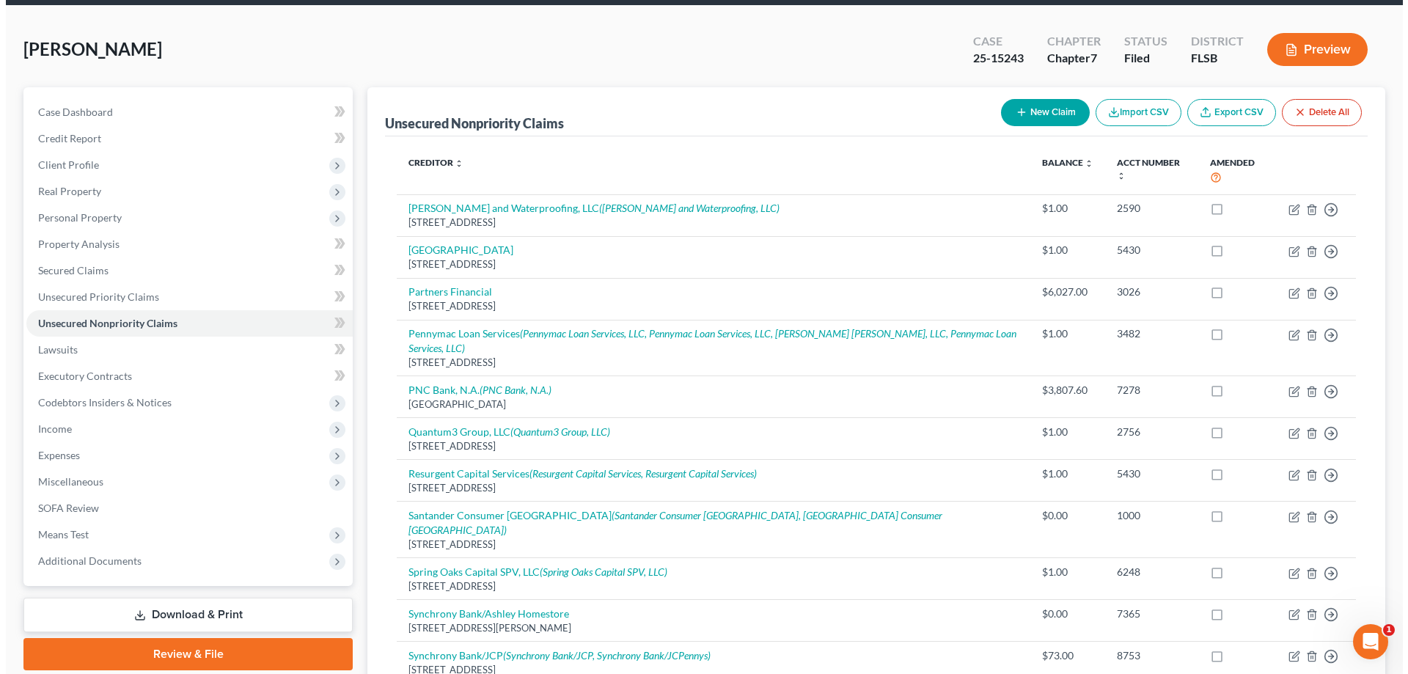
scroll to position [0, 0]
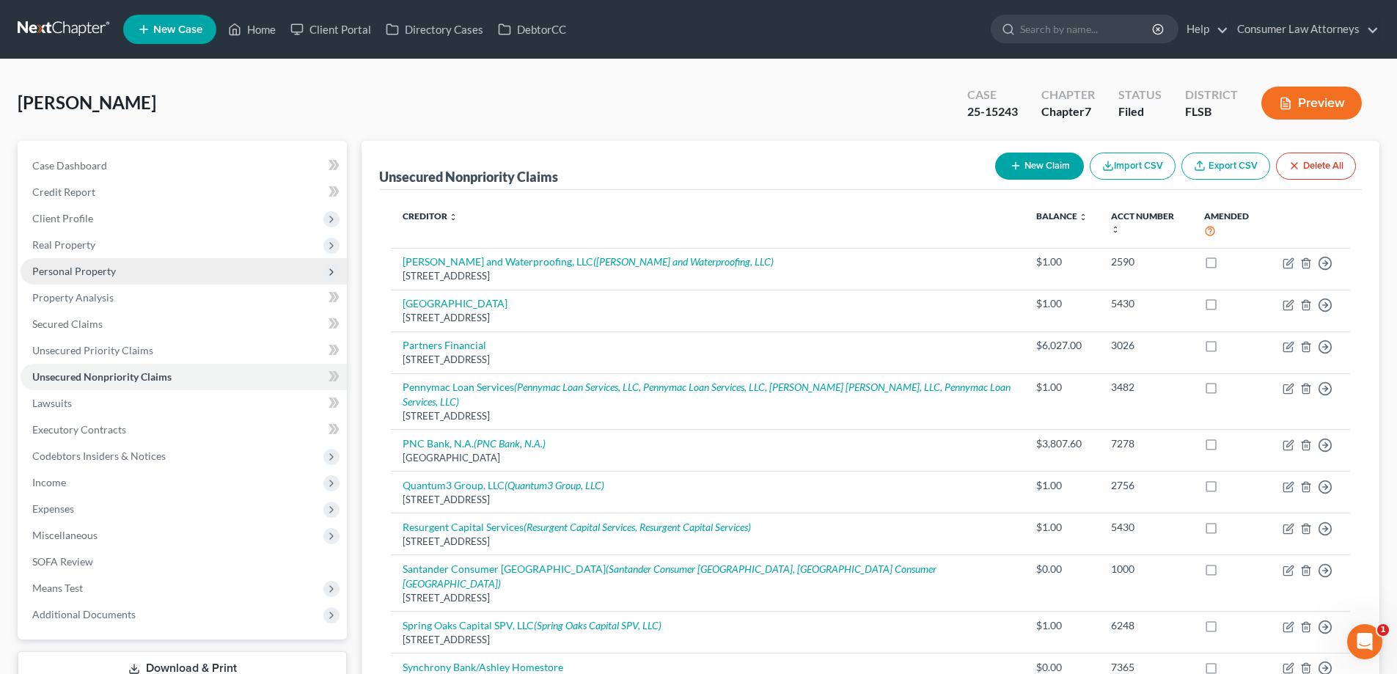
click at [79, 276] on span "Personal Property" at bounding box center [74, 271] width 84 height 12
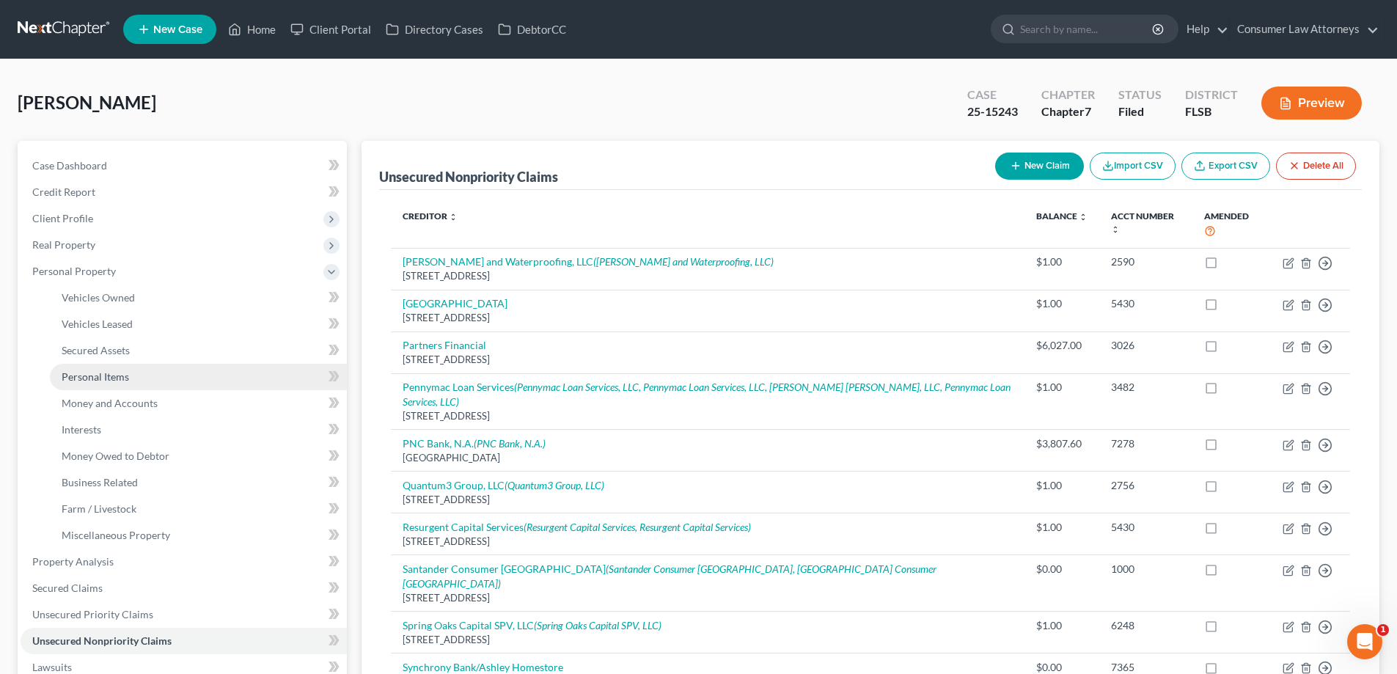
click at [54, 371] on link "Personal Items" at bounding box center [198, 377] width 297 height 26
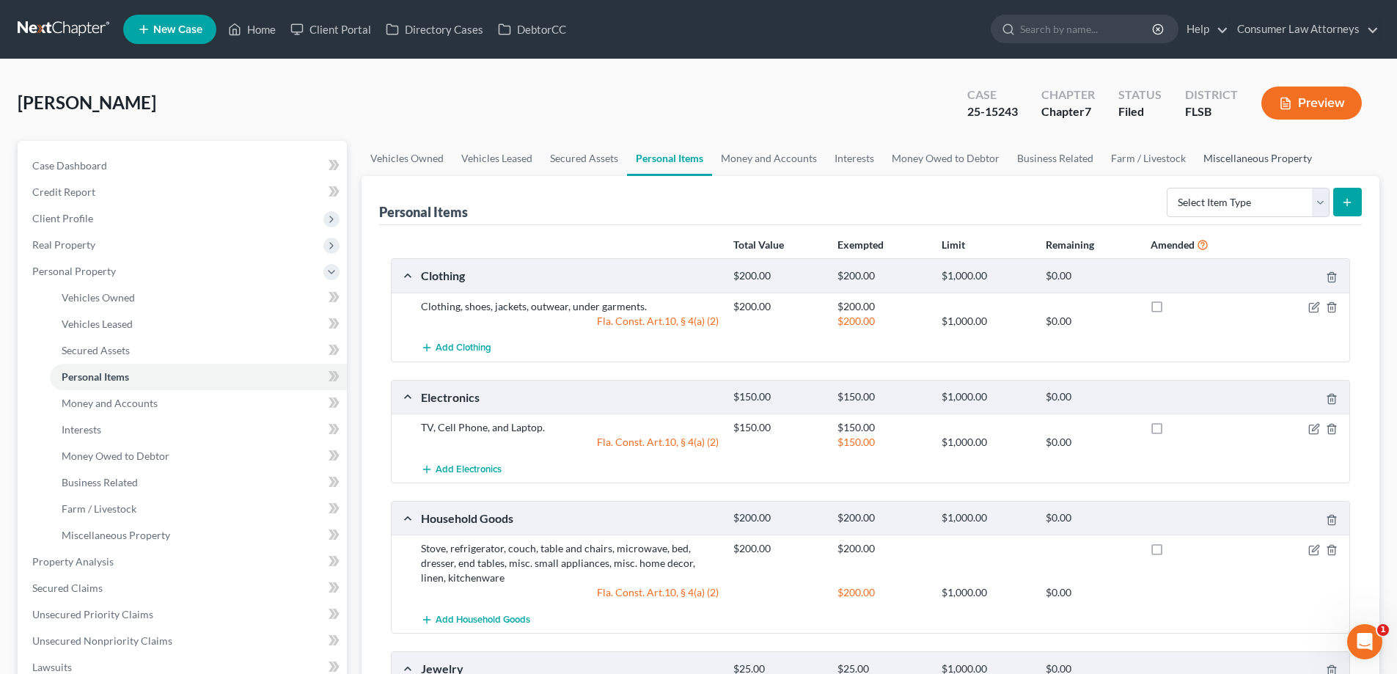
click at [1270, 157] on link "Miscellaneous Property" at bounding box center [1258, 158] width 126 height 35
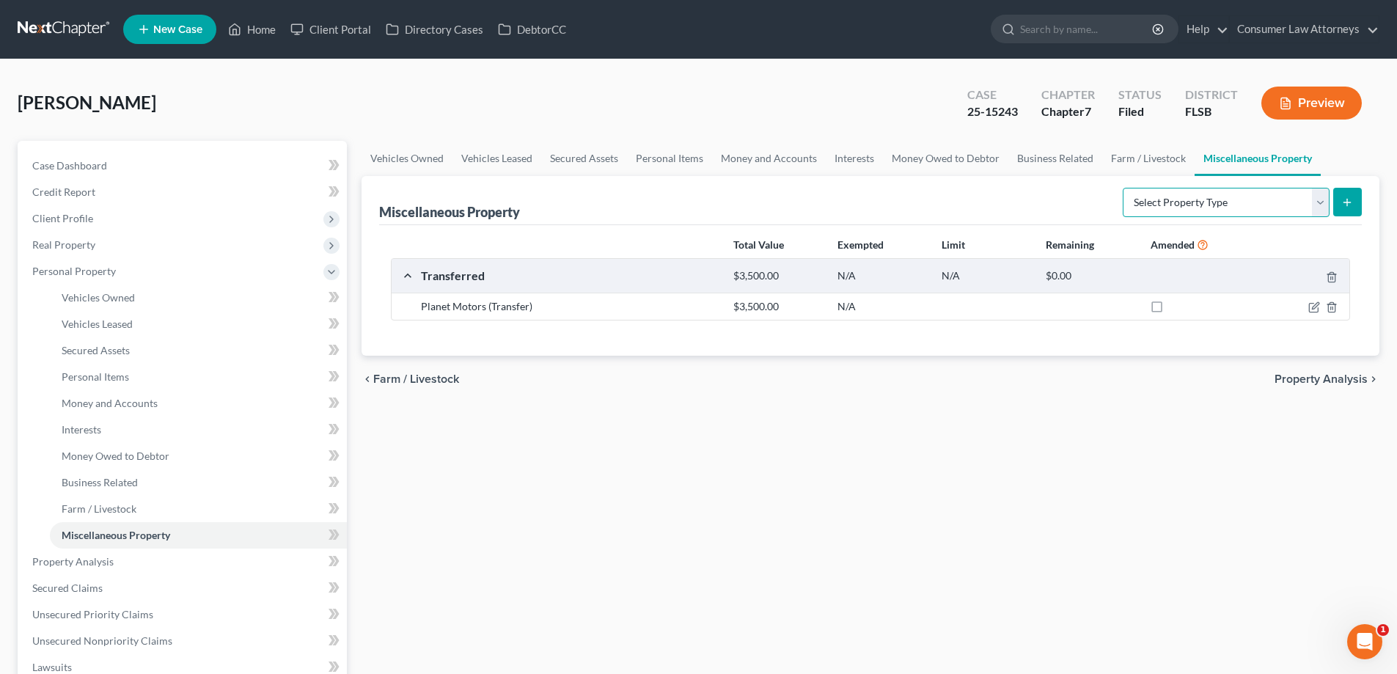
click at [1325, 200] on select "Select Property Type Assigned for Creditor Benefit [DATE] Holding for Another N…" at bounding box center [1226, 202] width 207 height 29
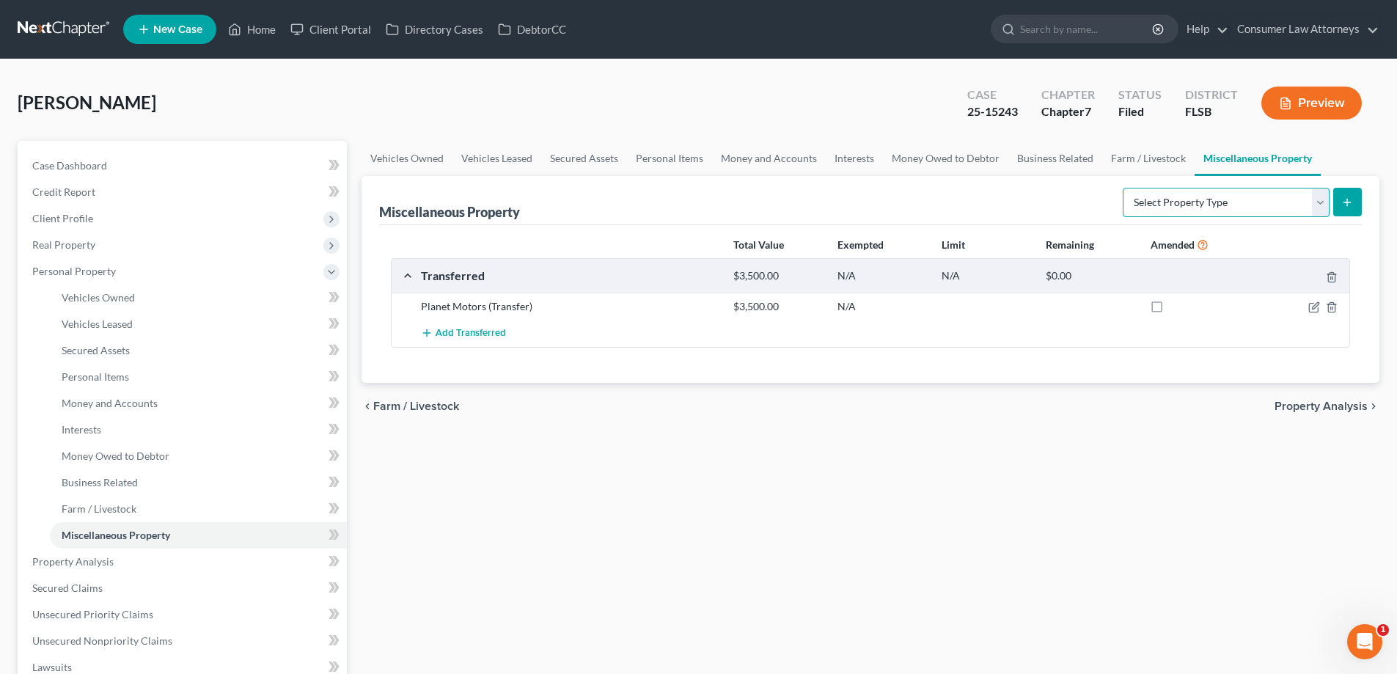
select select "transferred"
click at [1123, 188] on select "Select Property Type Assigned for Creditor Benefit [DATE] Holding for Another N…" at bounding box center [1226, 202] width 207 height 29
click at [1341, 202] on button "submit" at bounding box center [1347, 202] width 29 height 29
select select "Ordinary ([DATE])"
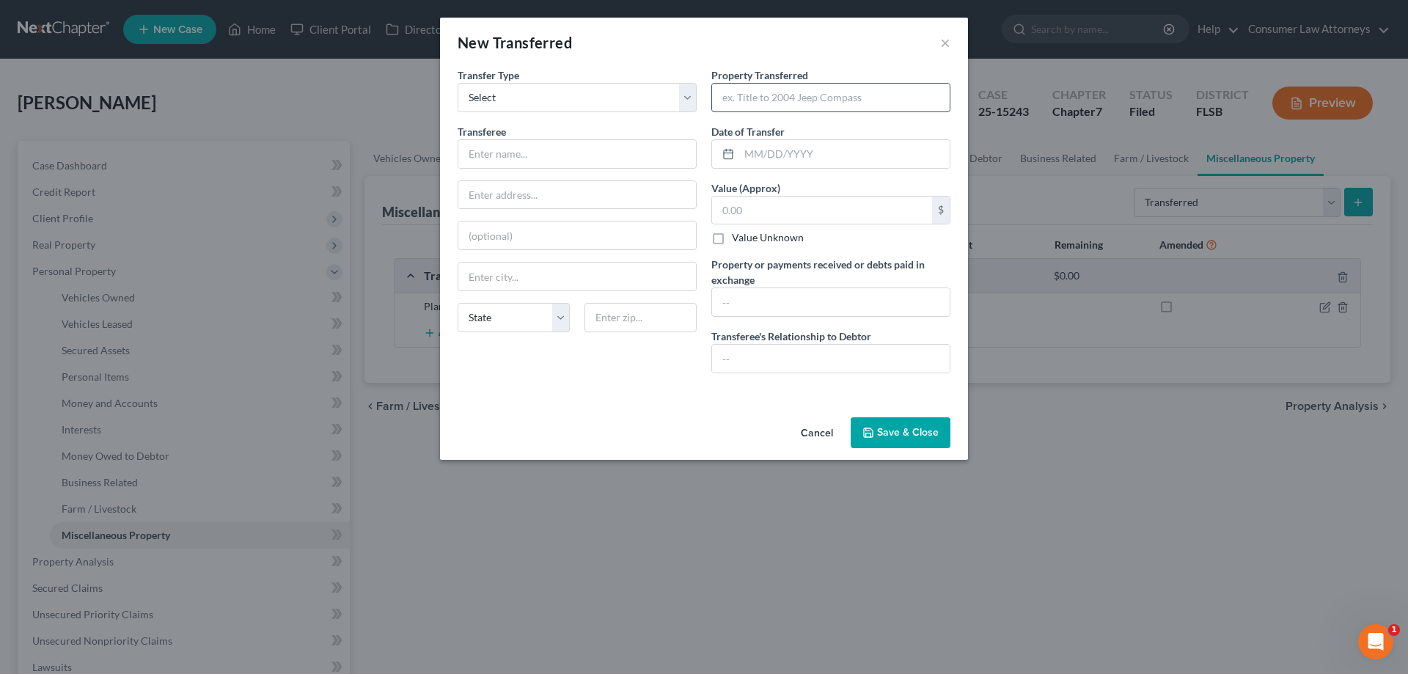
click at [781, 103] on input "text" at bounding box center [831, 98] width 238 height 28
click at [928, 103] on input "2018 Harley Davidson FL Thru Road Glide" at bounding box center [831, 98] width 238 height 28
drag, startPoint x: 931, startPoint y: 100, endPoint x: 827, endPoint y: 100, distance: 104.1
click at [827, 100] on input "2018 Harley Davidson FL Thru Road Glide" at bounding box center [831, 98] width 238 height 28
click at [877, 93] on input "2018 Harley Davidson (VIN#" at bounding box center [831, 98] width 238 height 28
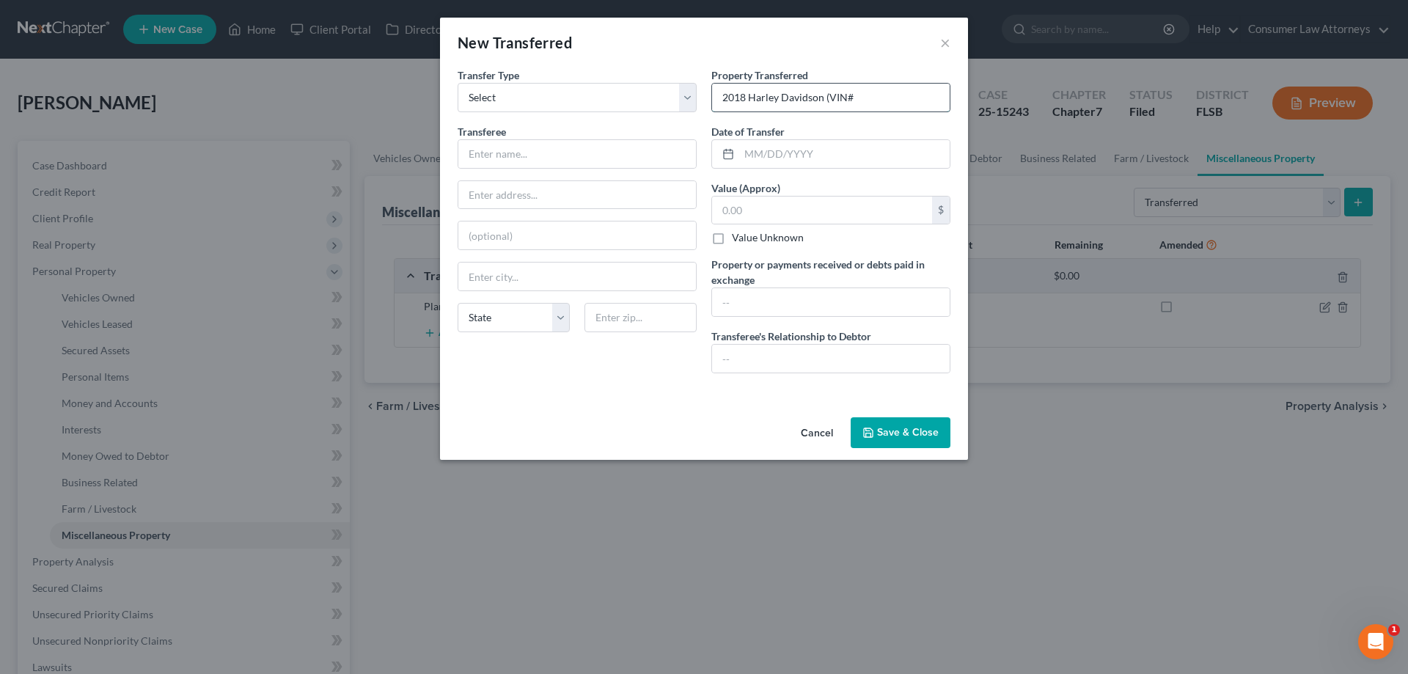
paste input "[US_VEHICLE_IDENTIFICATION_NUMBER]"
type input "2018 Harley Davidson (VIN# [US_VEHICLE_IDENTIFICATION_NUMBER])"
click at [781, 202] on input "text" at bounding box center [822, 211] width 220 height 28
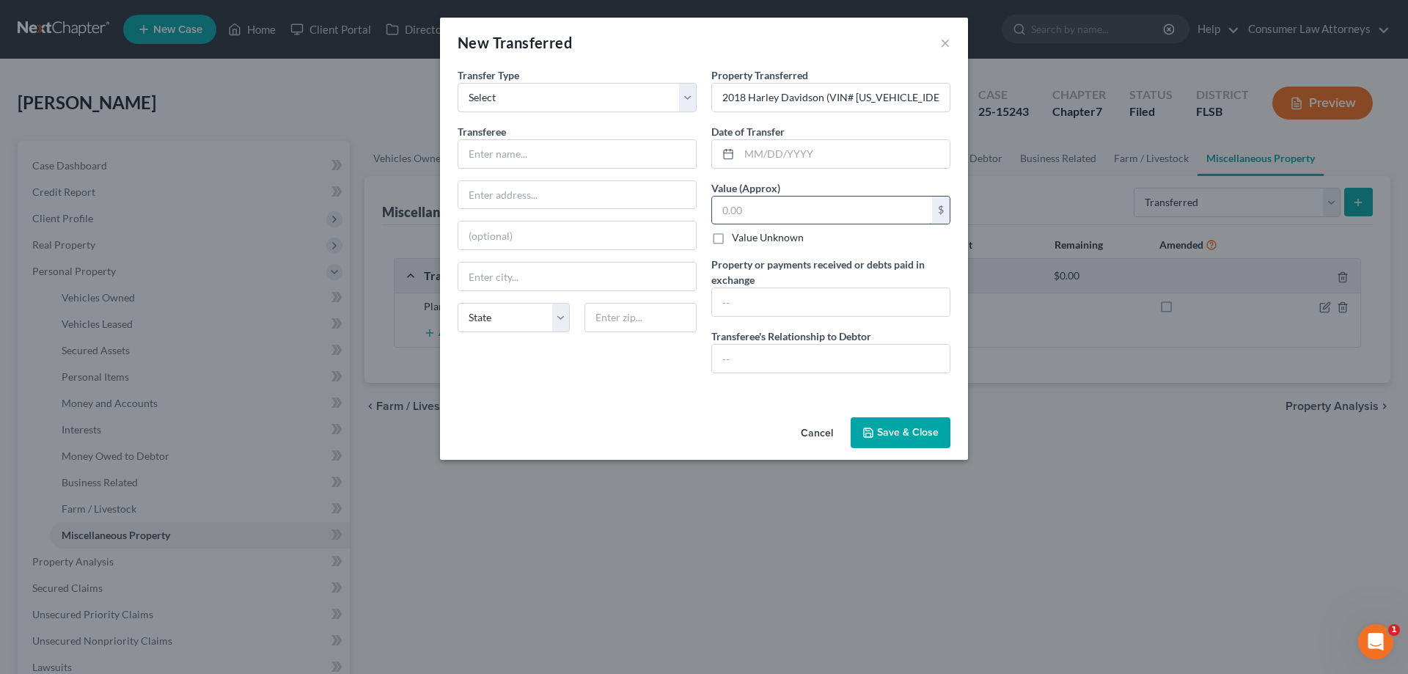
click at [772, 209] on input "text" at bounding box center [822, 211] width 220 height 28
type input "9,000"
click at [842, 163] on input "text" at bounding box center [844, 154] width 210 height 28
type input "[DATE]"
click at [827, 210] on input "9,000" at bounding box center [822, 211] width 220 height 28
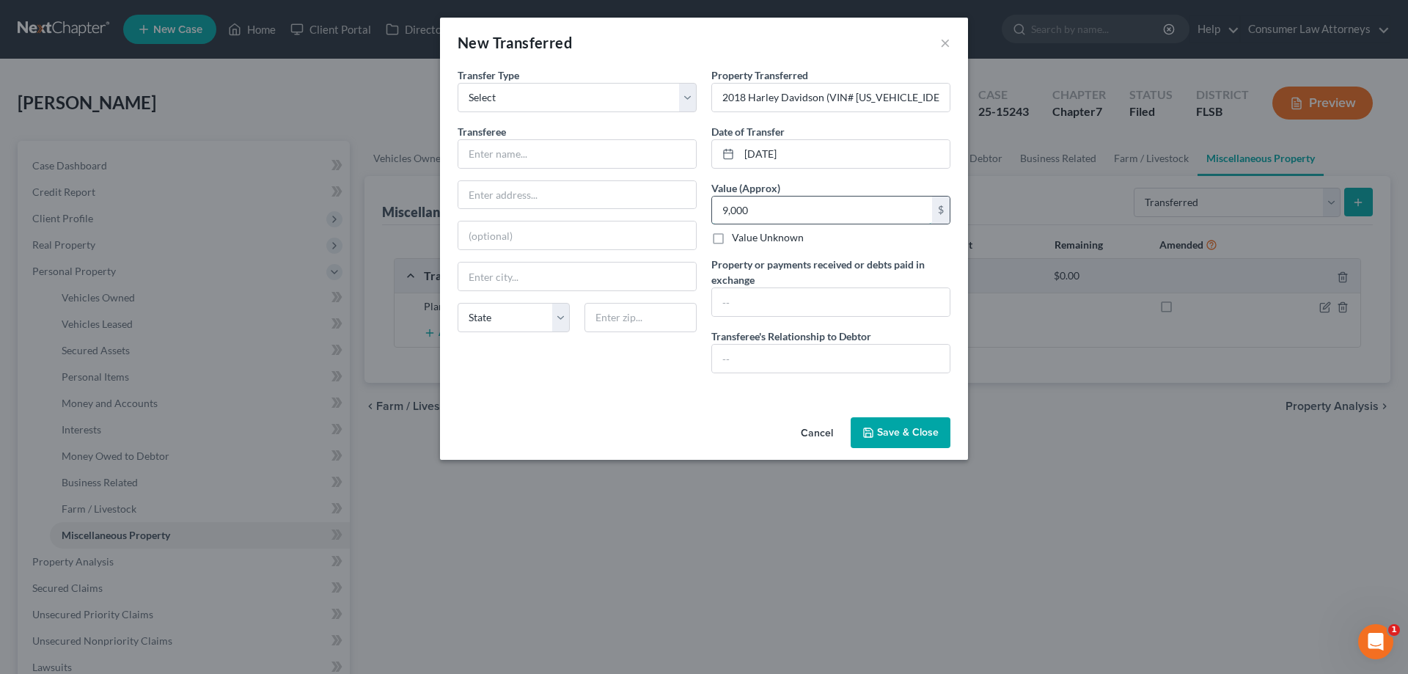
click at [827, 210] on input "9,000" at bounding box center [822, 211] width 220 height 28
click at [827, 210] on input "9,000.00" at bounding box center [822, 211] width 220 height 28
type input "9,000.00"
click at [790, 304] on input "text" at bounding box center [831, 302] width 238 height 28
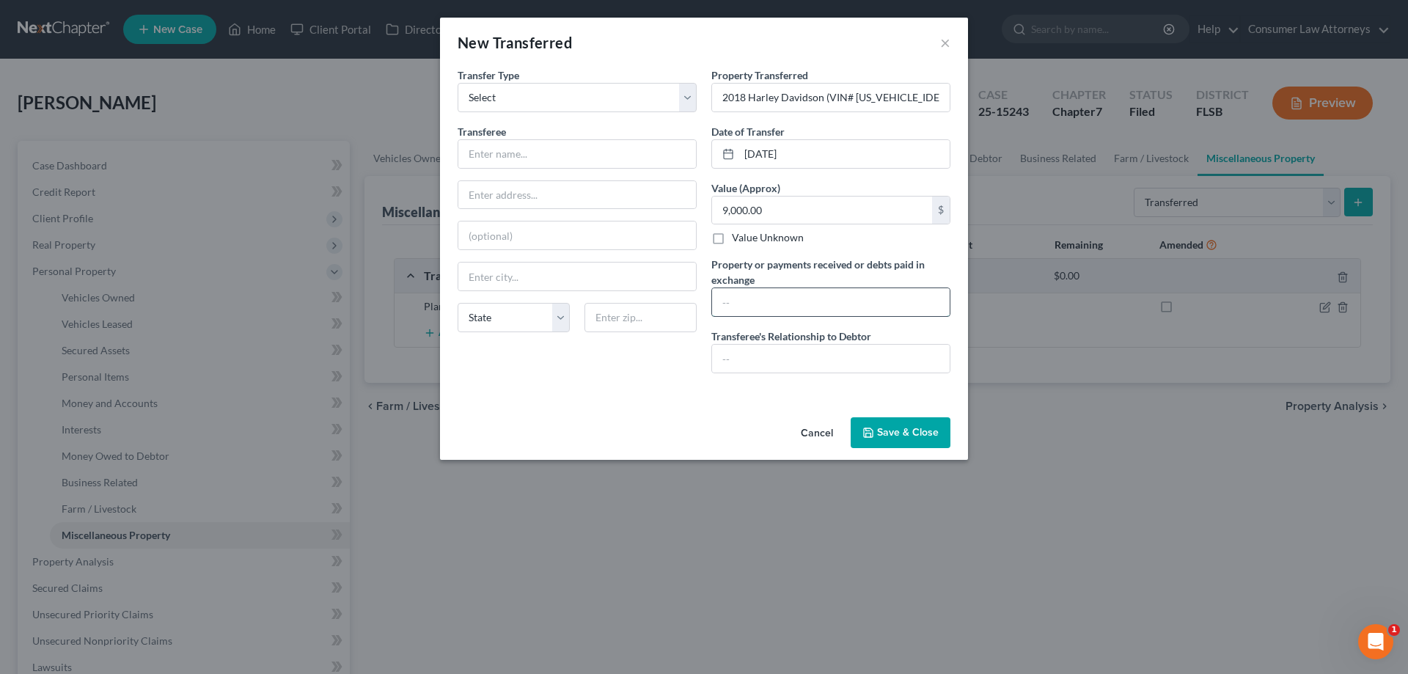
click at [791, 303] on input "text" at bounding box center [831, 302] width 238 height 28
click at [799, 355] on input "text" at bounding box center [831, 359] width 238 height 28
type input "Lender"
click at [497, 144] on input "text" at bounding box center [577, 154] width 238 height 28
type input "Harley Davidson Financial Services"
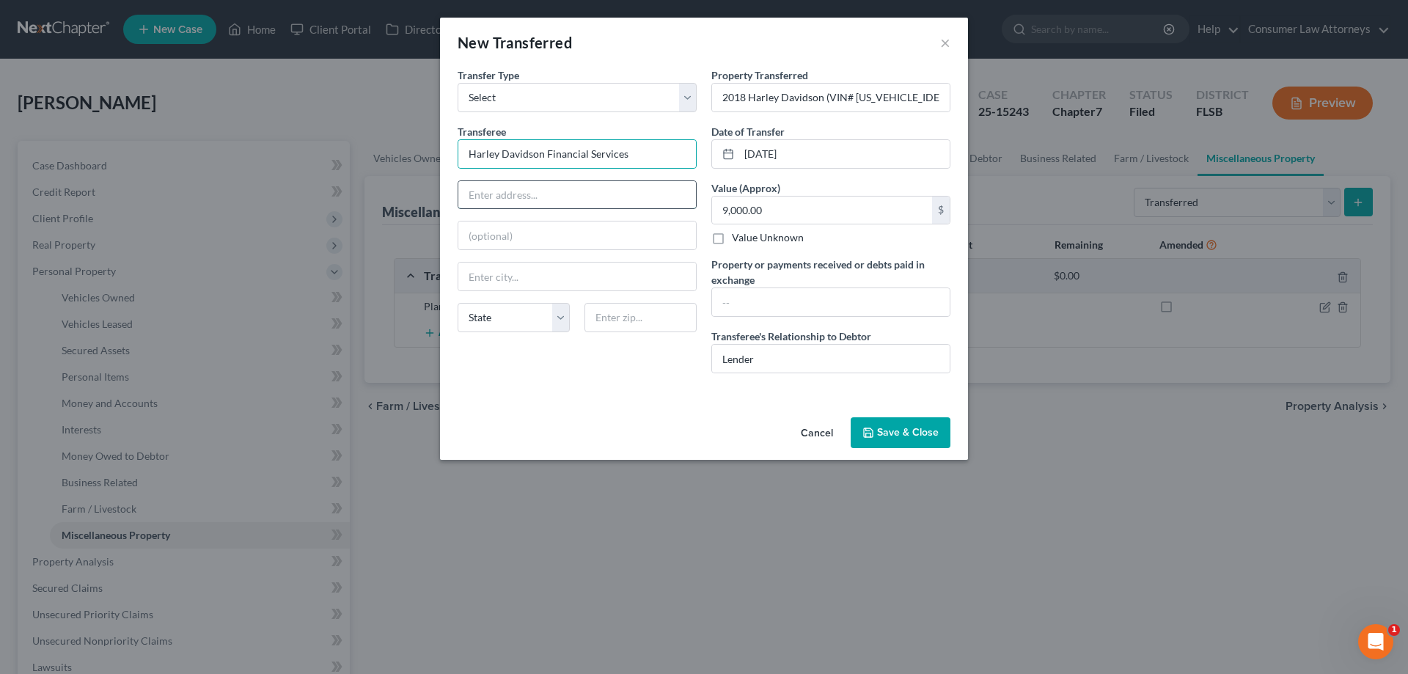
click at [496, 191] on input "text" at bounding box center [577, 195] width 238 height 28
type input "[STREET_ADDRESS]"
click at [602, 312] on input "text" at bounding box center [641, 317] width 112 height 29
type input "89521"
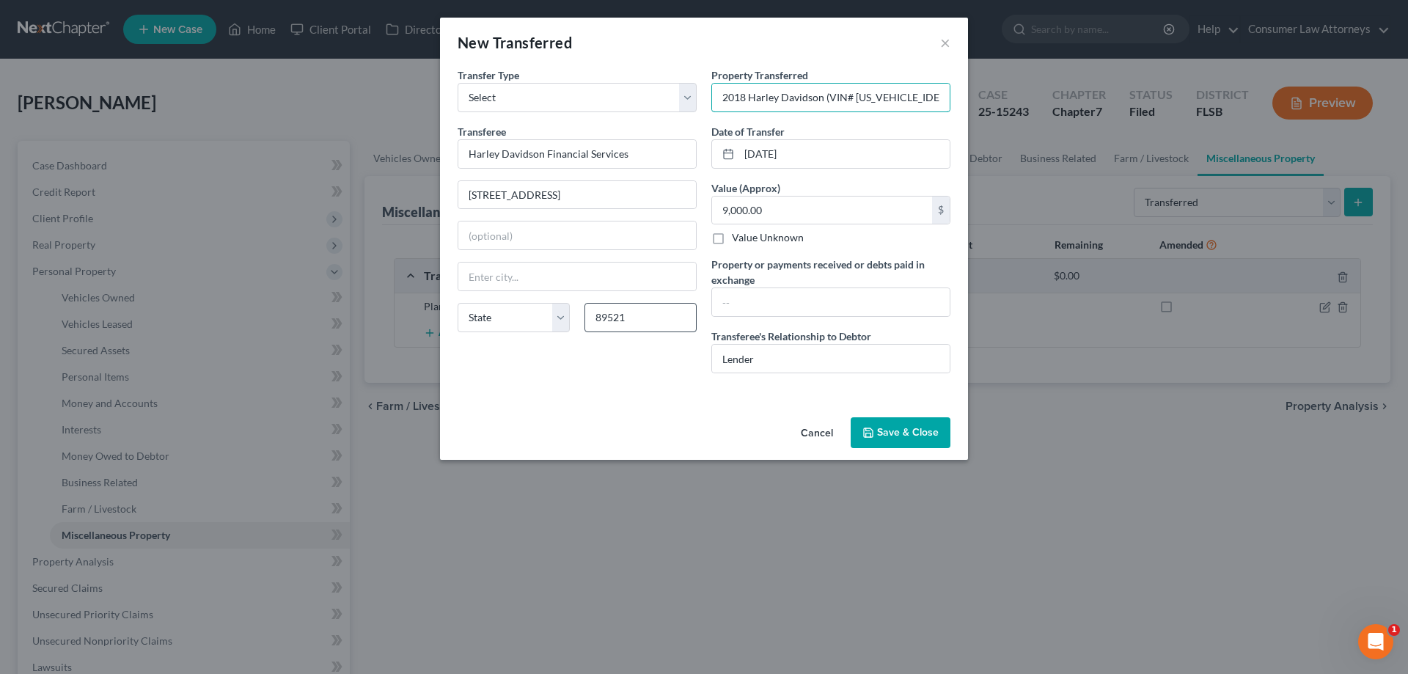
type input "Reno"
click at [911, 441] on button "Save & Close" at bounding box center [901, 432] width 100 height 31
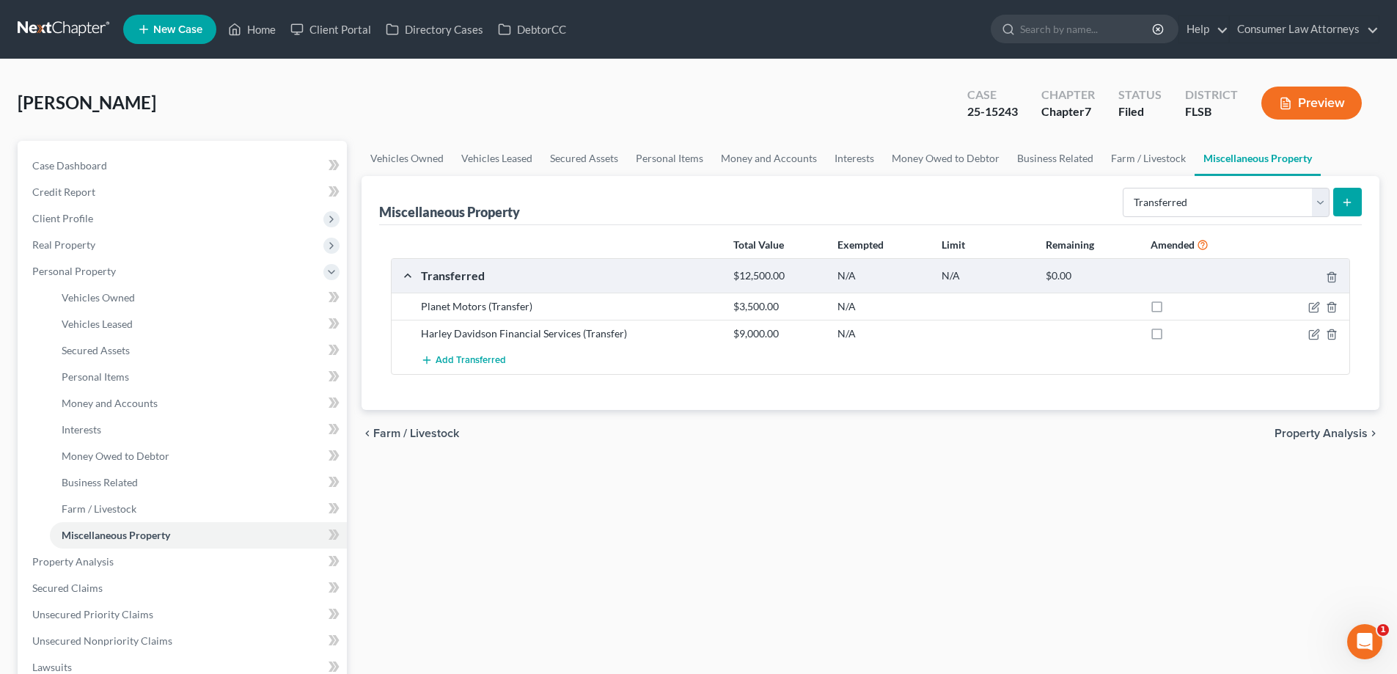
click at [1345, 213] on button "submit" at bounding box center [1347, 202] width 29 height 29
select select "Ordinary ([DATE])"
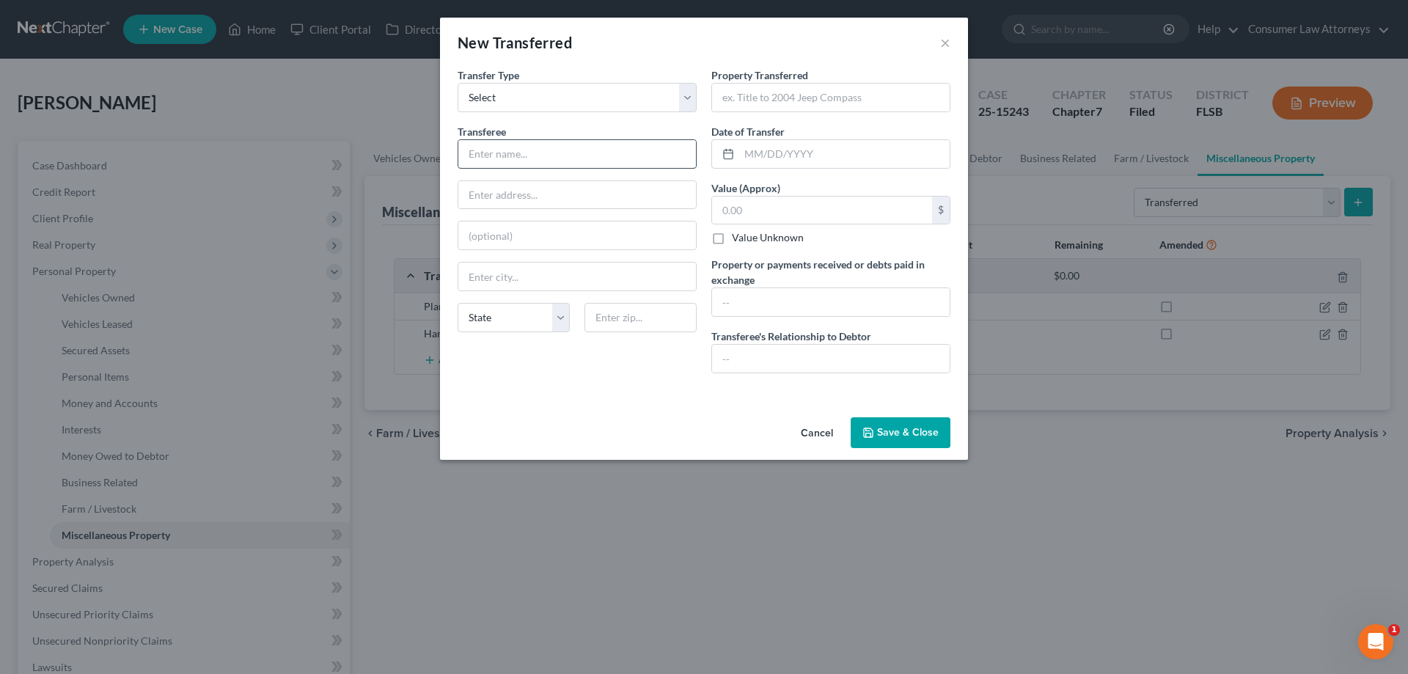
click at [498, 150] on input "text" at bounding box center [577, 154] width 238 height 28
type input "[PERSON_NAME]"
click at [520, 193] on input "text" at bounding box center [577, 195] width 238 height 28
type input "108 Timber Run W"
click at [631, 321] on input "text" at bounding box center [641, 317] width 112 height 29
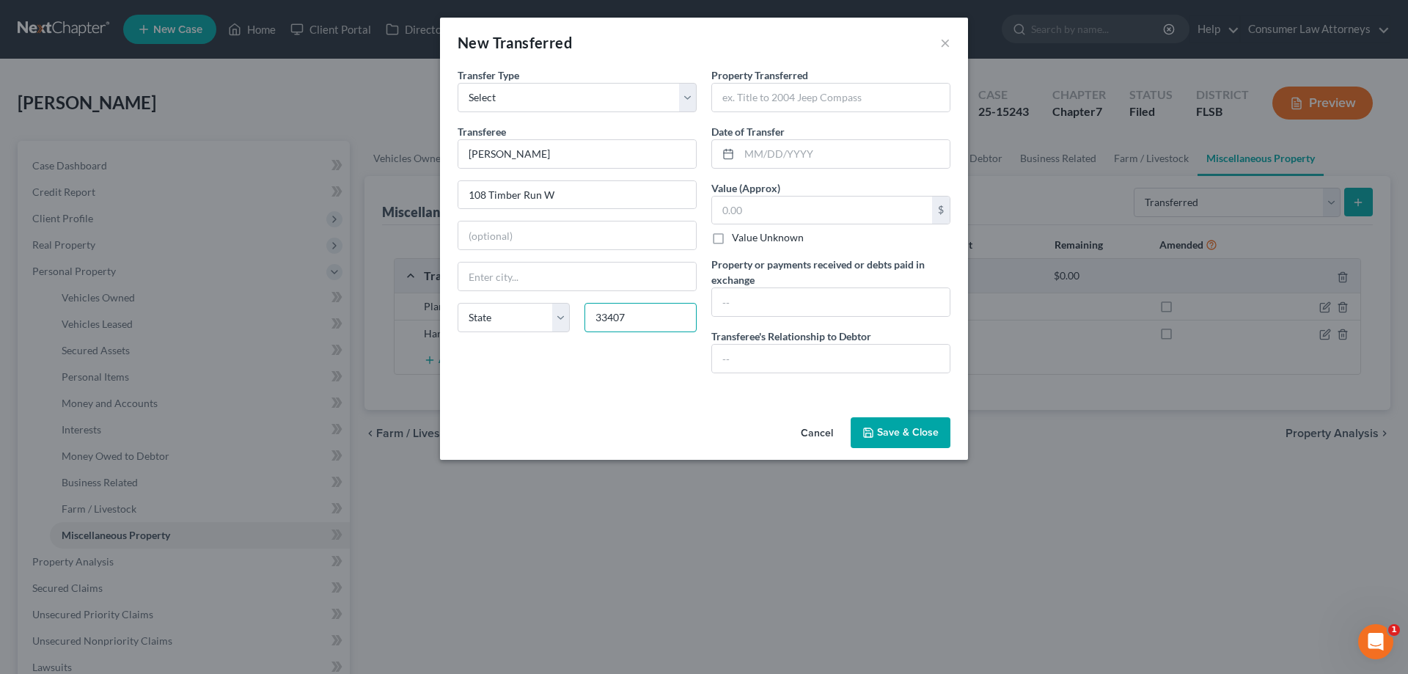
type input "33407"
drag, startPoint x: 565, startPoint y: 274, endPoint x: 460, endPoint y: 276, distance: 105.6
click at [460, 276] on input "[GEOGRAPHIC_DATA]" at bounding box center [577, 277] width 238 height 28
type input "[GEOGRAPHIC_DATA]"
click at [785, 149] on input "text" at bounding box center [844, 154] width 210 height 28
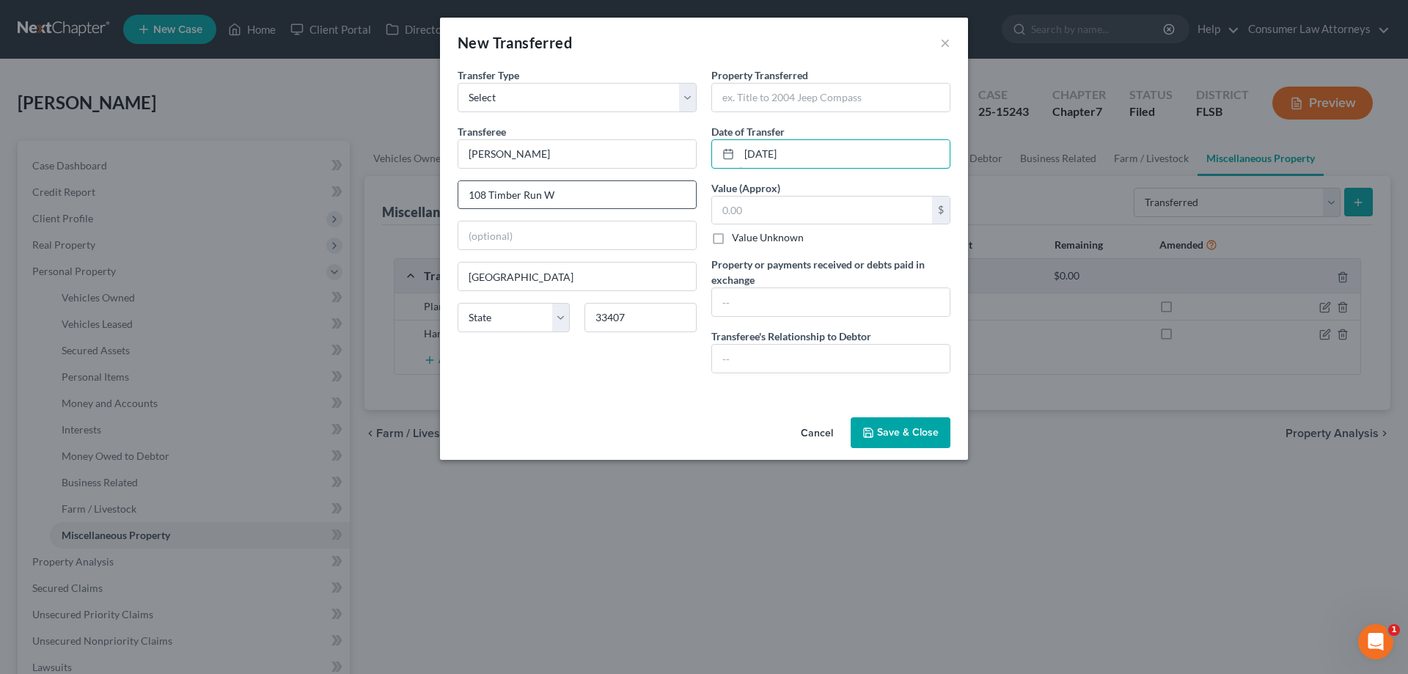
type input "[DATE]"
drag, startPoint x: 574, startPoint y: 197, endPoint x: 436, endPoint y: 197, distance: 137.9
click at [436, 197] on div "New Transferred × An exemption set must first be selected from the Filing Infor…" at bounding box center [704, 337] width 1408 height 674
click at [867, 100] on input "text" at bounding box center [831, 98] width 238 height 28
paste input "108 Timber Run W"
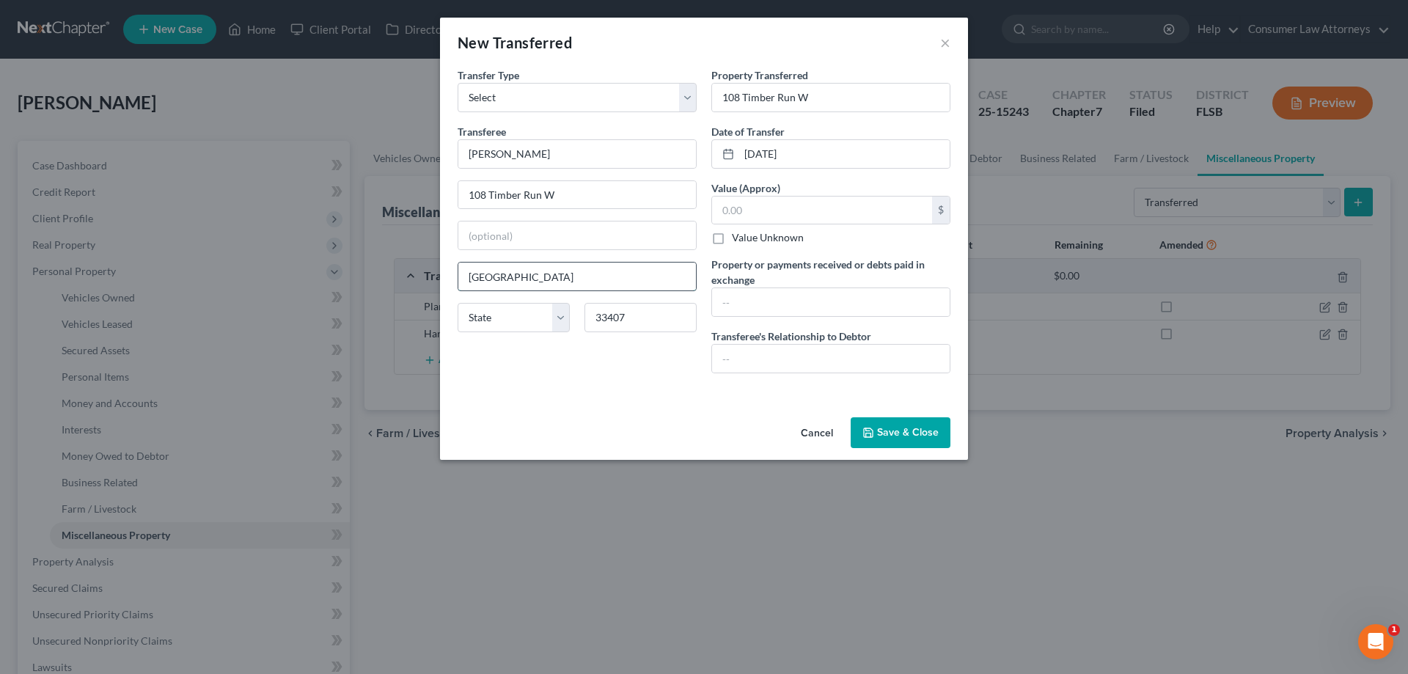
drag, startPoint x: 576, startPoint y: 271, endPoint x: 472, endPoint y: 275, distance: 104.2
click at [472, 275] on input "[GEOGRAPHIC_DATA]" at bounding box center [577, 277] width 238 height 28
click at [835, 95] on input "108 Timber Run W" at bounding box center [831, 98] width 238 height 28
paste input "[GEOGRAPHIC_DATA]"
type input "[STREET_ADDRESS]"
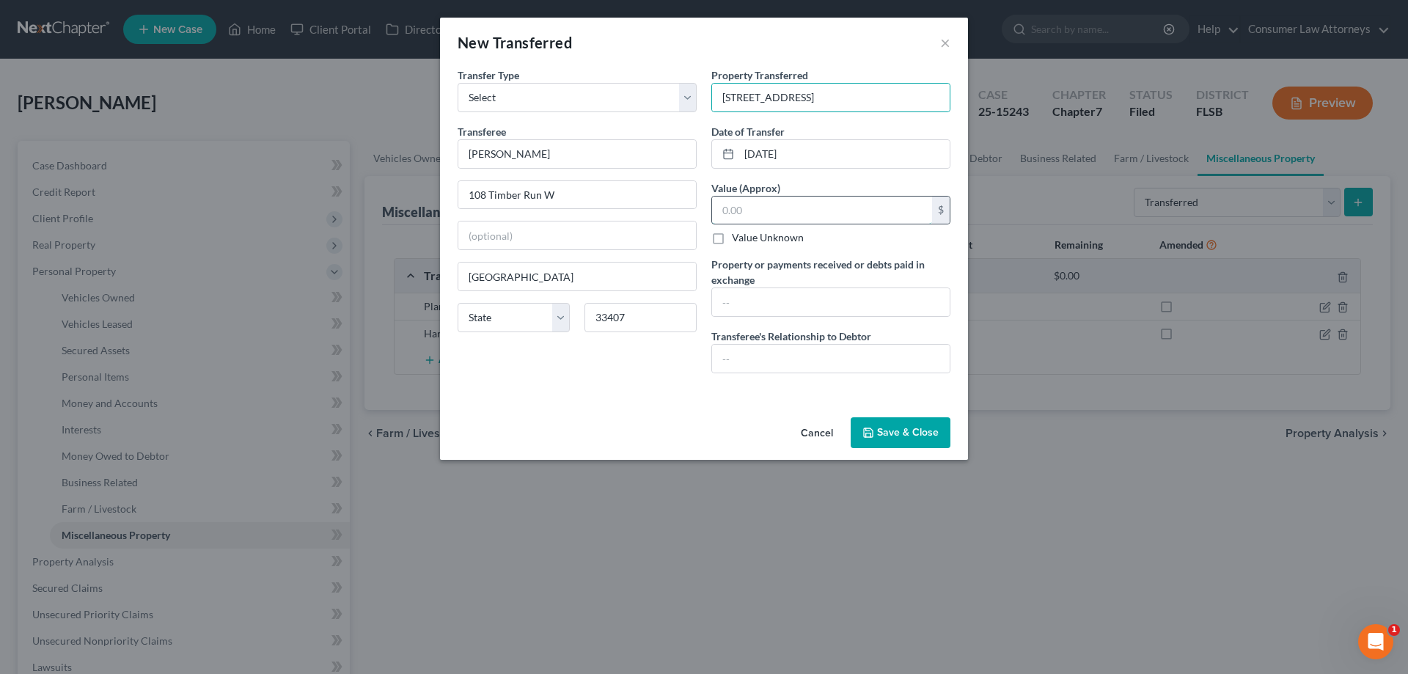
click at [861, 206] on input "text" at bounding box center [822, 211] width 220 height 28
type input "405,000.00"
click at [831, 302] on input "text" at bounding box center [831, 302] width 238 height 28
click at [805, 366] on input "text" at bounding box center [831, 359] width 238 height 28
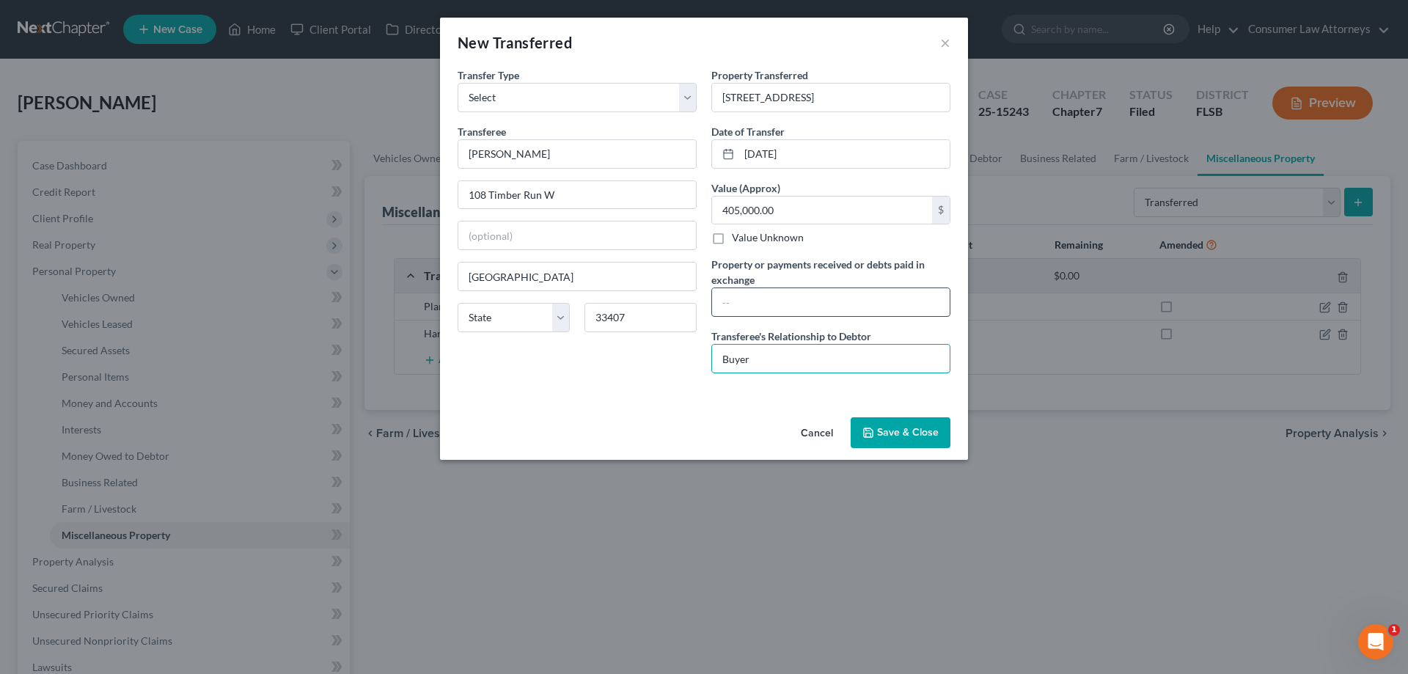
type input "Buyer"
click at [794, 300] on input "text" at bounding box center [831, 302] width 238 height 28
click at [929, 100] on input "[STREET_ADDRESS]" at bounding box center [831, 98] width 238 height 28
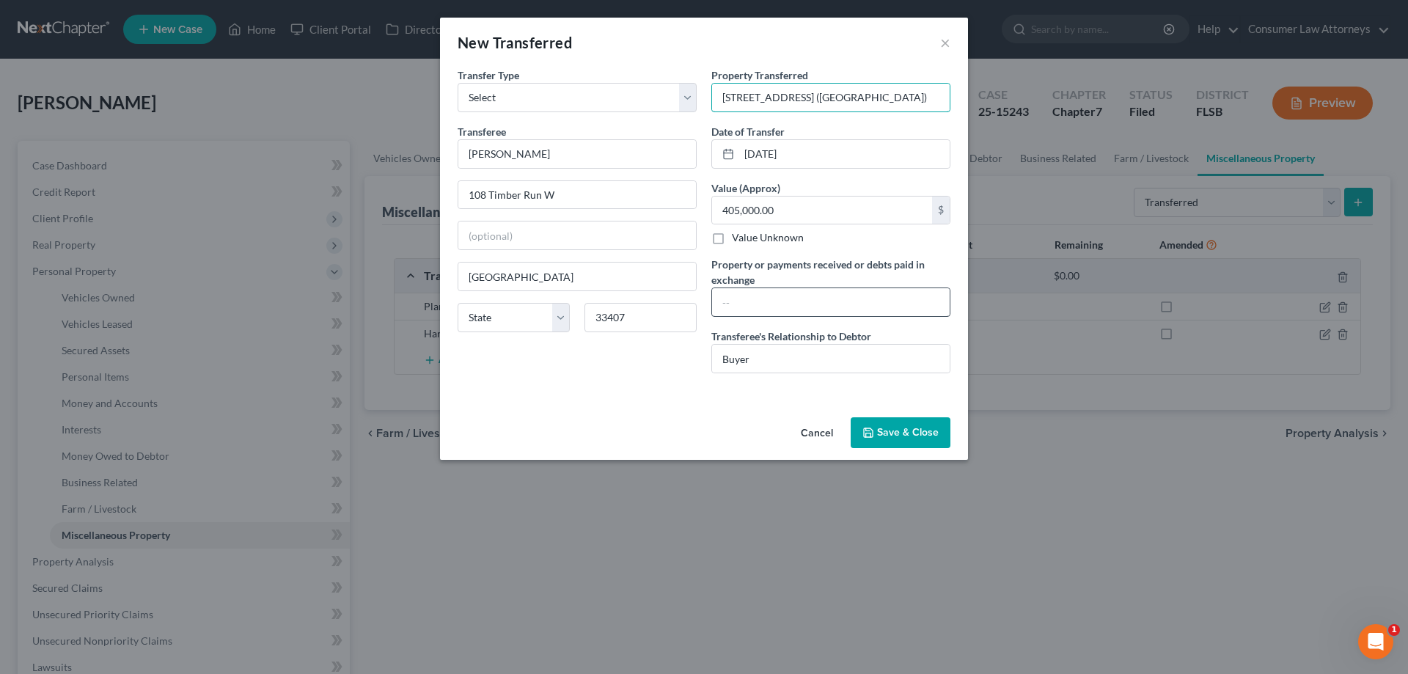
type input "[STREET_ADDRESS] ([GEOGRAPHIC_DATA])"
click at [805, 301] on input "text" at bounding box center [831, 302] width 238 height 28
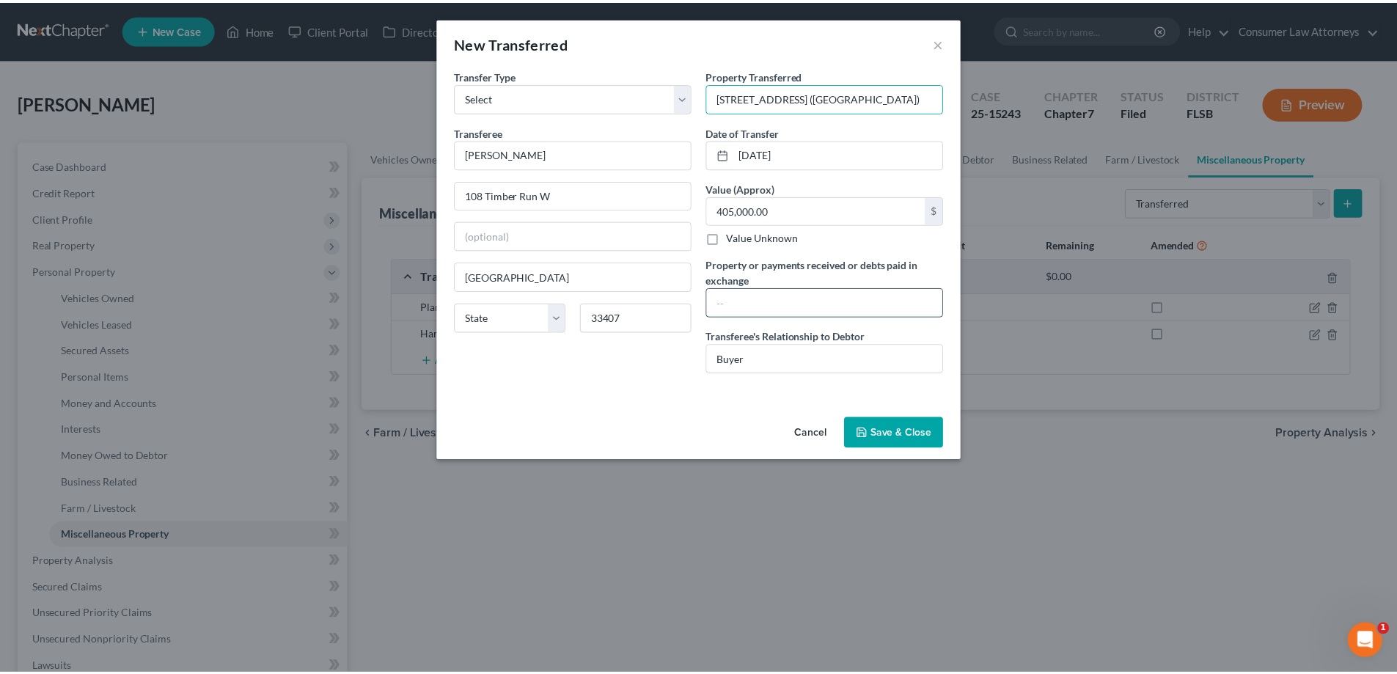
scroll to position [0, 0]
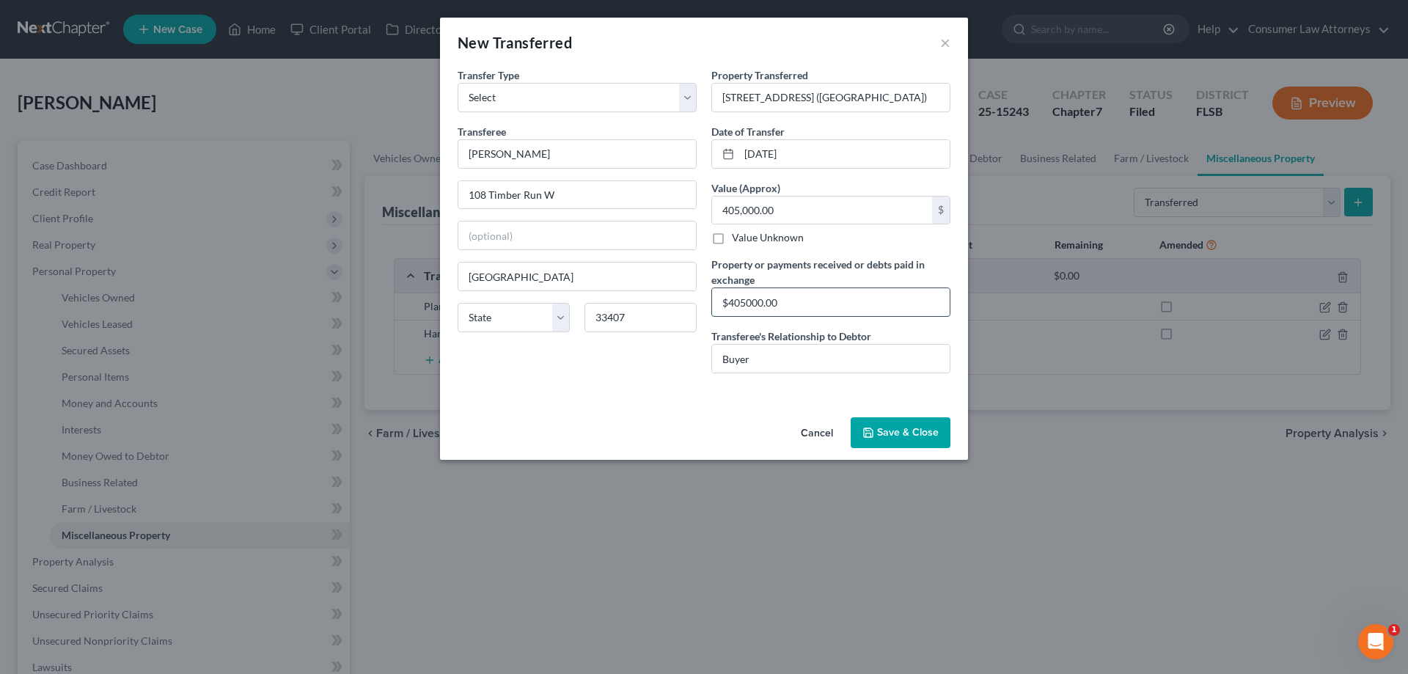
click at [747, 304] on input "$405000.00" at bounding box center [831, 302] width 238 height 28
type input "$405,000.00"
click at [725, 213] on input "405,000.00" at bounding box center [822, 211] width 220 height 28
click at [723, 216] on input "405,000.00" at bounding box center [822, 211] width 220 height 28
type input "405,000.00"
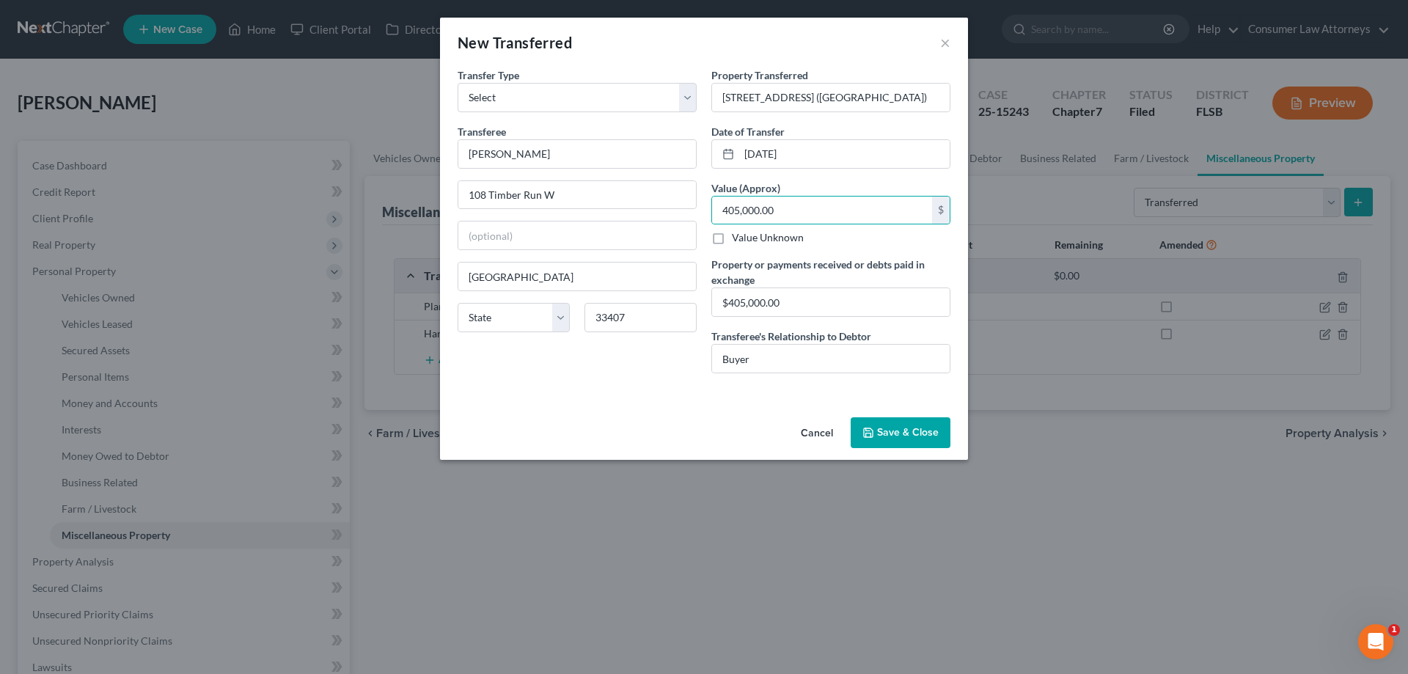
click at [923, 435] on button "Save & Close" at bounding box center [901, 432] width 100 height 31
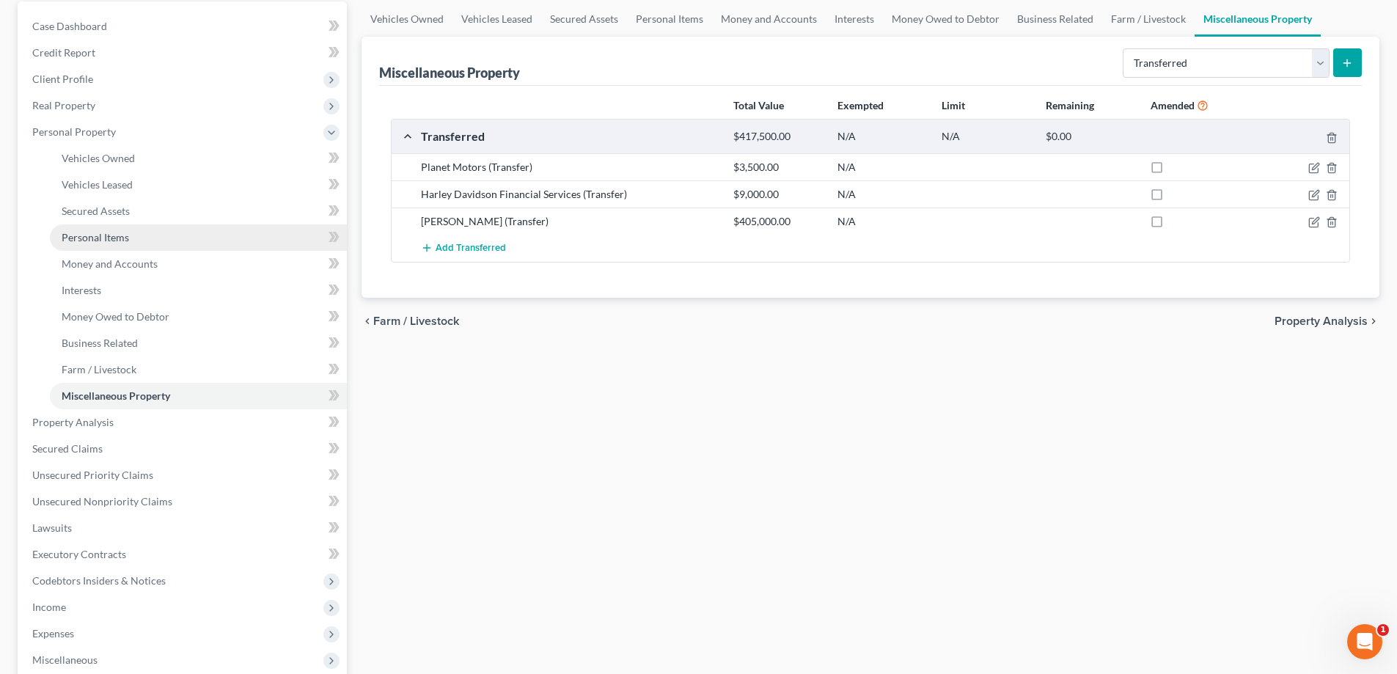
scroll to position [293, 0]
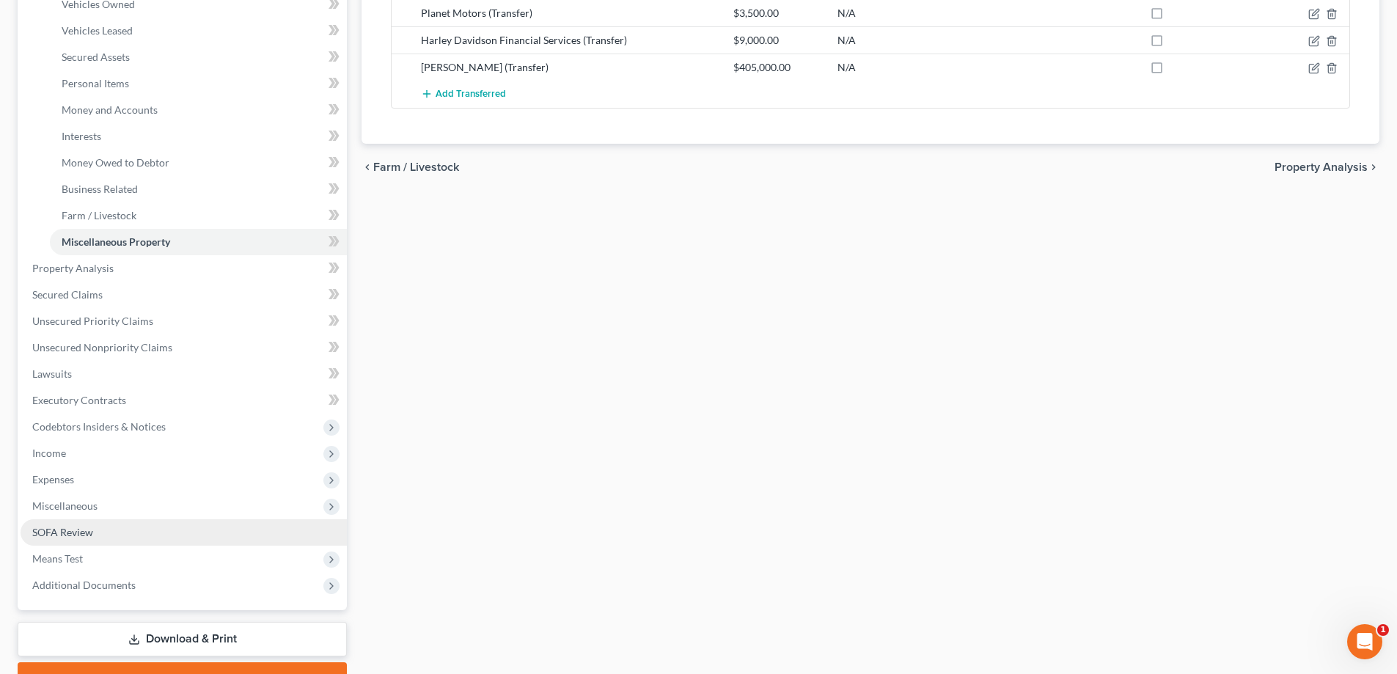
click at [63, 542] on link "SOFA Review" at bounding box center [184, 532] width 326 height 26
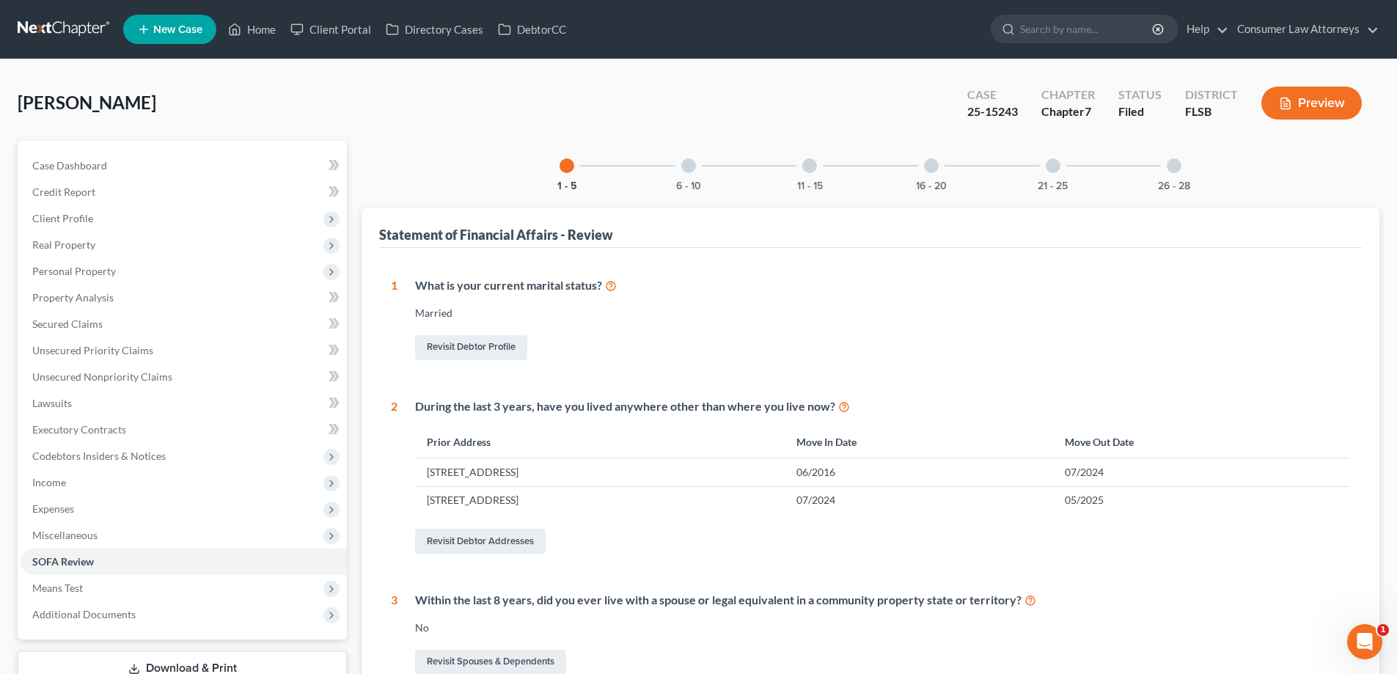
click at [931, 164] on div at bounding box center [931, 165] width 15 height 15
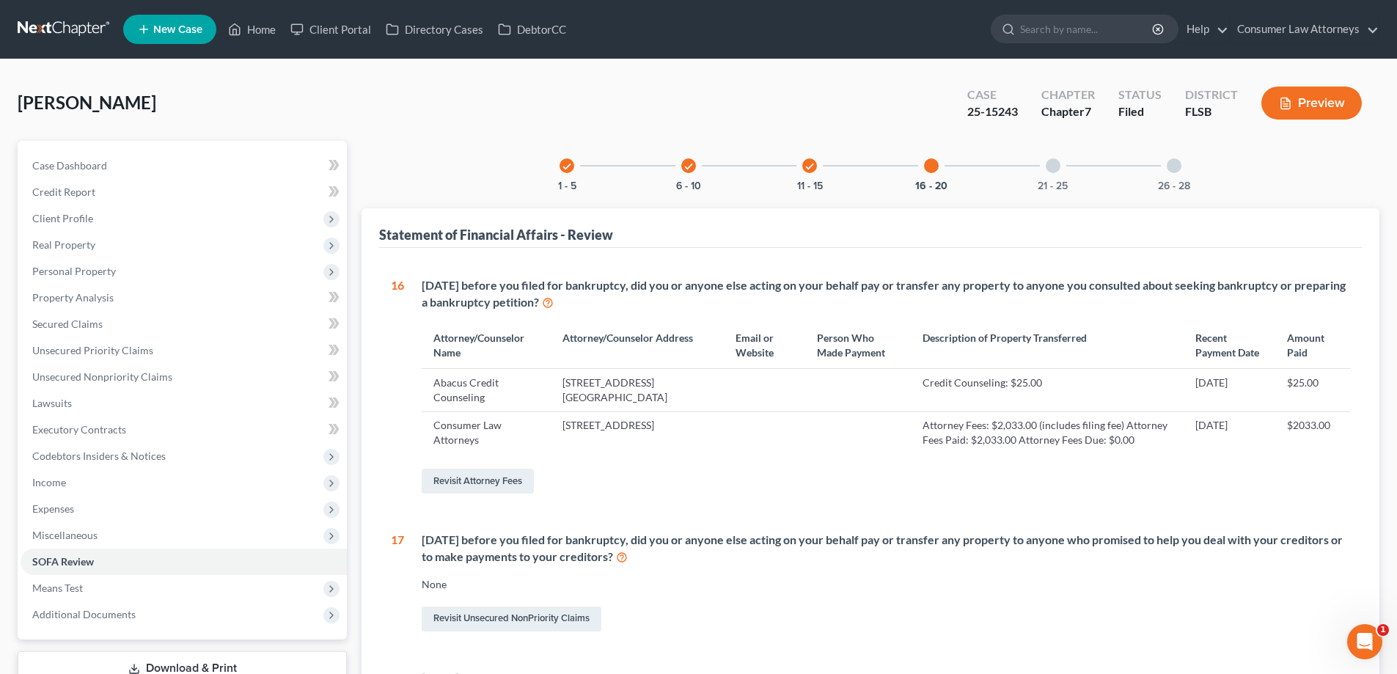
click at [560, 166] on div "check" at bounding box center [567, 165] width 15 height 15
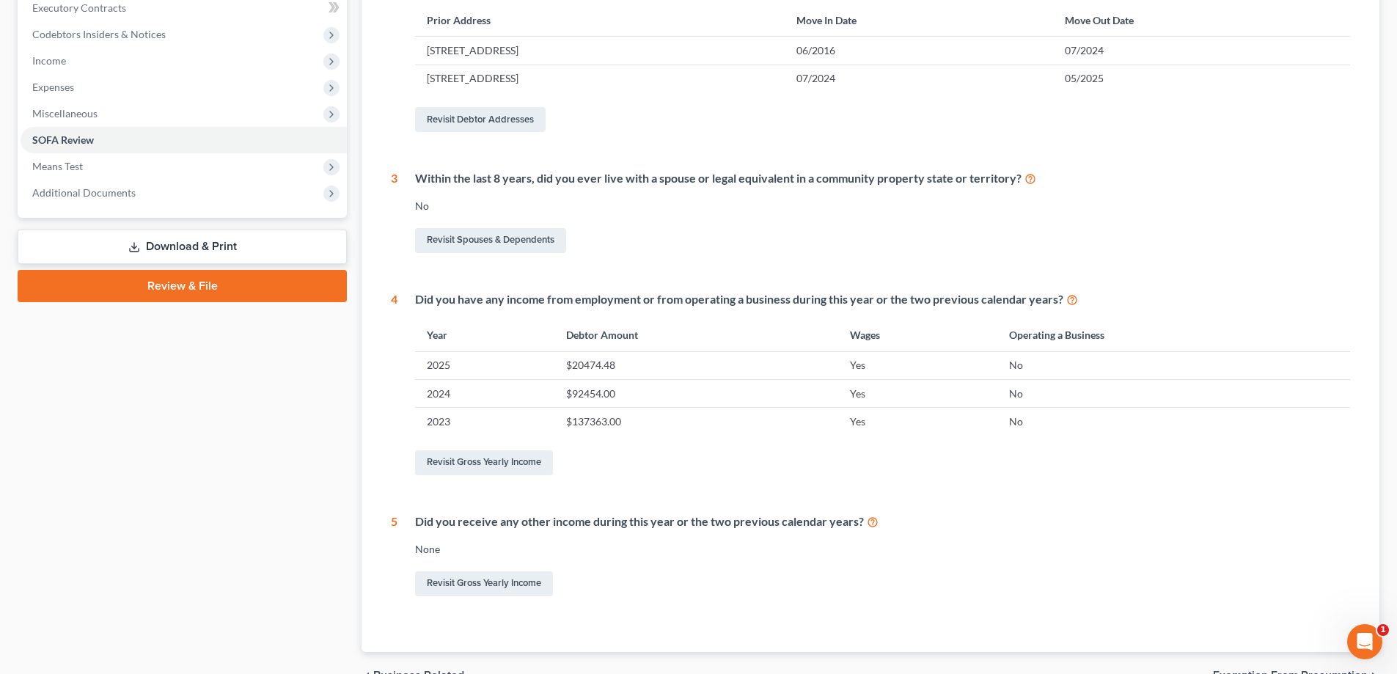
scroll to position [502, 0]
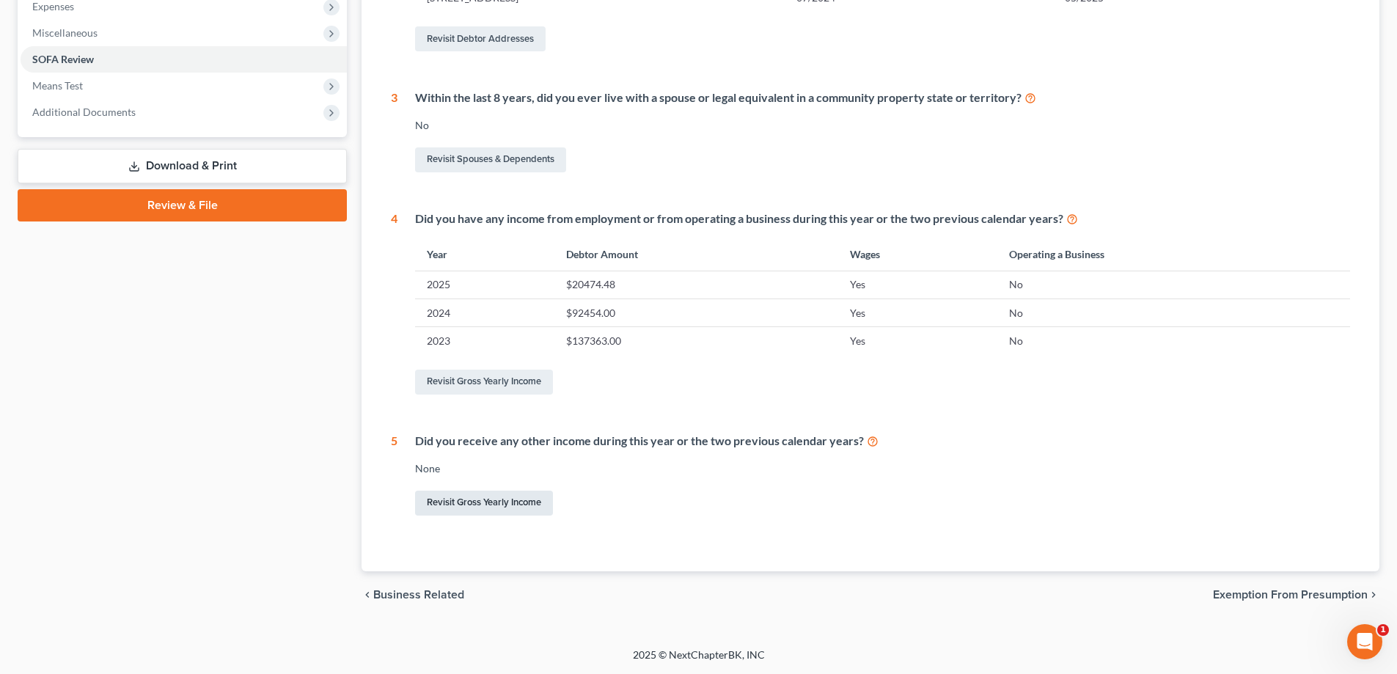
click at [472, 508] on link "Revisit Gross Yearly Income" at bounding box center [484, 503] width 138 height 25
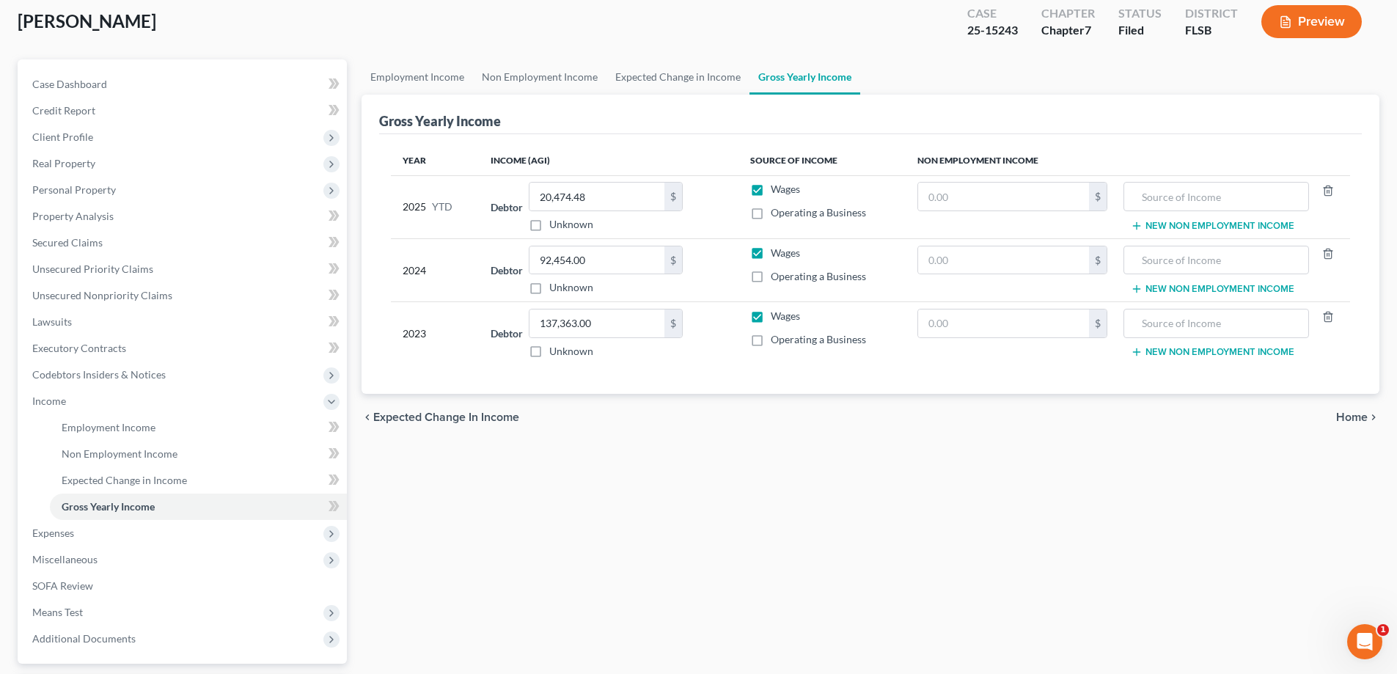
scroll to position [211, 0]
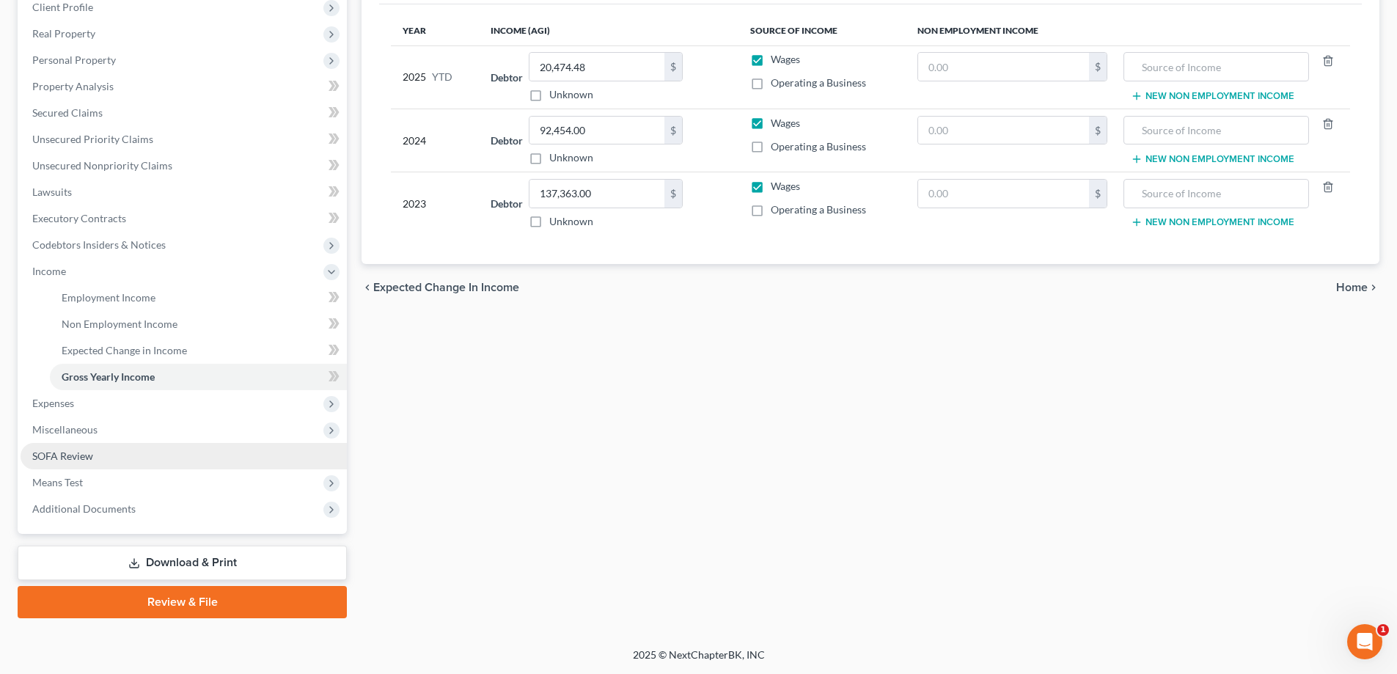
click at [66, 458] on span "SOFA Review" at bounding box center [62, 456] width 61 height 12
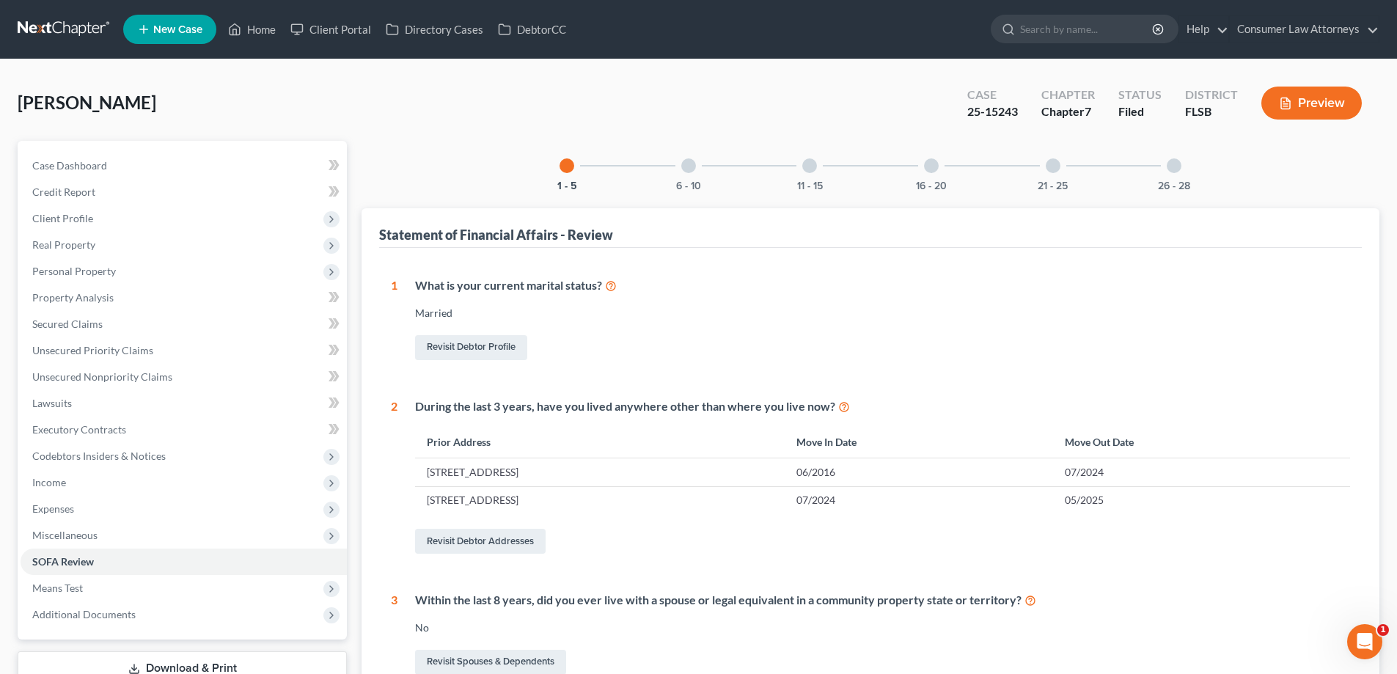
scroll to position [440, 0]
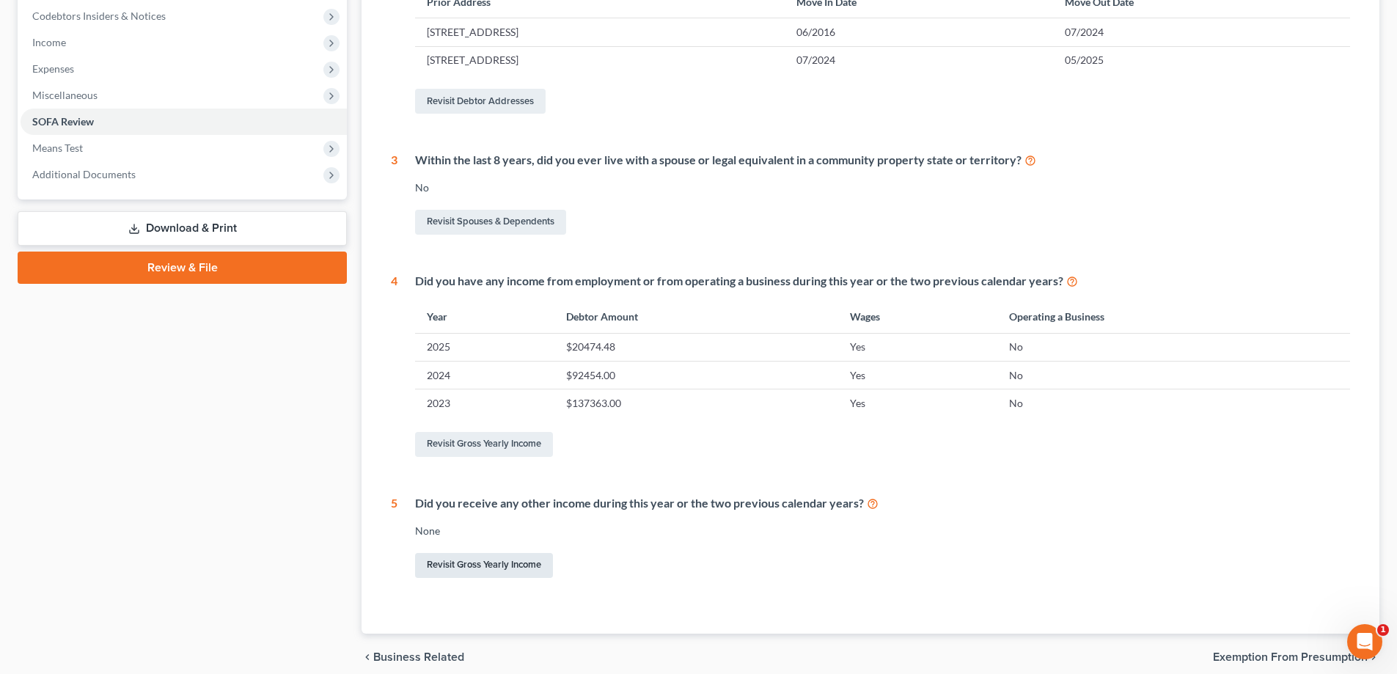
click at [477, 566] on link "Revisit Gross Yearly Income" at bounding box center [484, 565] width 138 height 25
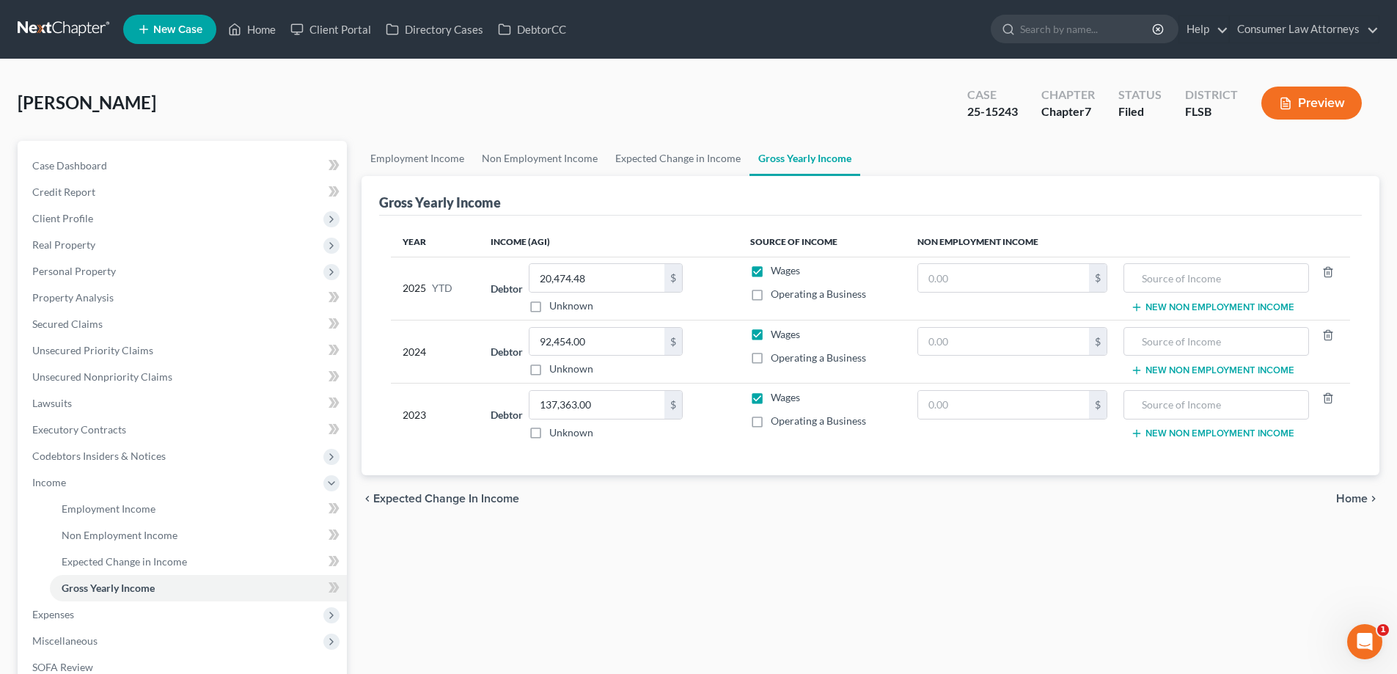
click at [771, 331] on label "Wages" at bounding box center [785, 334] width 29 height 15
click at [777, 331] on input "Wages" at bounding box center [782, 332] width 10 height 10
checkbox input "false"
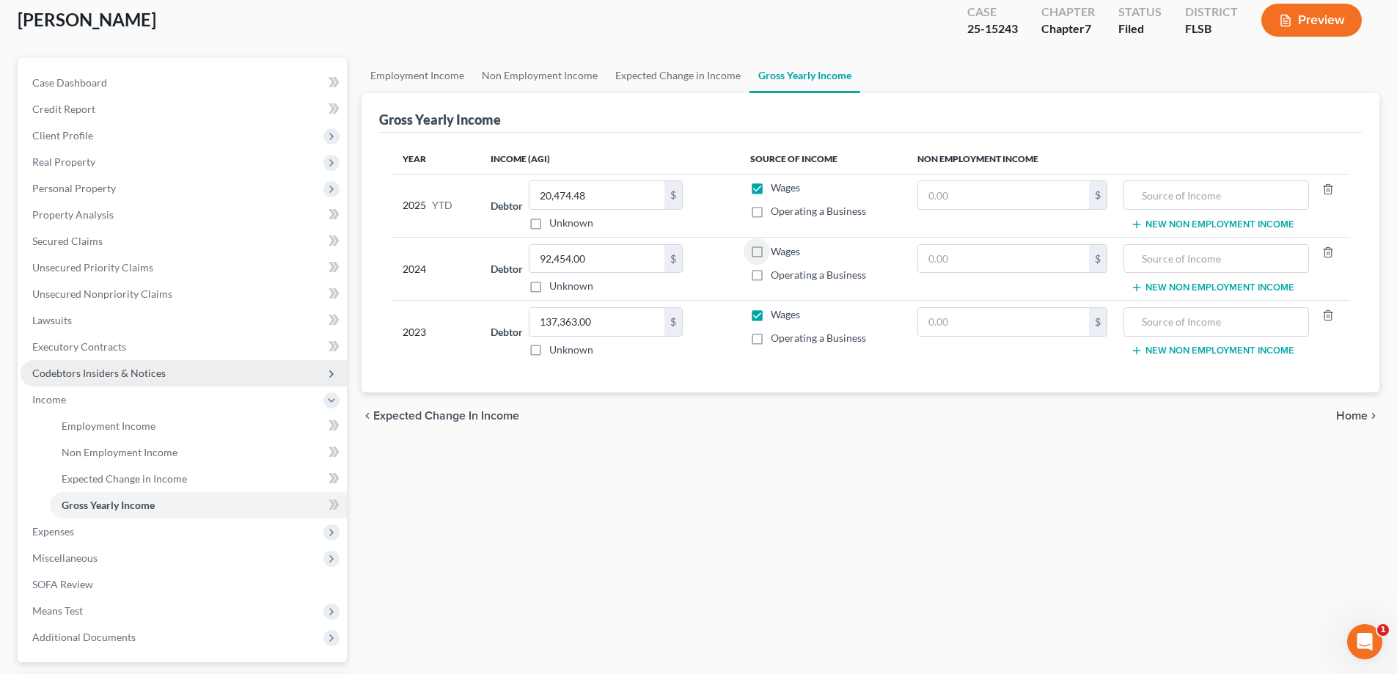
scroll to position [211, 0]
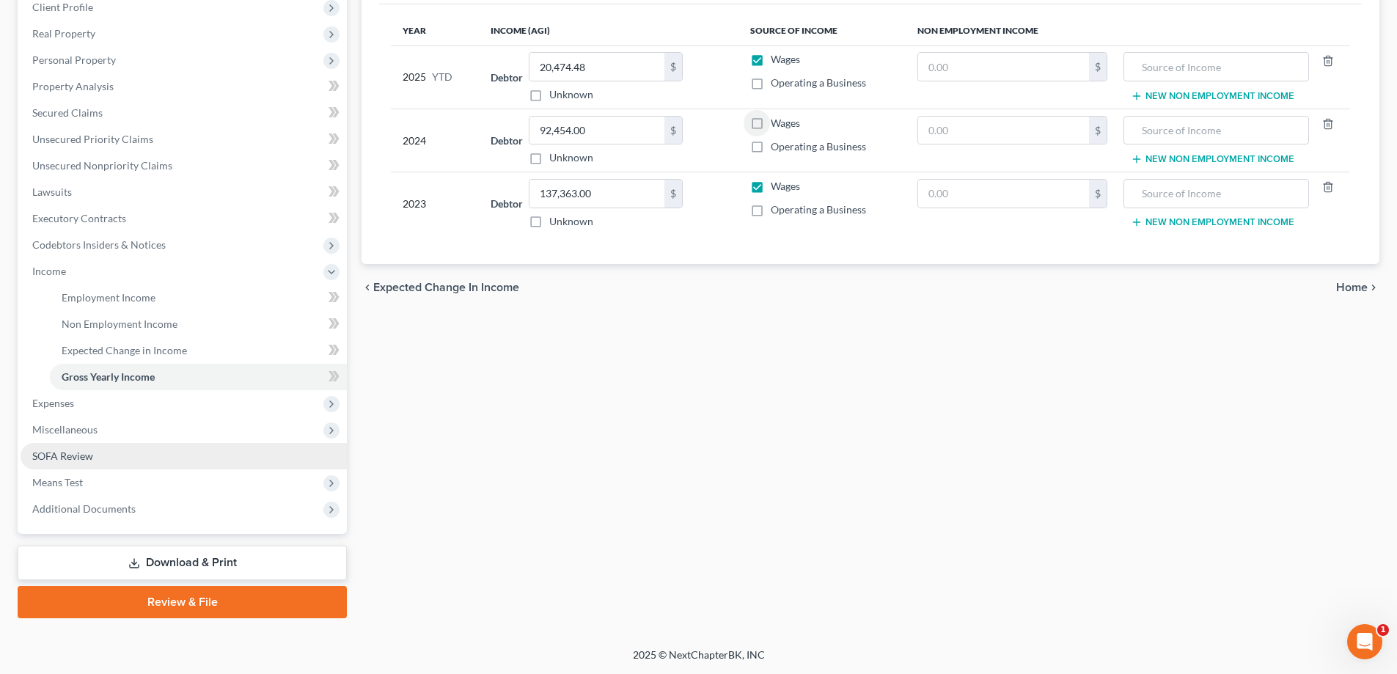
click at [65, 462] on link "SOFA Review" at bounding box center [184, 456] width 326 height 26
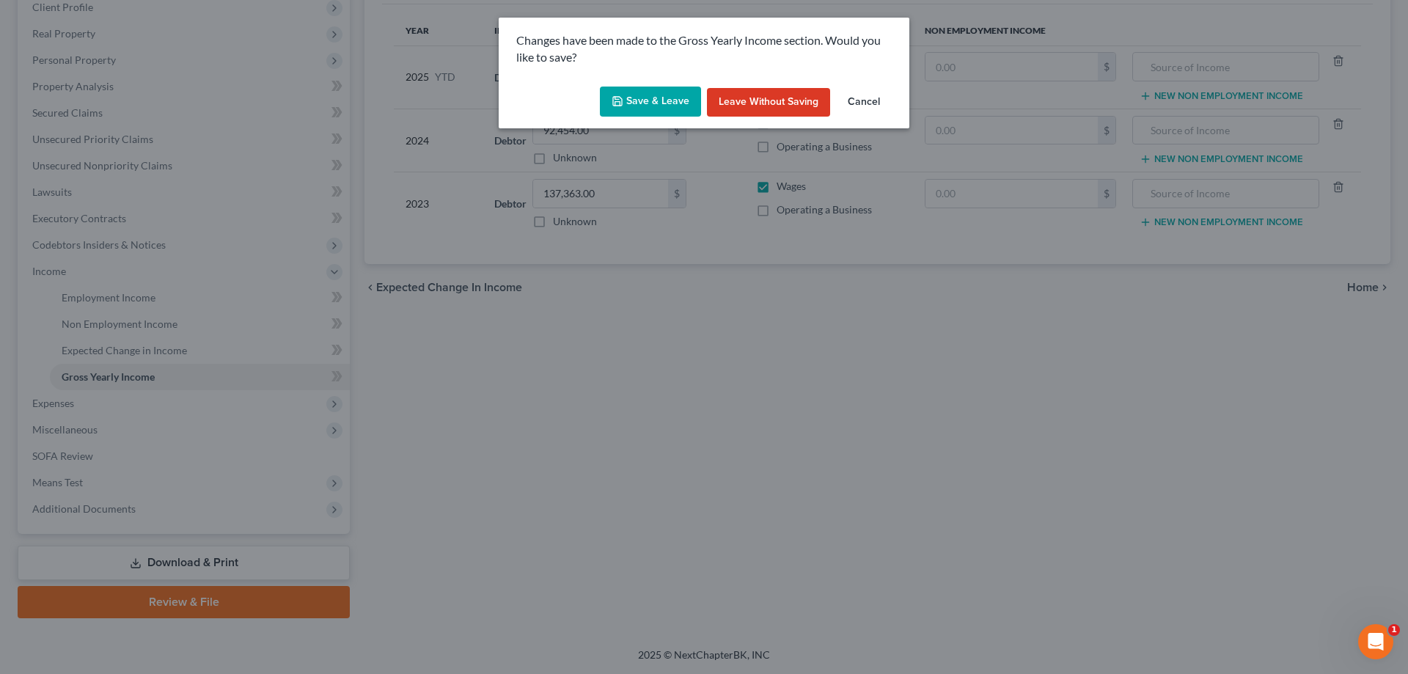
drag, startPoint x: 860, startPoint y: 104, endPoint x: 1117, endPoint y: 412, distance: 401.4
click at [862, 104] on button "Cancel" at bounding box center [864, 102] width 56 height 29
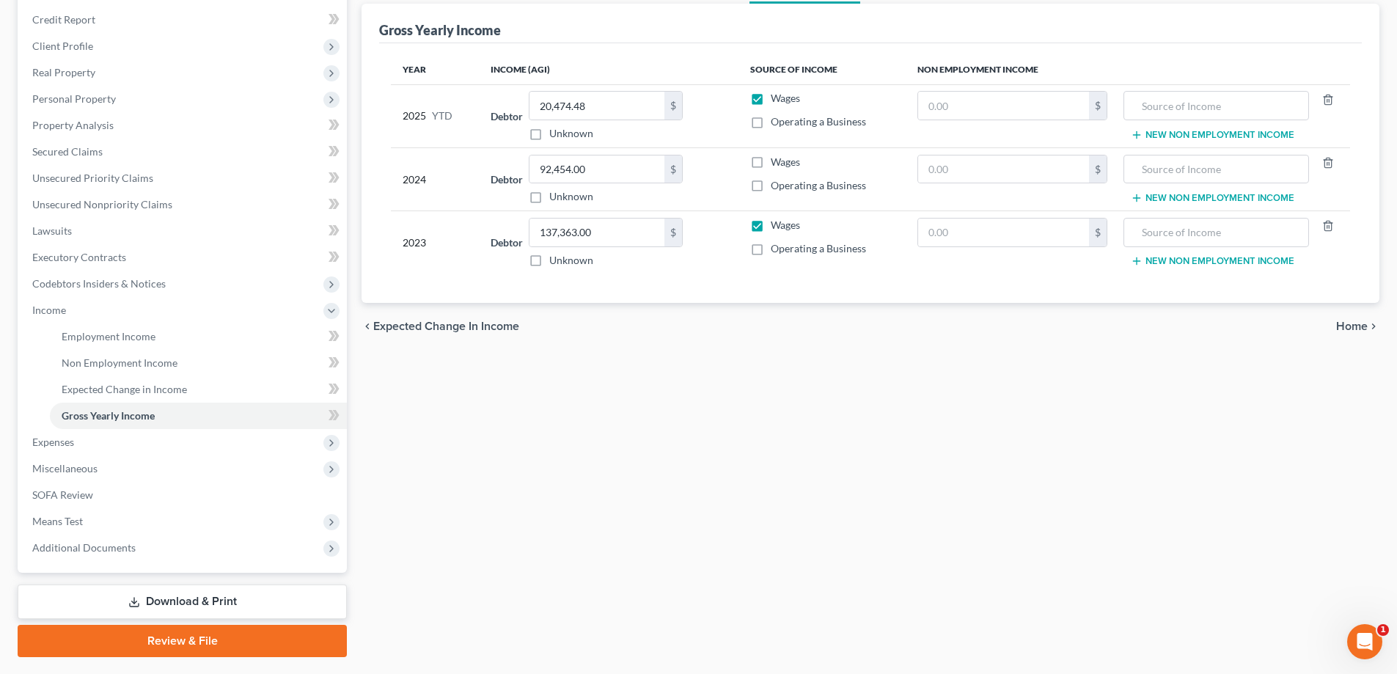
scroll to position [138, 0]
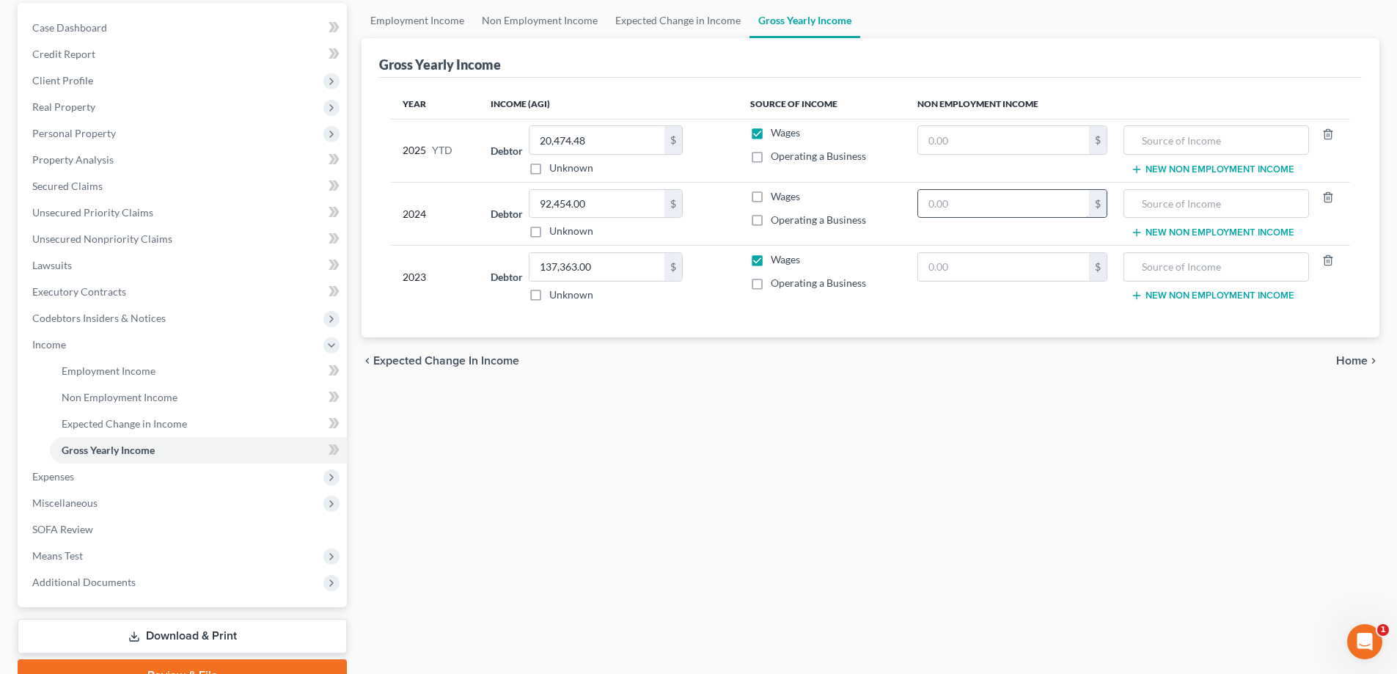
click at [961, 208] on input "text" at bounding box center [1003, 204] width 171 height 28
click at [940, 201] on input "055,000.00" at bounding box center [1003, 204] width 171 height 28
type input "55,000.00"
click at [1246, 203] on input "text" at bounding box center [1216, 204] width 169 height 28
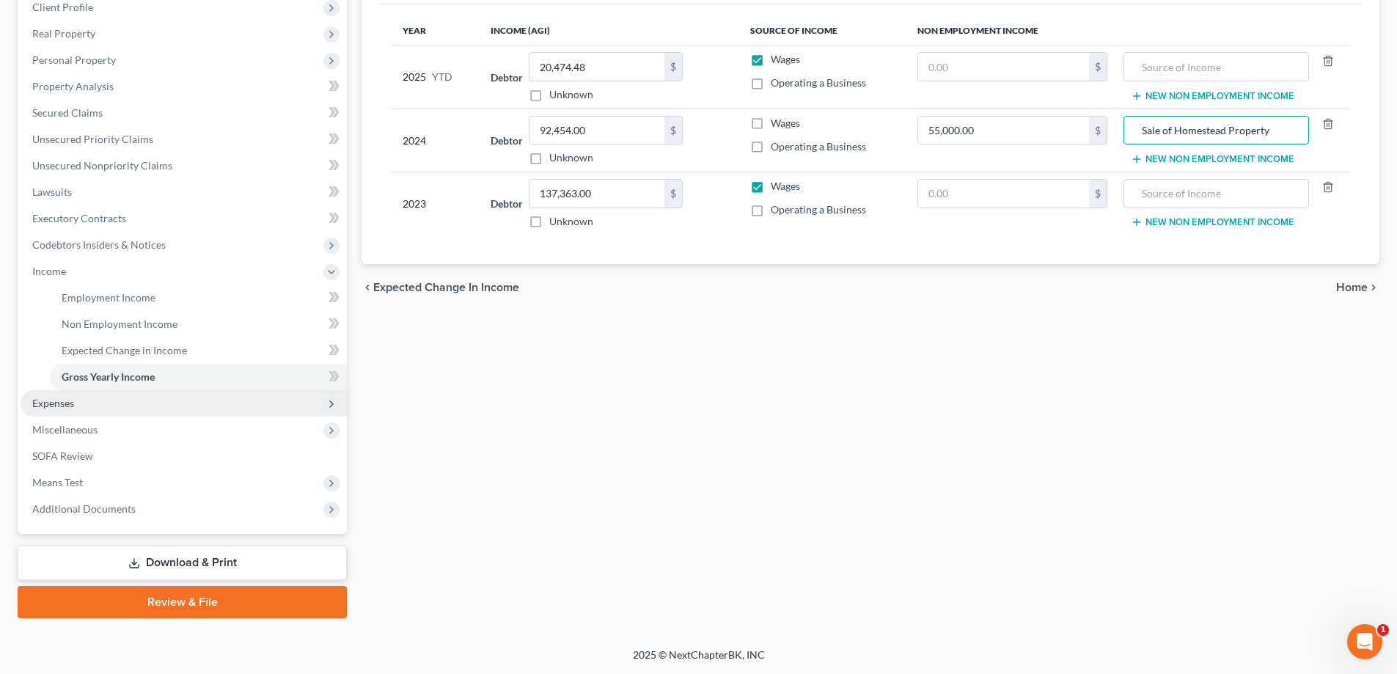
type input "Sale of Homestead Property"
click at [62, 406] on span "Expenses" at bounding box center [53, 403] width 42 height 12
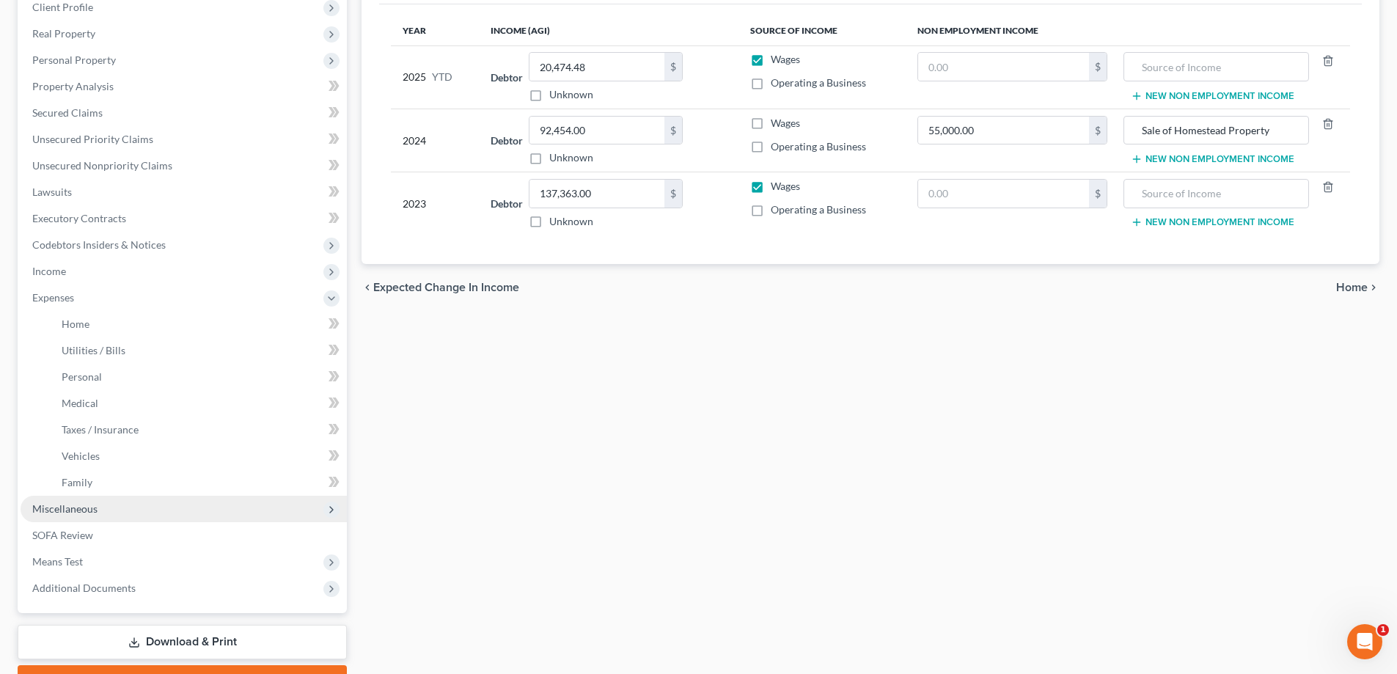
click at [78, 505] on span "Miscellaneous" at bounding box center [64, 508] width 65 height 12
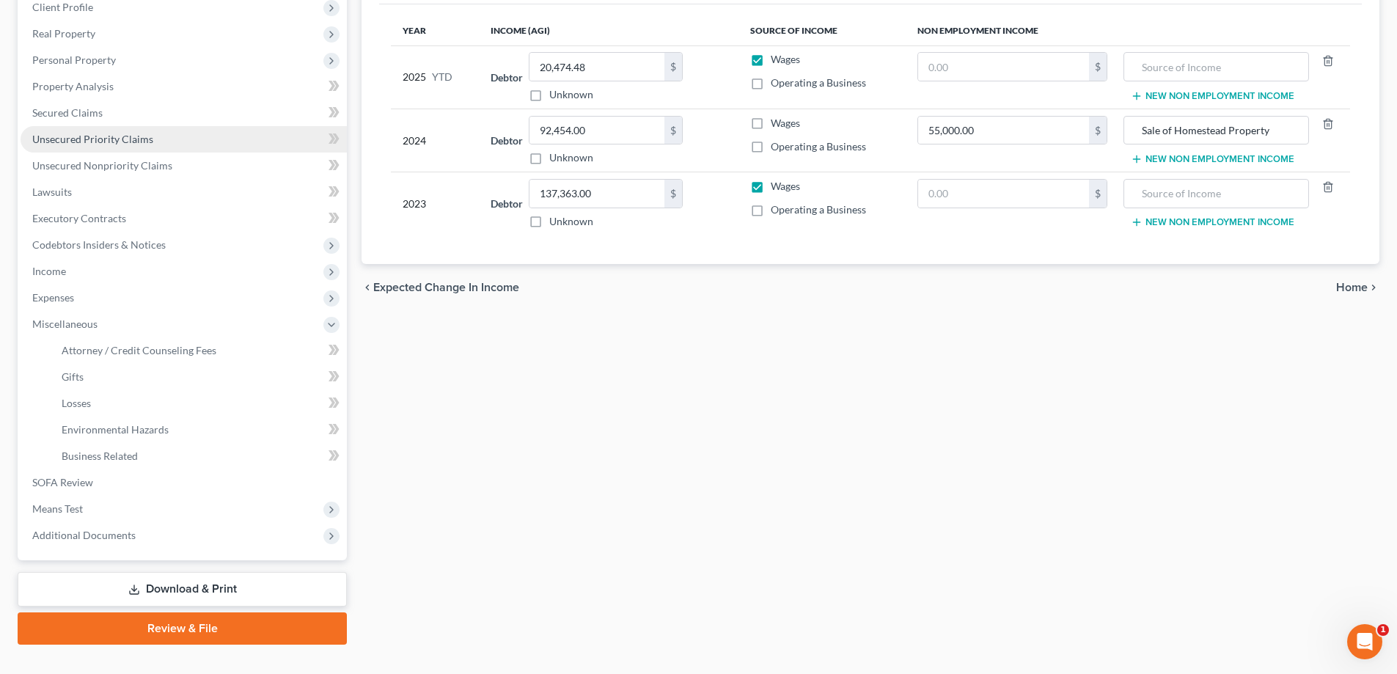
click at [107, 147] on link "Unsecured Priority Claims" at bounding box center [184, 139] width 326 height 26
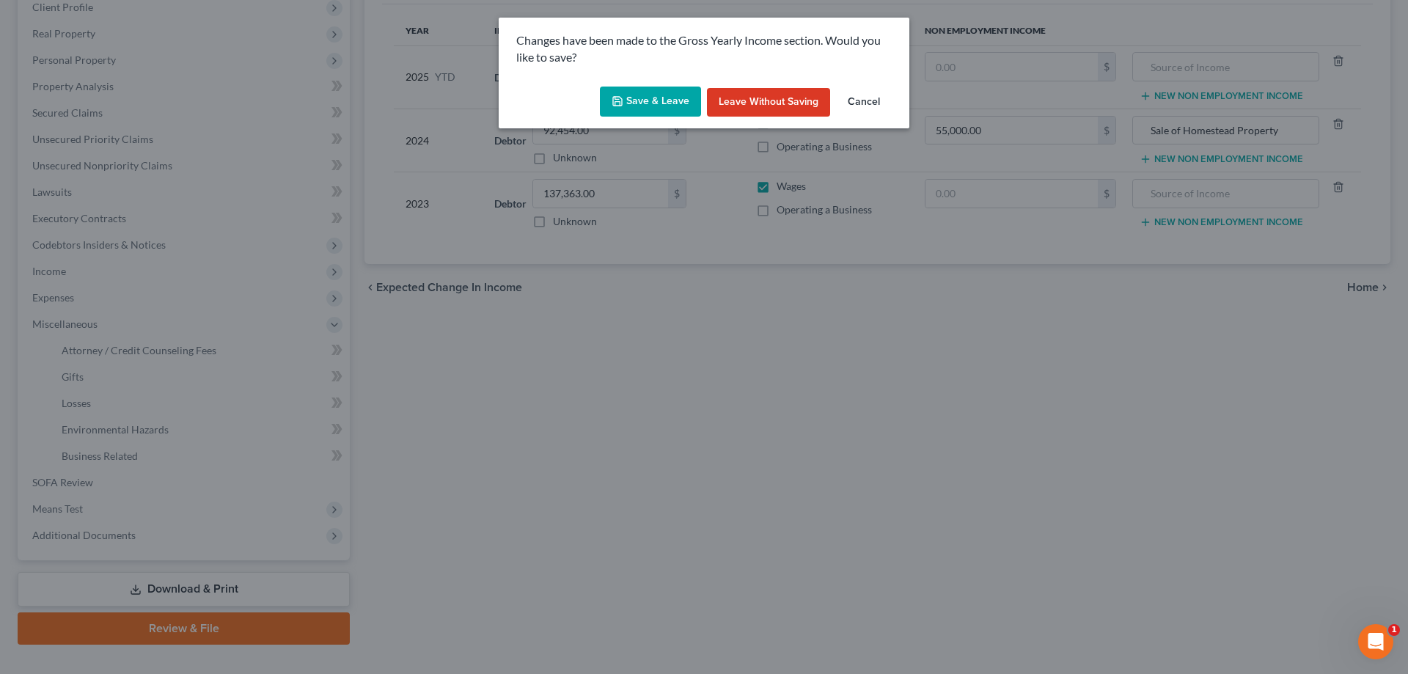
click at [619, 109] on button "Save & Leave" at bounding box center [650, 102] width 101 height 31
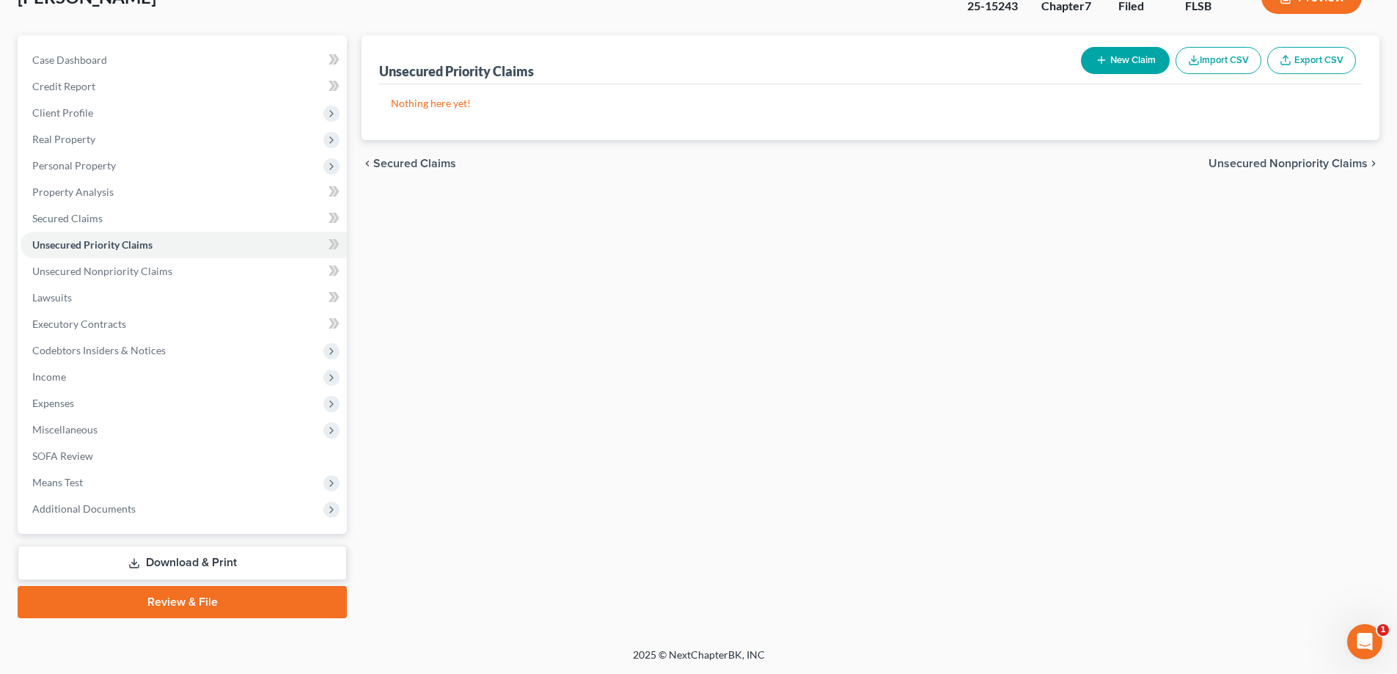
drag, startPoint x: 183, startPoint y: 571, endPoint x: 313, endPoint y: 576, distance: 129.9
click at [183, 571] on link "Download & Print" at bounding box center [182, 563] width 329 height 34
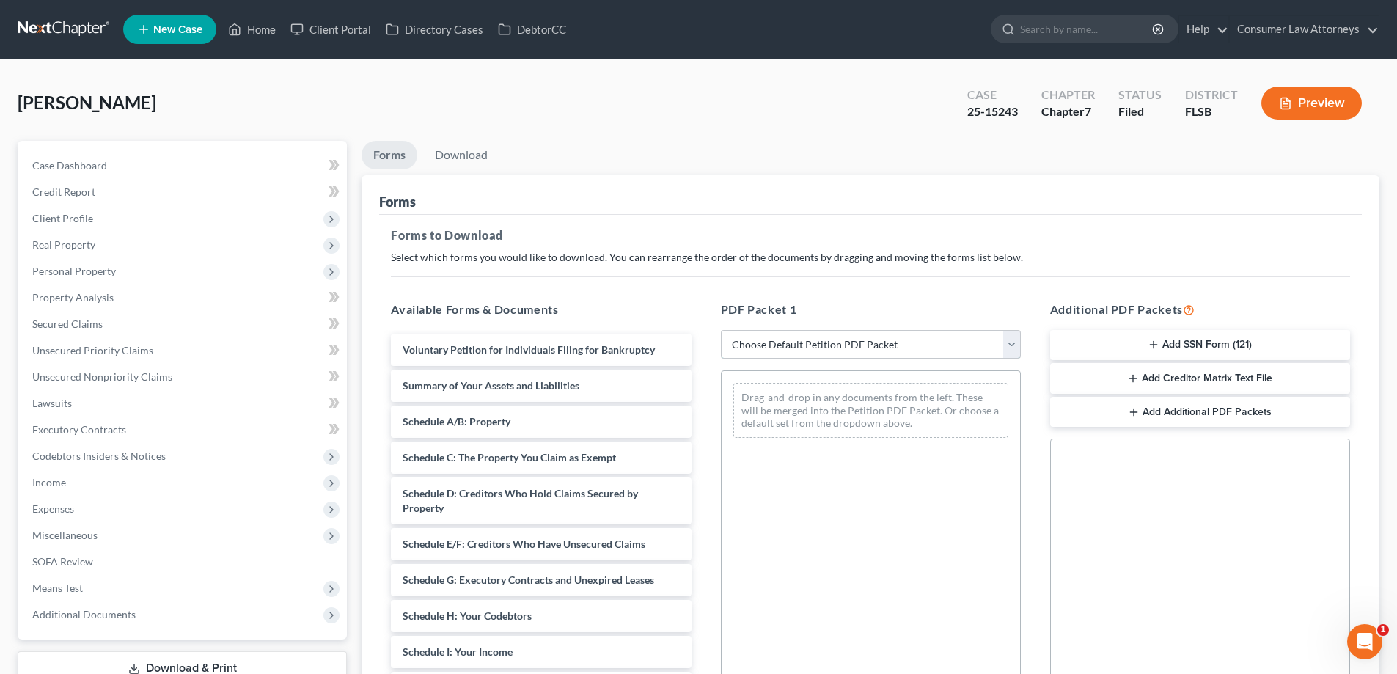
drag, startPoint x: 911, startPoint y: 342, endPoint x: 799, endPoint y: 287, distance: 124.6
click at [911, 342] on select "Choose Default Petition PDF Packet Complete Bankruptcy Petition (all forms and …" at bounding box center [871, 344] width 300 height 29
select select "2"
click at [721, 330] on select "Choose Default Petition PDF Packet Complete Bankruptcy Petition (all forms and …" at bounding box center [871, 344] width 300 height 29
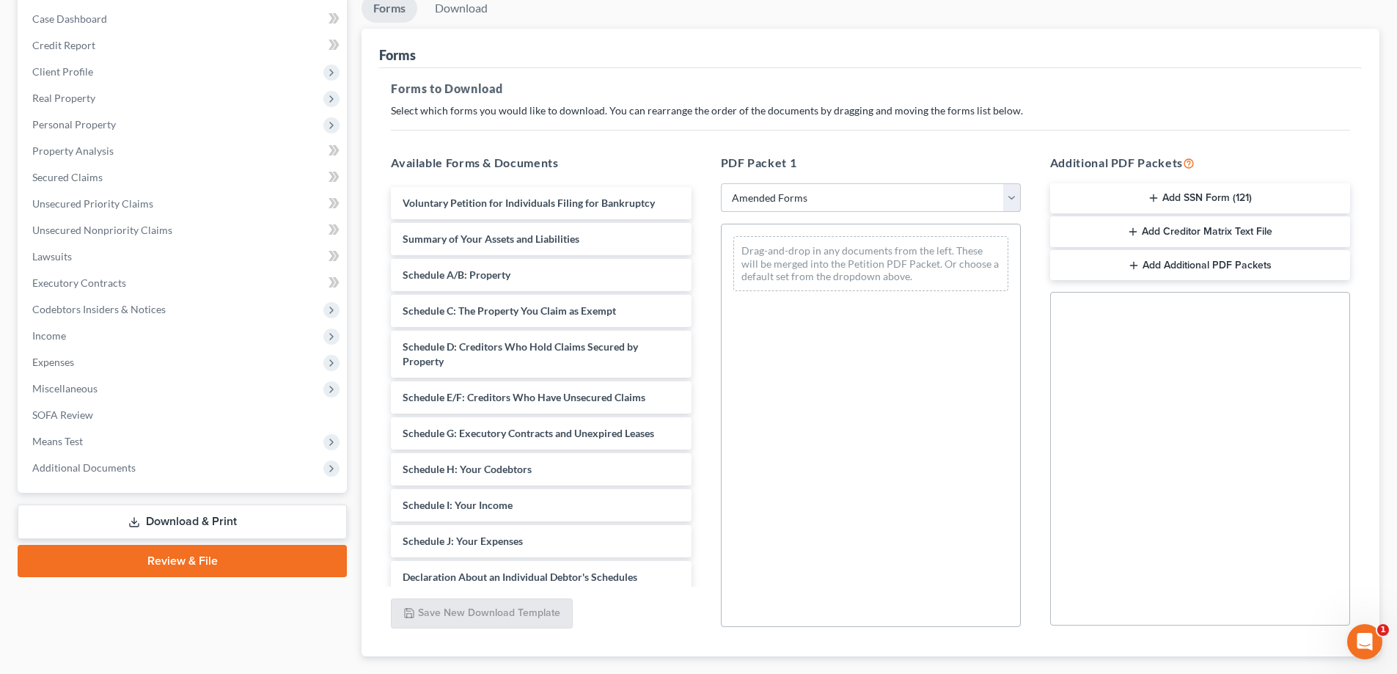
scroll to position [220, 0]
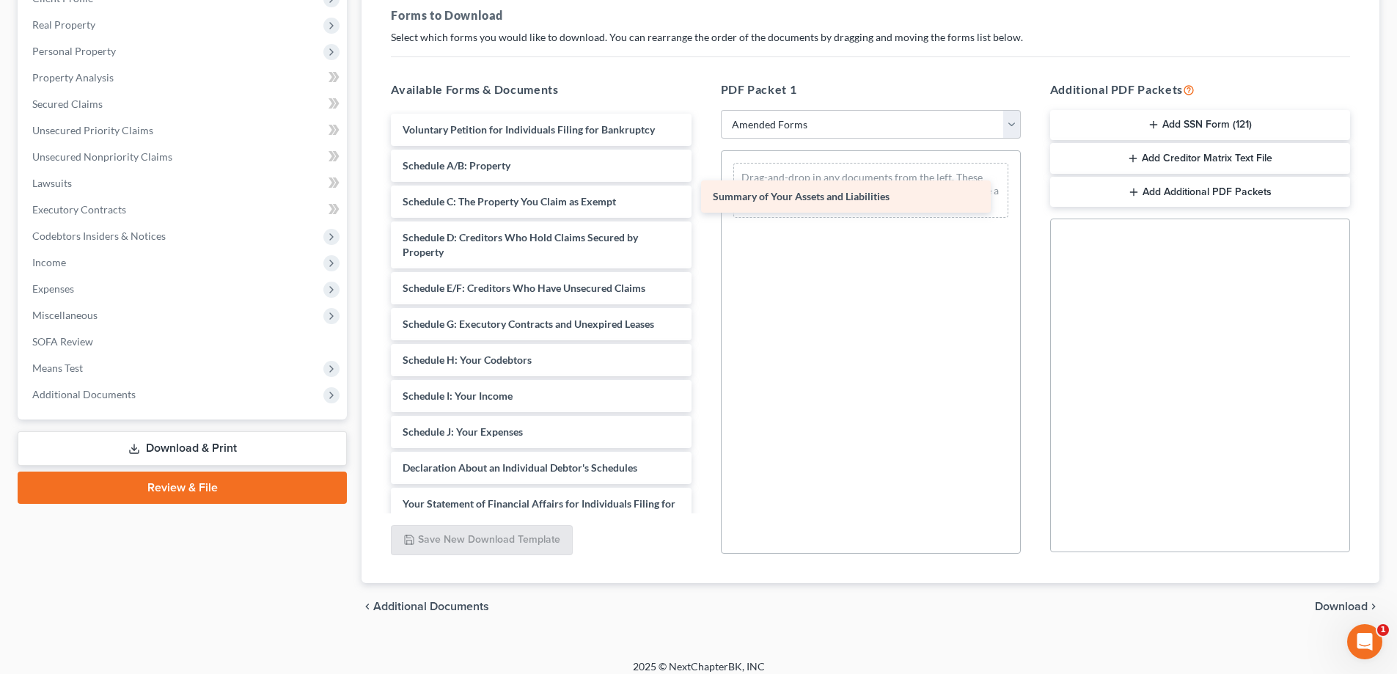
drag, startPoint x: 458, startPoint y: 164, endPoint x: 769, endPoint y: 195, distance: 312.5
click at [703, 195] on div "Summary of Your Assets and Liabilities Voluntary Petition for Individuals Filin…" at bounding box center [540, 447] width 323 height 666
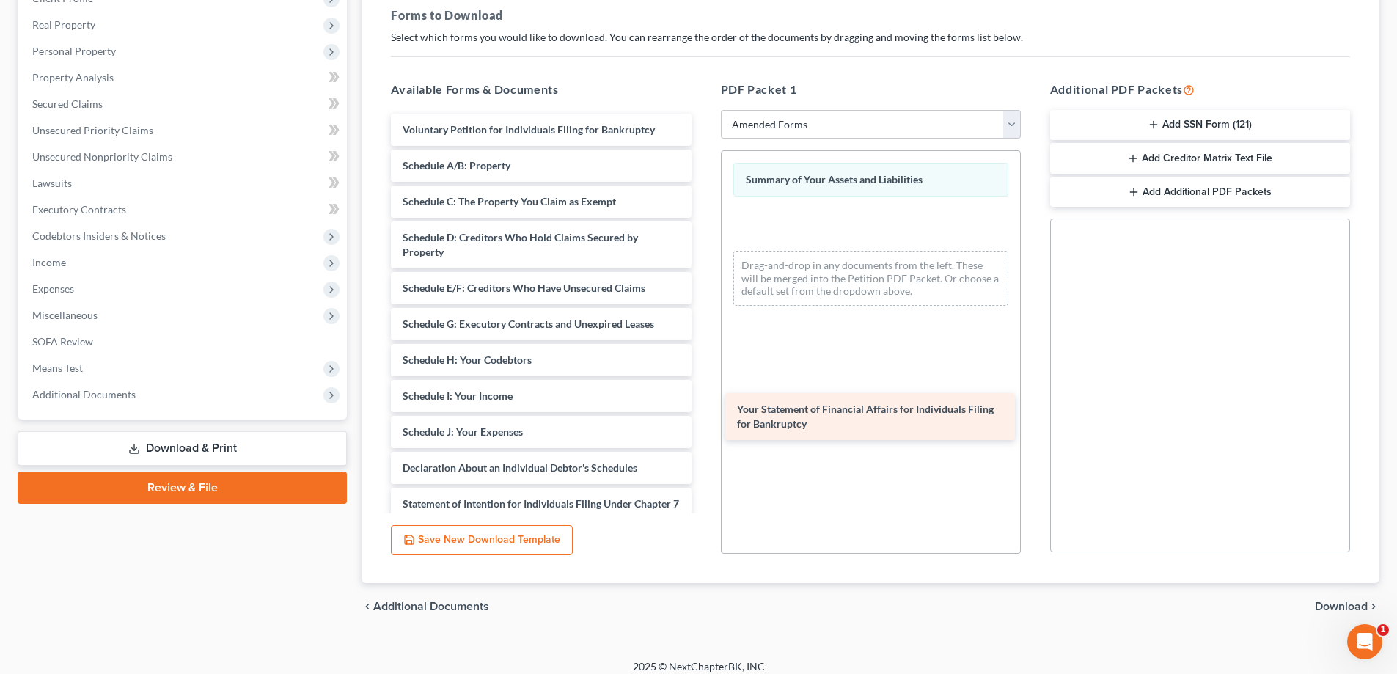
drag, startPoint x: 458, startPoint y: 505, endPoint x: 794, endPoint y: 411, distance: 349.0
click at [703, 411] on div "Your Statement of Financial Affairs for Individuals Filing for Bankruptcy Volun…" at bounding box center [540, 421] width 323 height 615
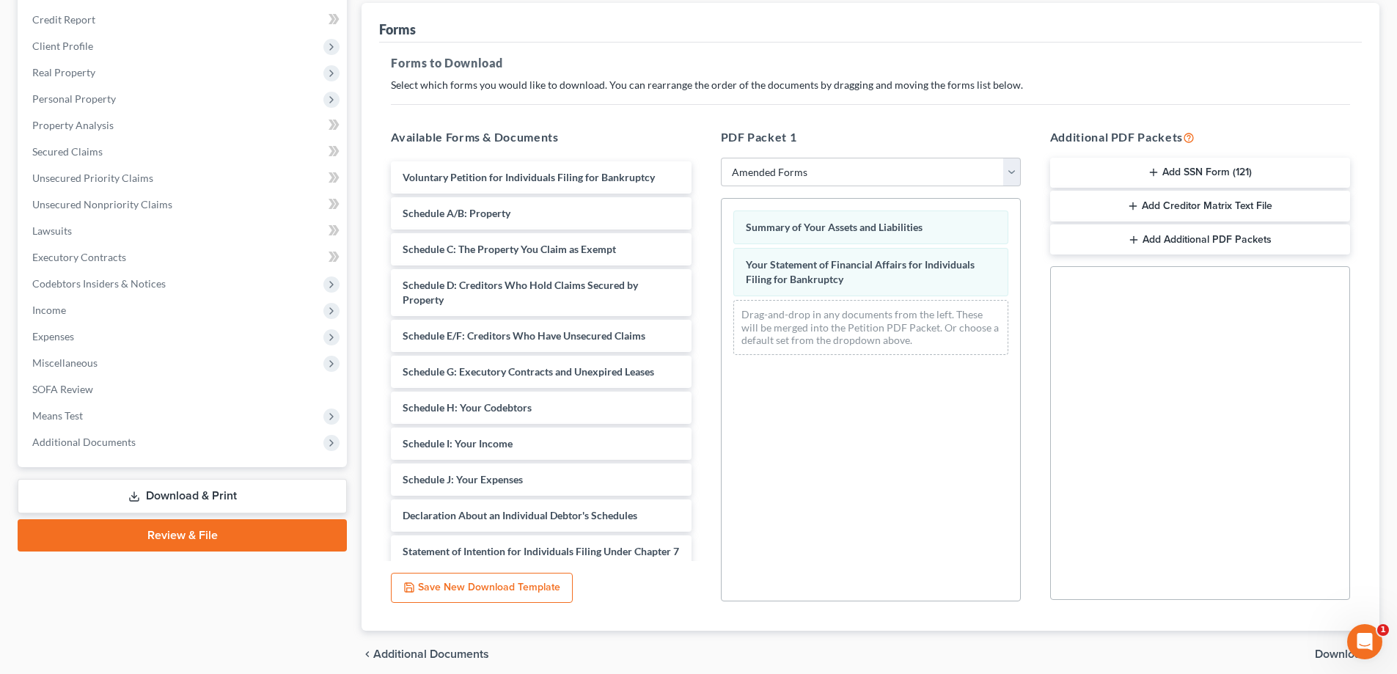
scroll to position [147, 0]
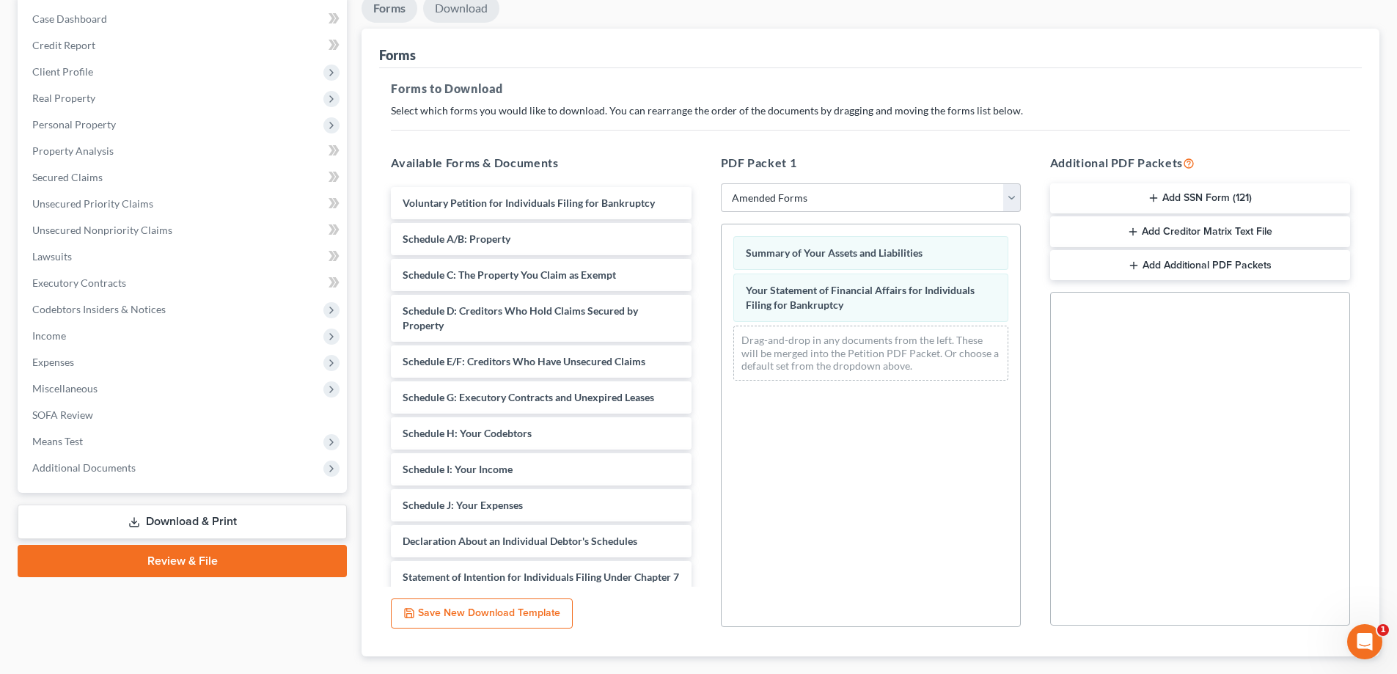
click at [461, 10] on link "Download" at bounding box center [461, 8] width 76 height 29
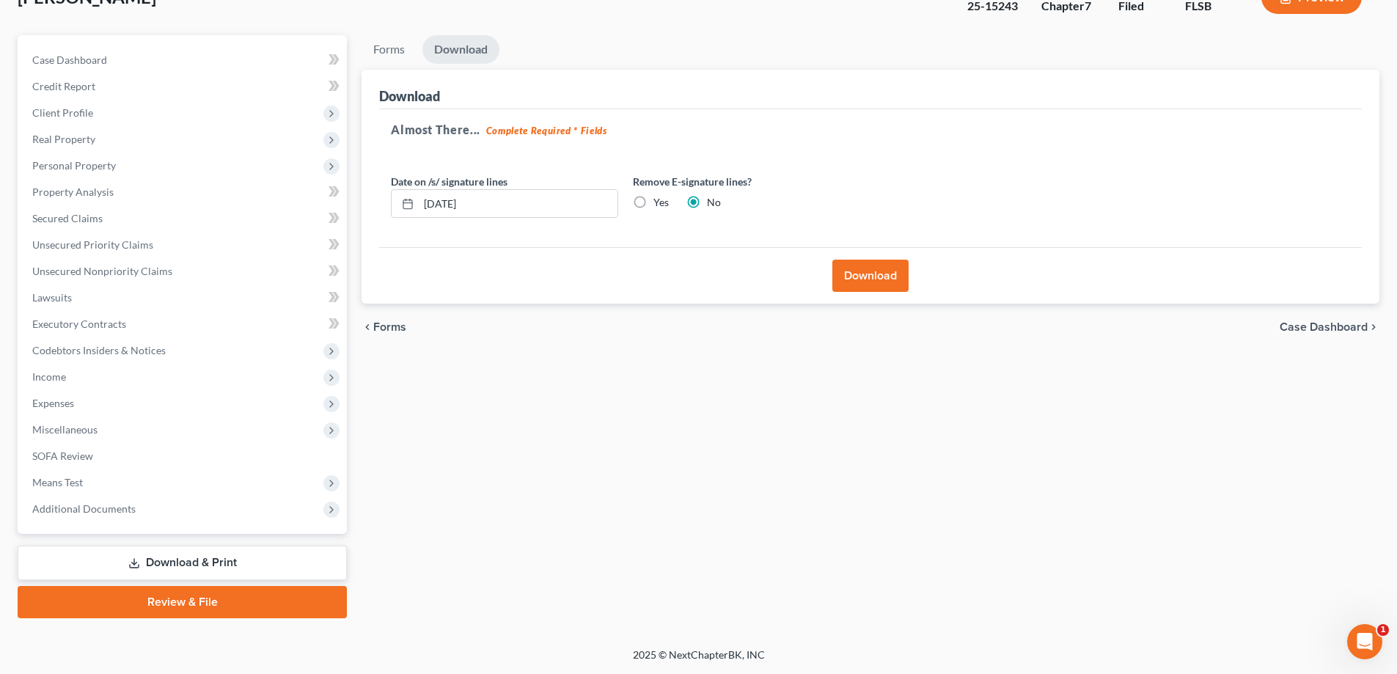
scroll to position [106, 0]
click at [889, 273] on button "Download" at bounding box center [870, 276] width 76 height 32
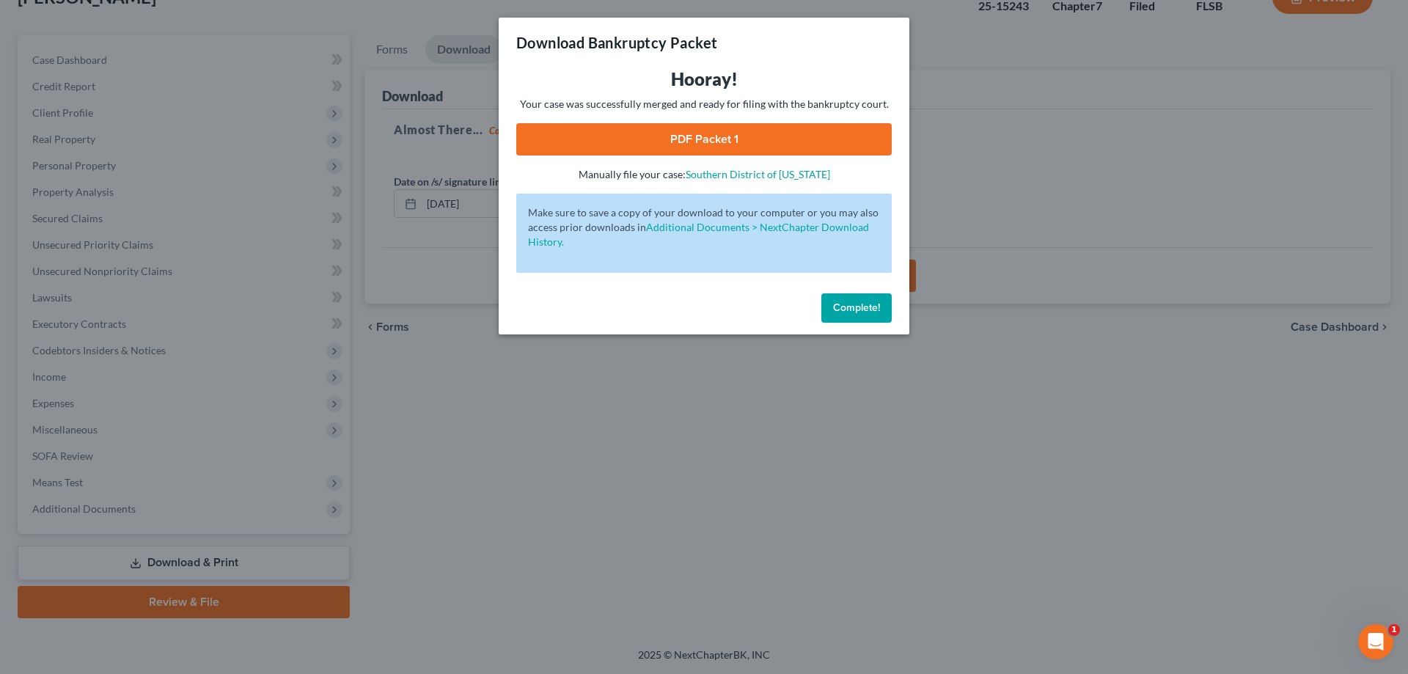
click at [703, 145] on link "PDF Packet 1" at bounding box center [703, 139] width 375 height 32
click at [879, 307] on span "Complete!" at bounding box center [856, 307] width 47 height 12
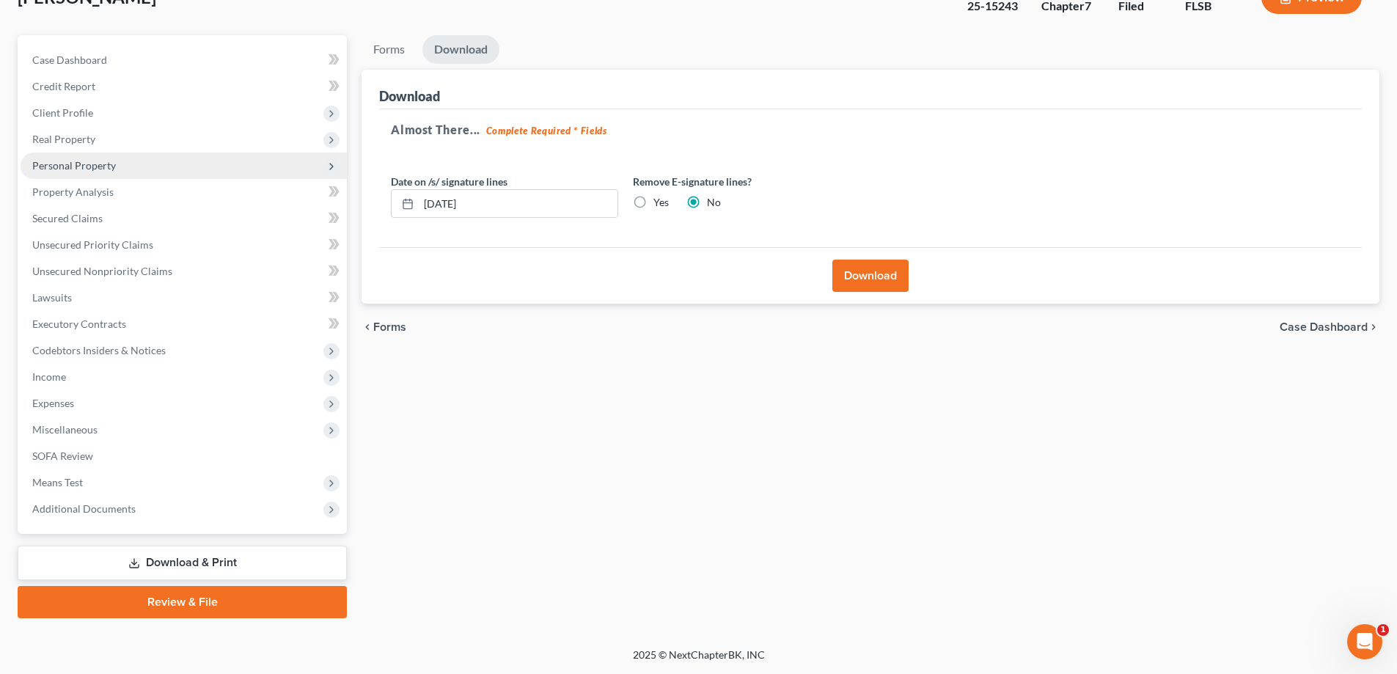
click at [67, 163] on span "Personal Property" at bounding box center [74, 165] width 84 height 12
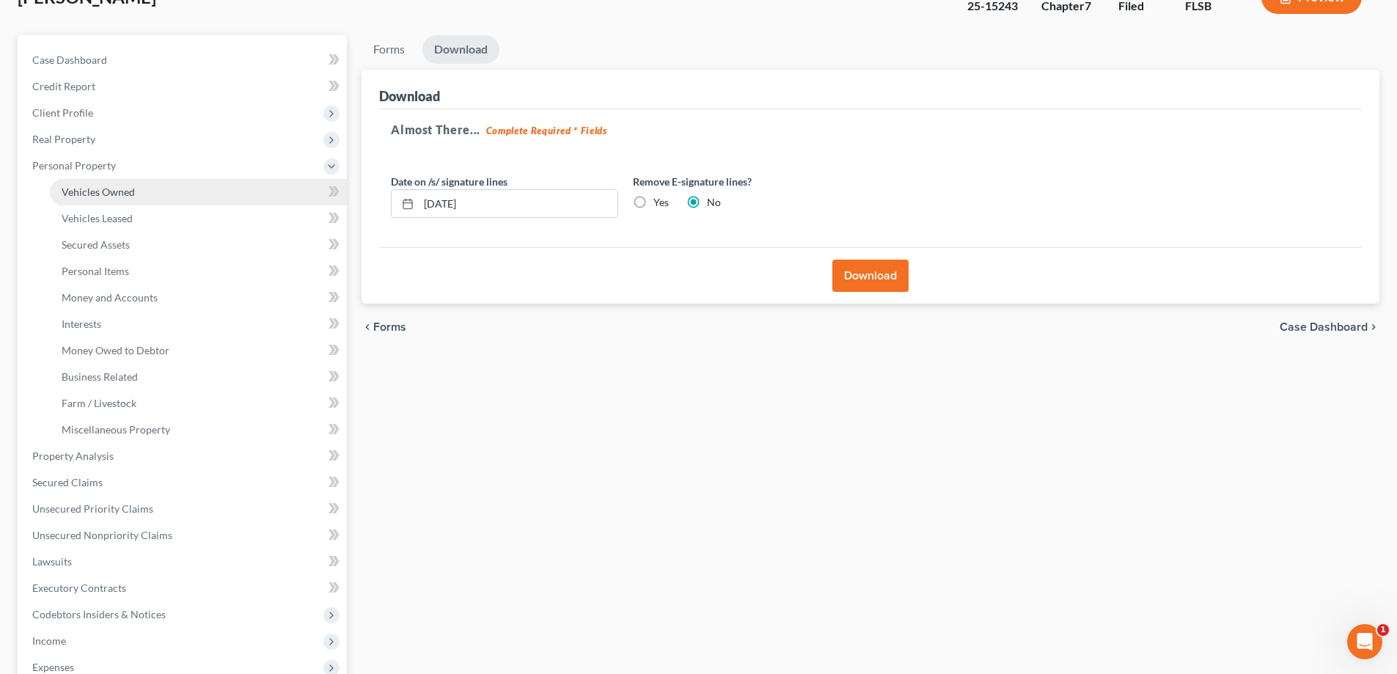
click at [131, 191] on span "Vehicles Owned" at bounding box center [98, 192] width 73 height 12
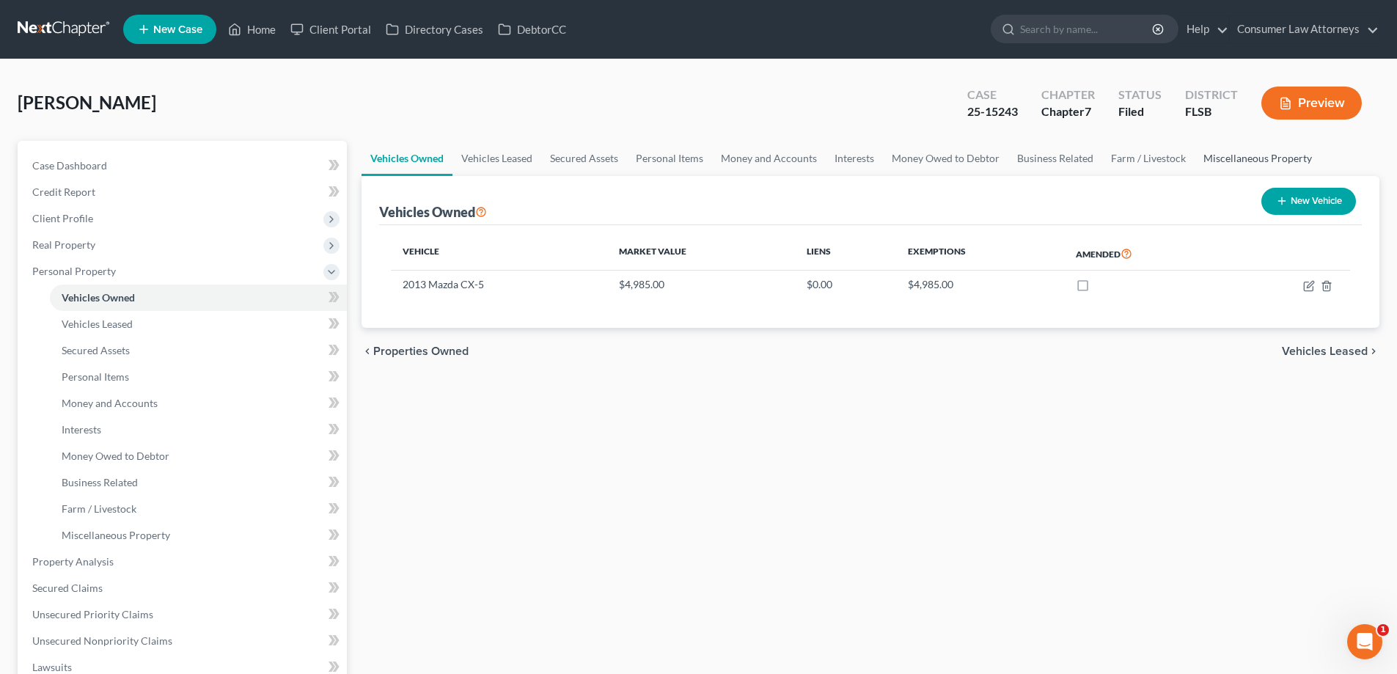
click at [1228, 160] on link "Miscellaneous Property" at bounding box center [1258, 158] width 126 height 35
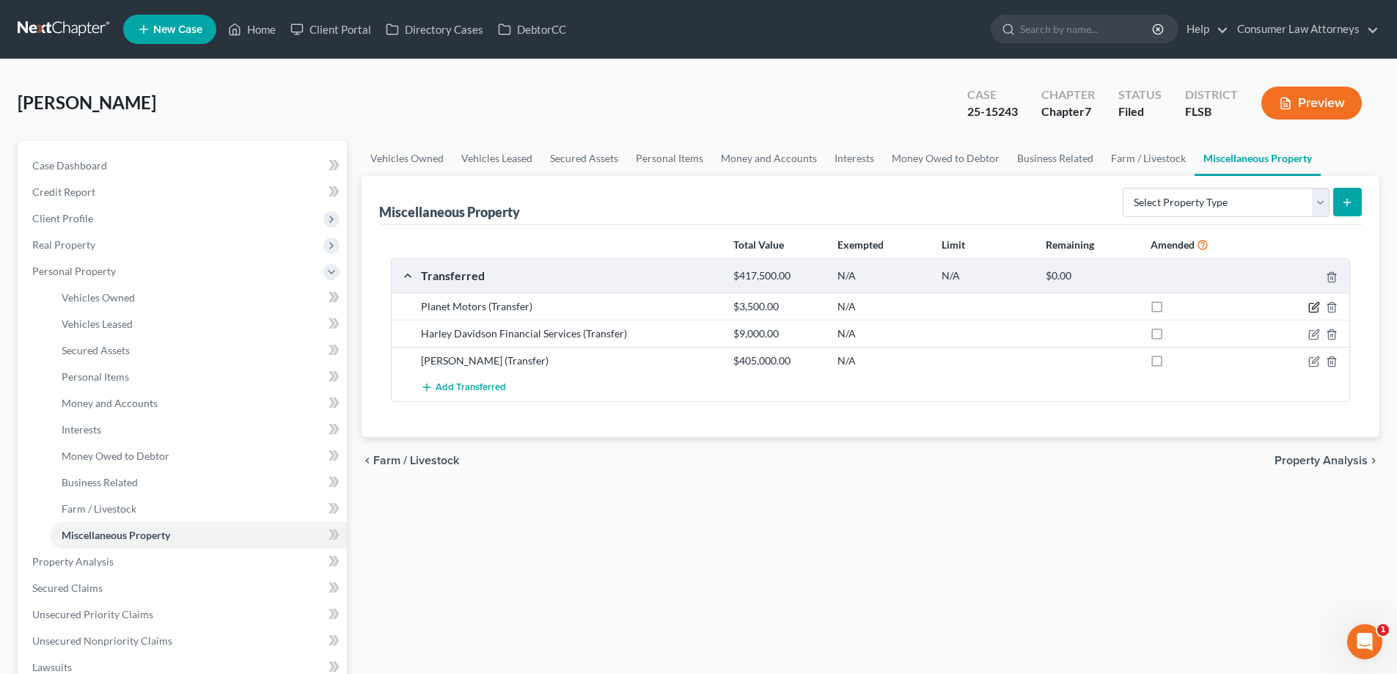
click at [1311, 306] on icon "button" at bounding box center [1314, 307] width 12 height 12
select select "Ordinary ([DATE])"
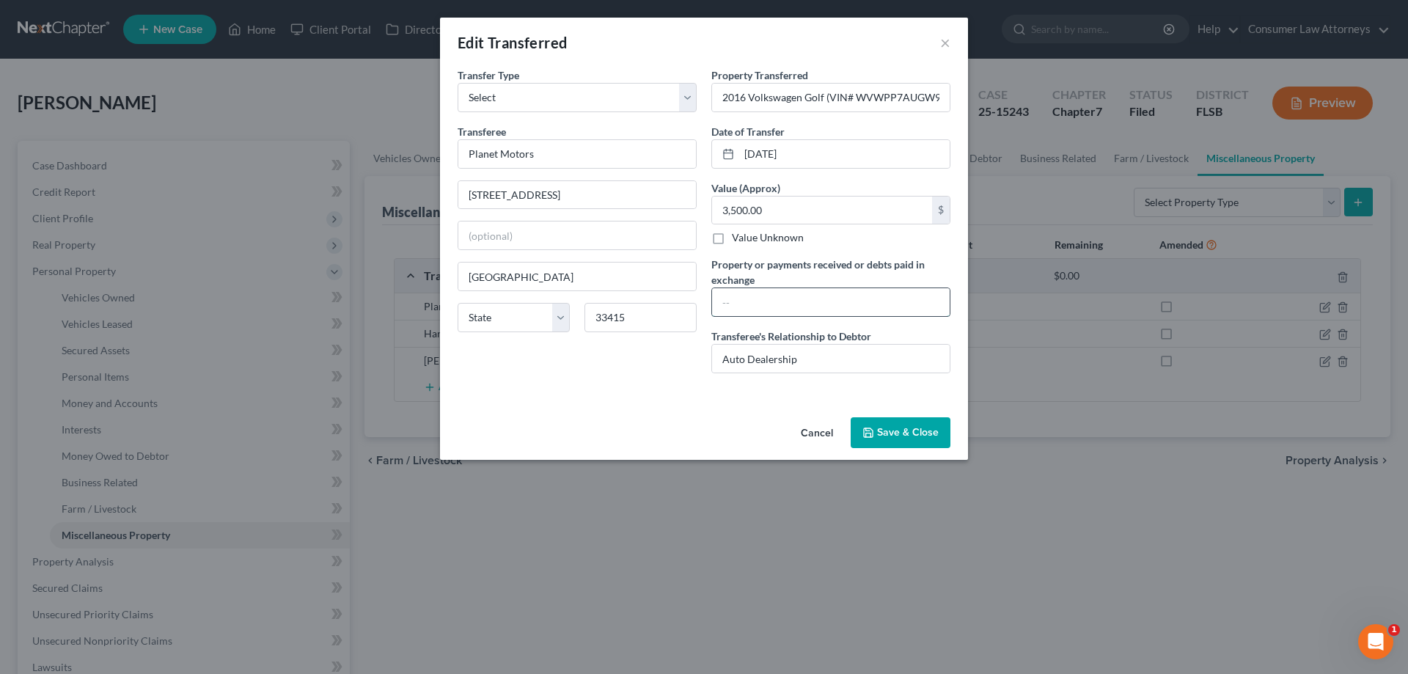
click at [901, 303] on input "text" at bounding box center [831, 302] width 238 height 28
click at [838, 301] on input "Trade in Credit for" at bounding box center [831, 302] width 238 height 28
type input "Trade in Credit for 2016 Ford Transit 350 HD Van"
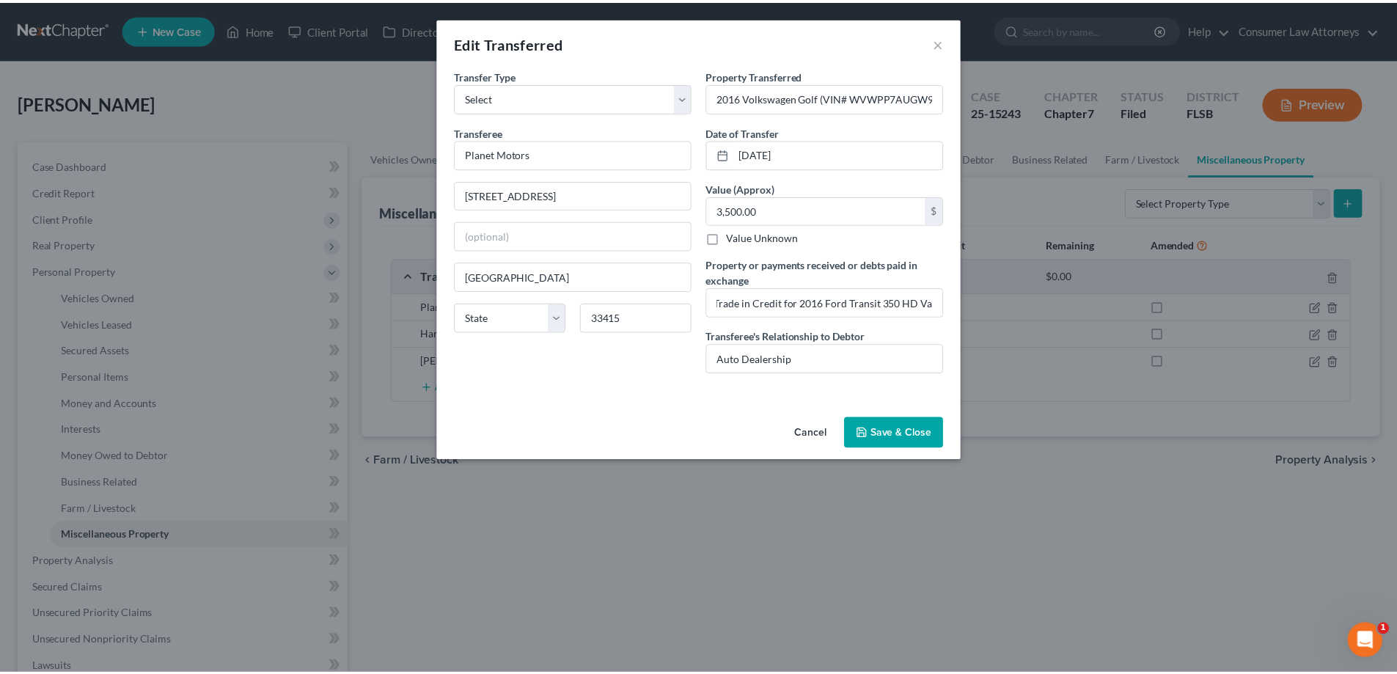
scroll to position [0, 0]
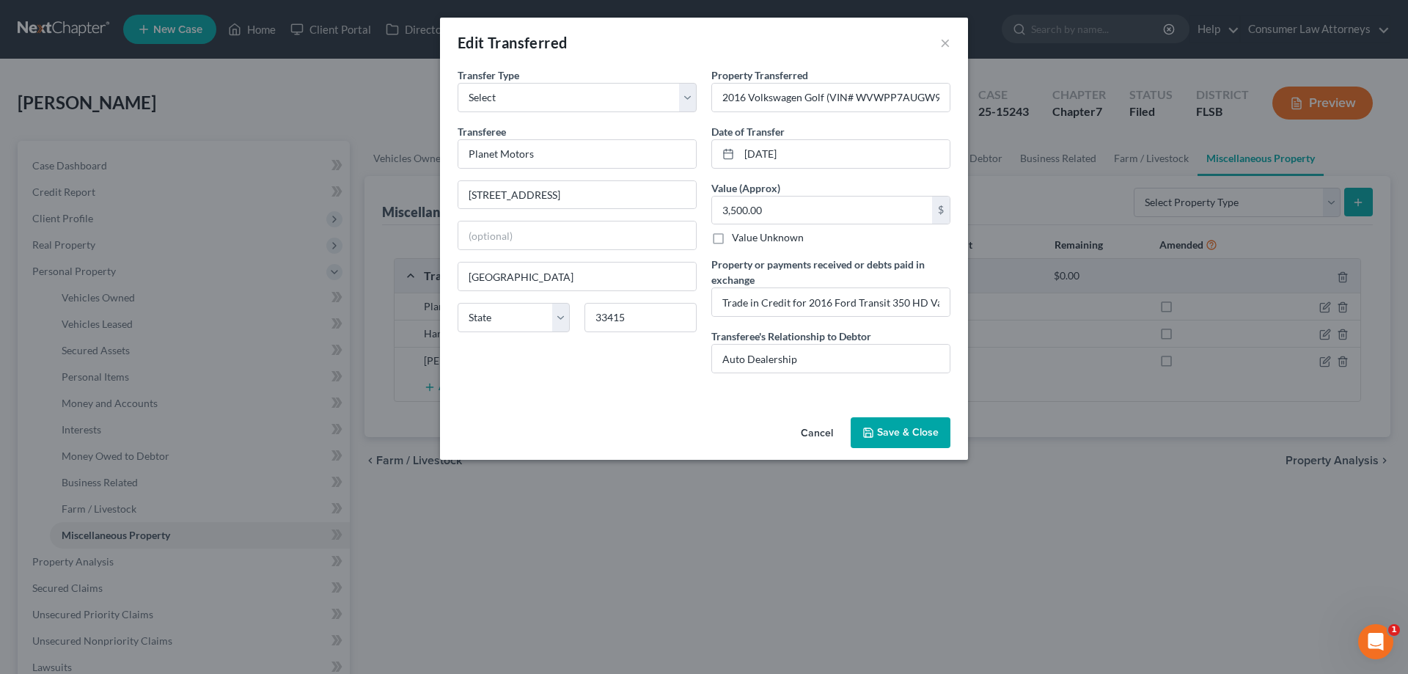
click at [890, 429] on button "Save & Close" at bounding box center [901, 432] width 100 height 31
